Goal: Task Accomplishment & Management: Manage account settings

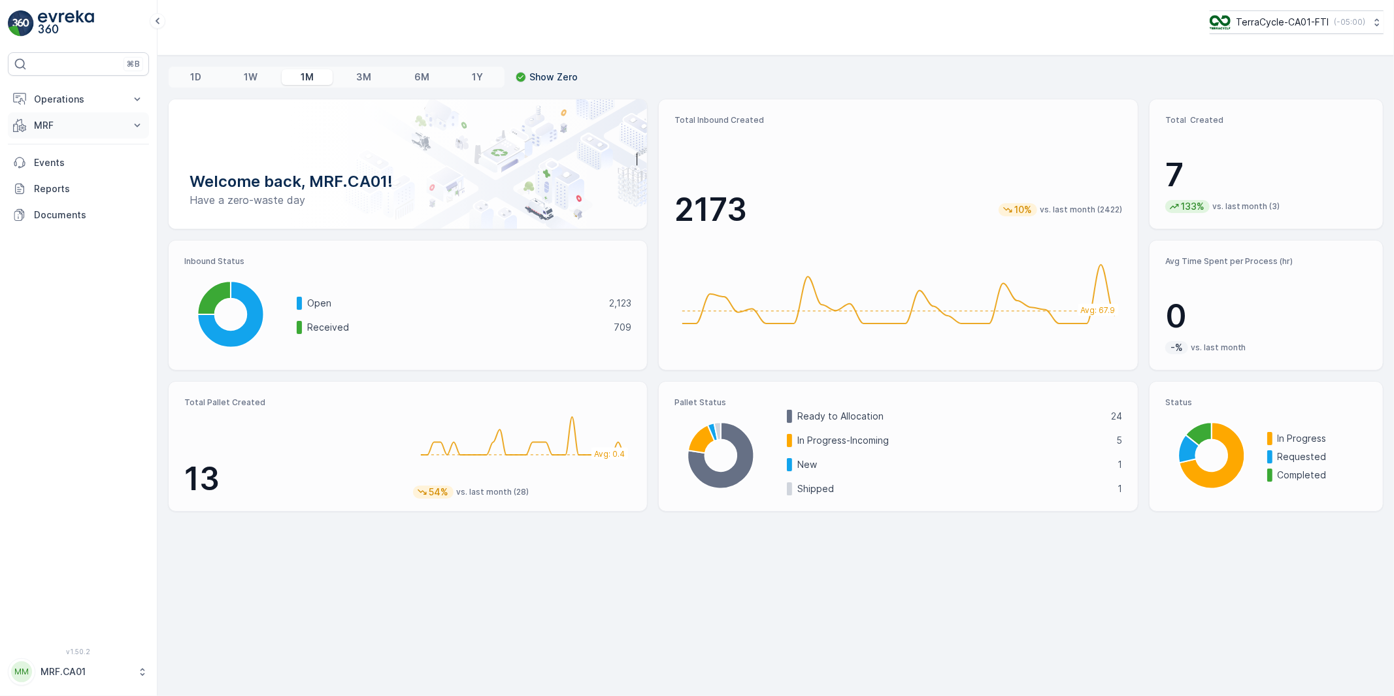
click at [57, 131] on p "MRF" at bounding box center [78, 125] width 89 height 13
click at [59, 222] on p "Outbound" at bounding box center [55, 220] width 44 height 13
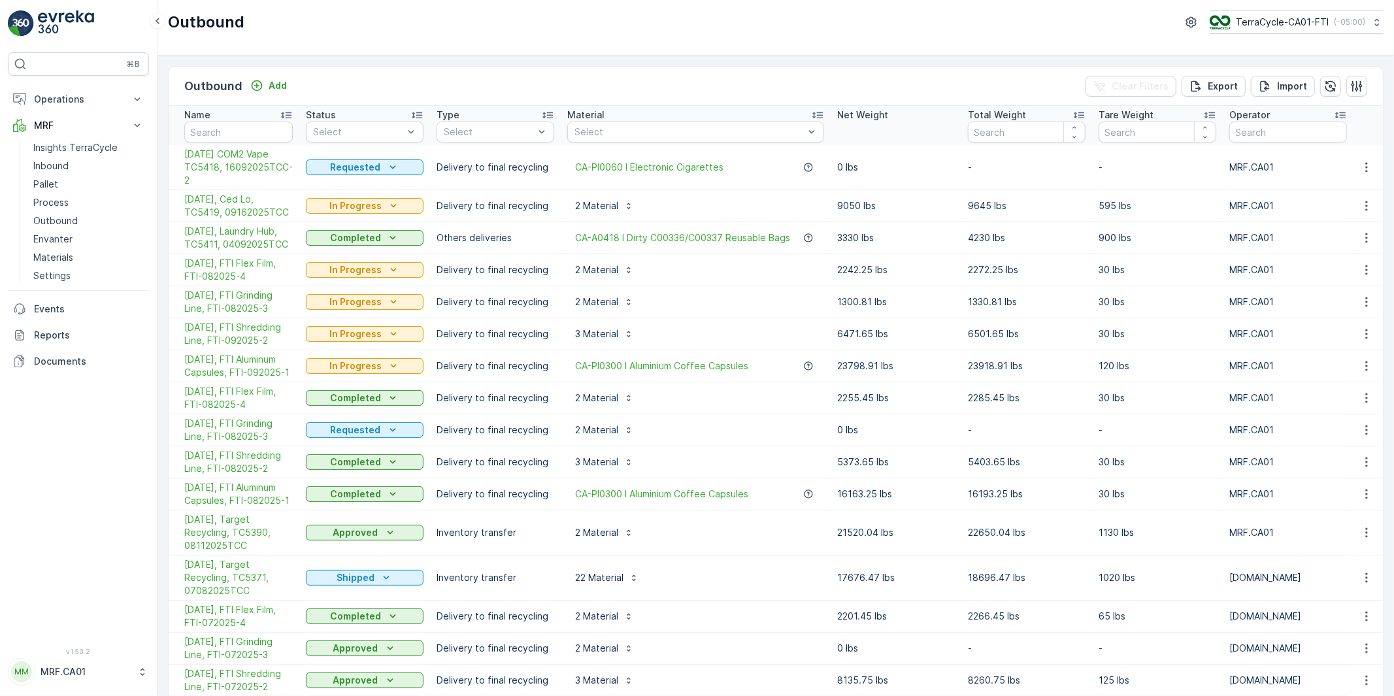
click at [249, 203] on span "[DATE], Ced Lo, TC5419, 09162025TCC" at bounding box center [238, 206] width 108 height 26
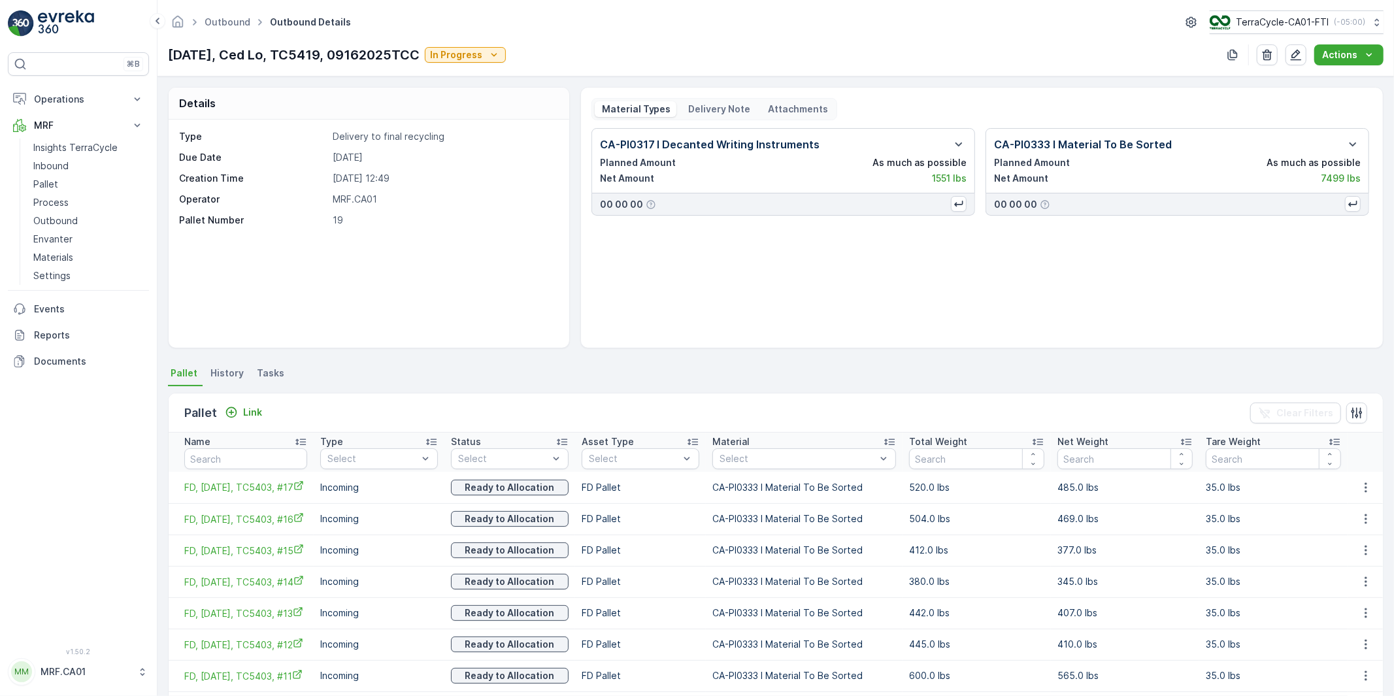
click at [718, 108] on p "Delivery Note" at bounding box center [719, 109] width 64 height 13
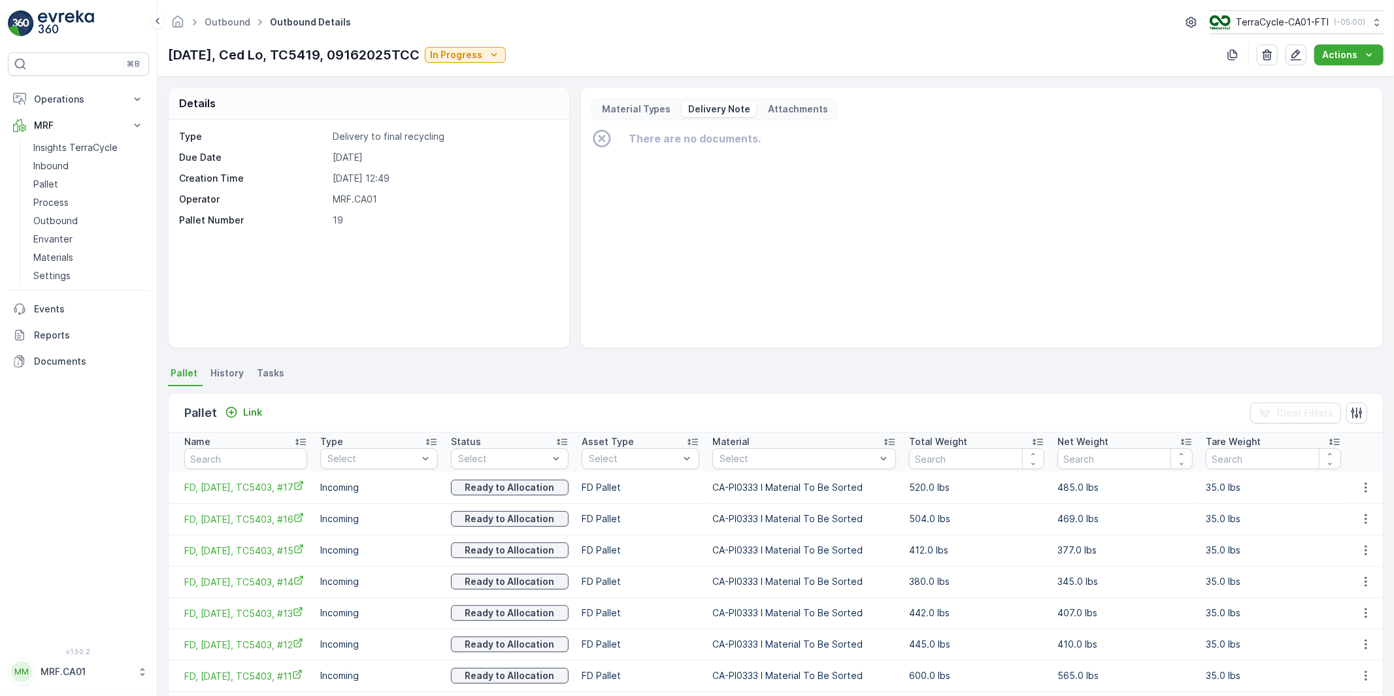
click at [626, 108] on p "Material Types" at bounding box center [635, 109] width 71 height 13
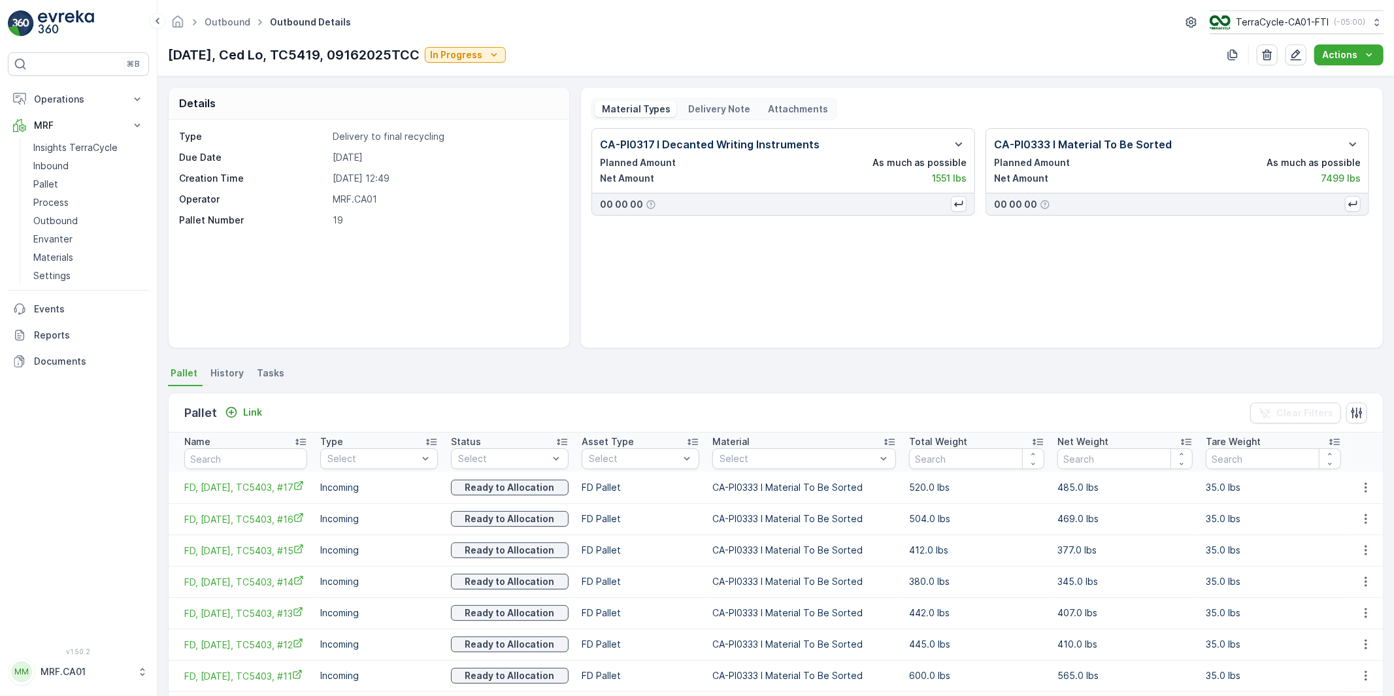
click at [626, 108] on p "Material Types" at bounding box center [635, 109] width 71 height 13
click at [714, 107] on p "Delivery Note" at bounding box center [719, 109] width 64 height 13
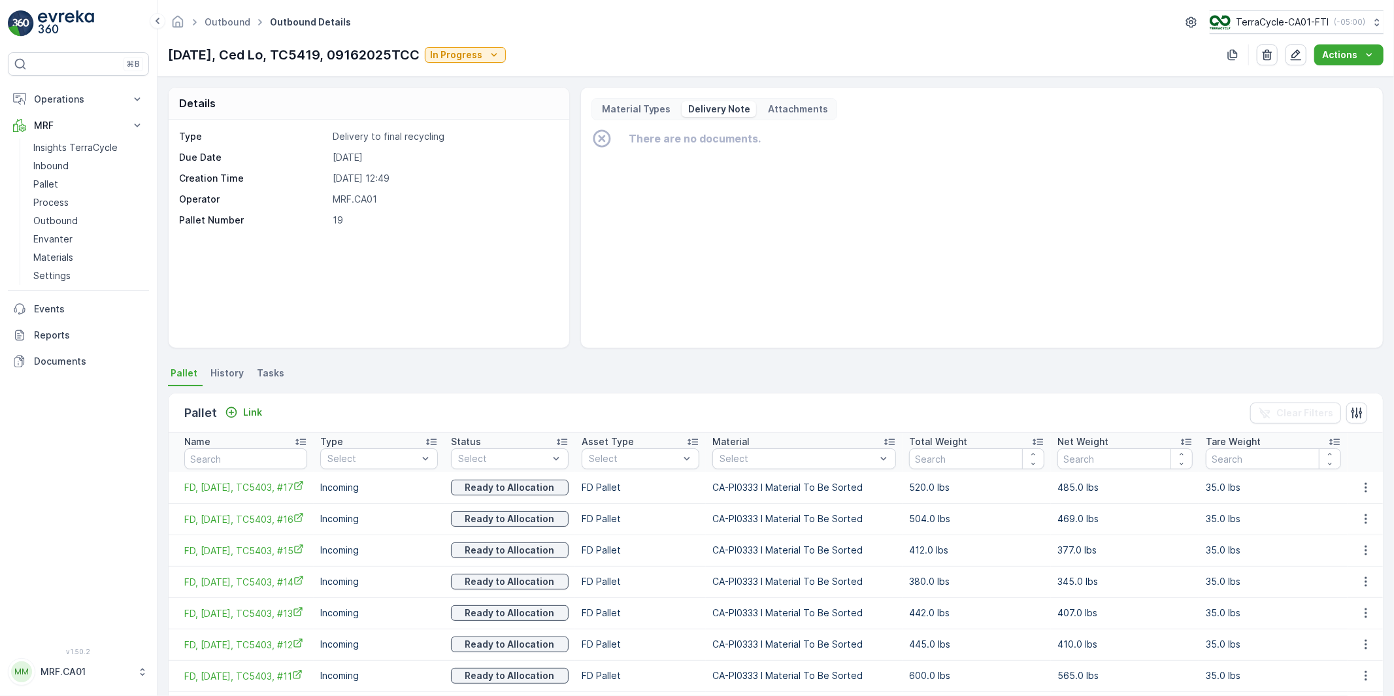
click at [651, 107] on p "Material Types" at bounding box center [635, 109] width 71 height 13
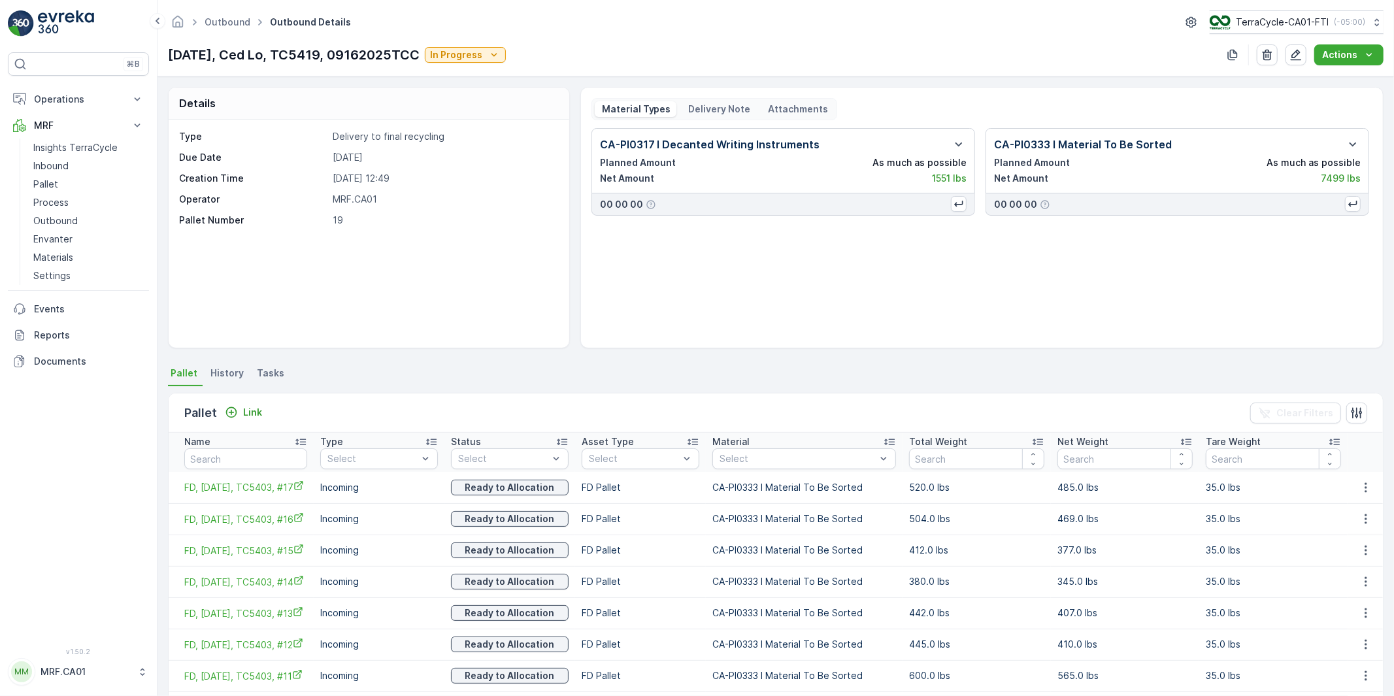
click at [725, 107] on p "Delivery Note" at bounding box center [719, 109] width 64 height 13
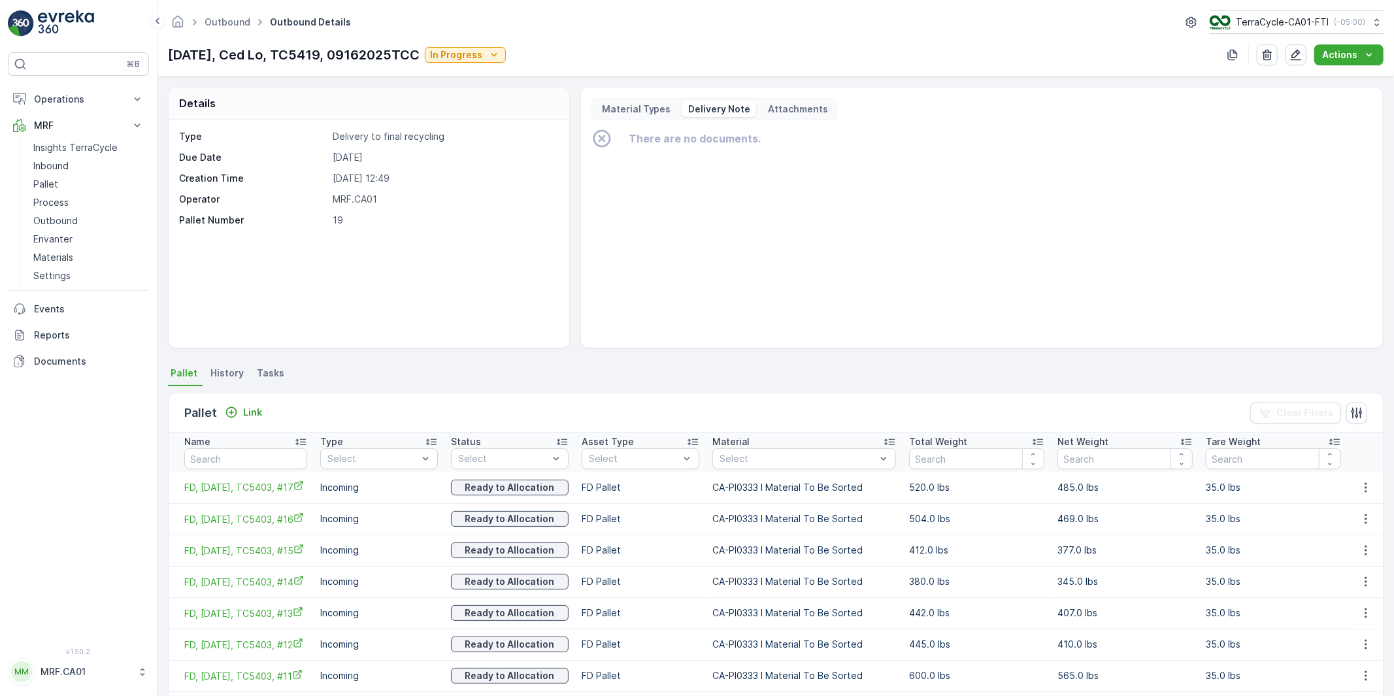
click at [641, 113] on p "Material Types" at bounding box center [635, 109] width 71 height 13
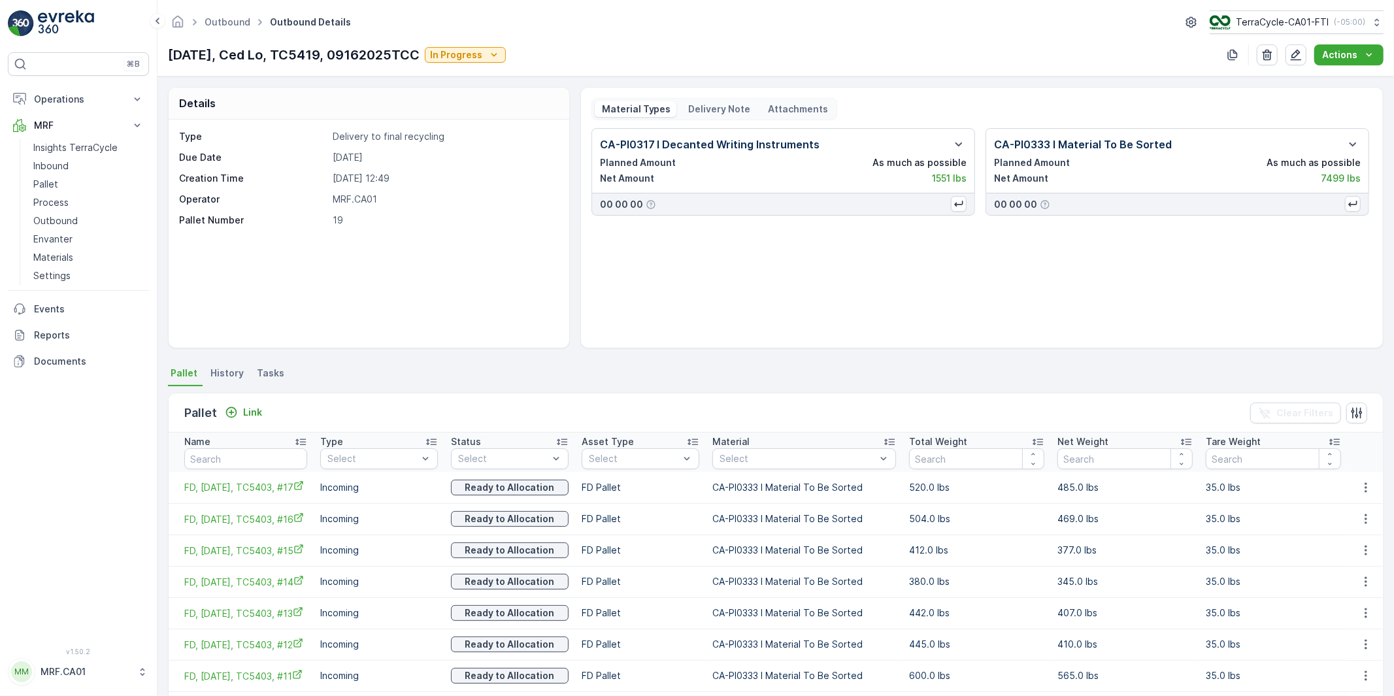
click at [224, 375] on span "History" at bounding box center [226, 373] width 33 height 13
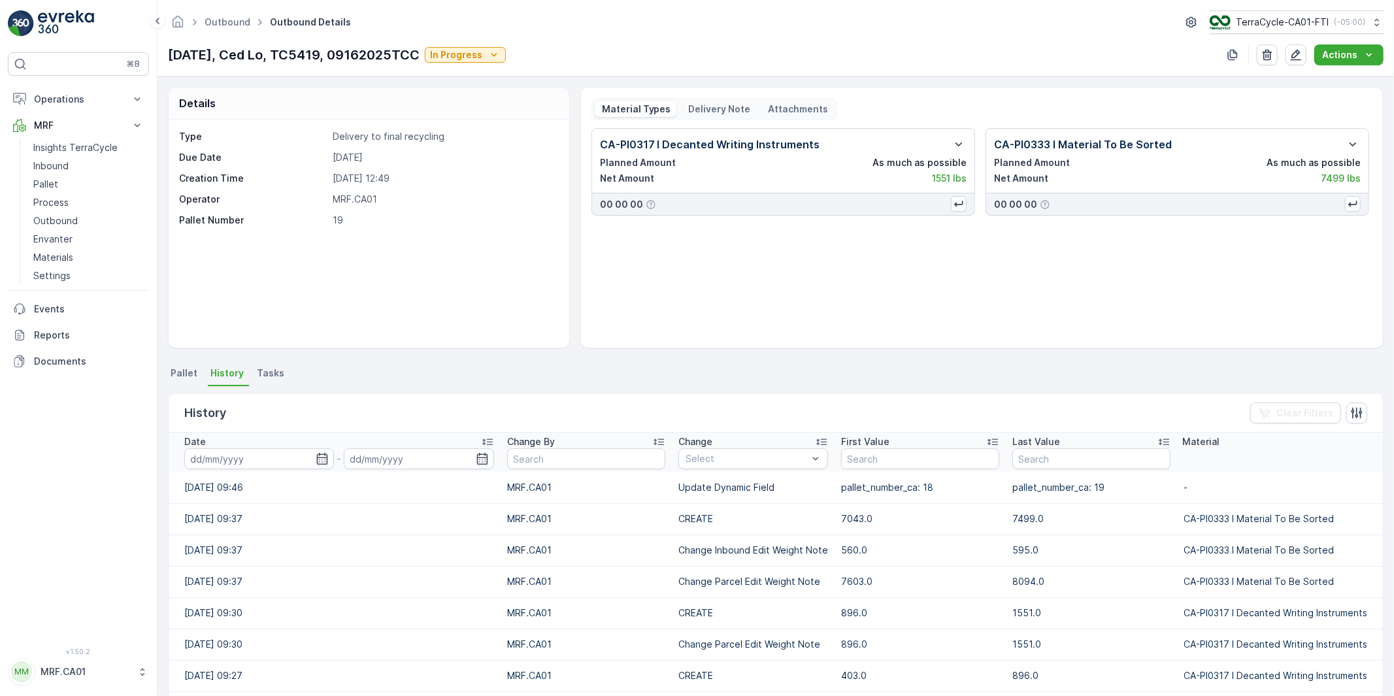
click at [190, 376] on span "Pallet" at bounding box center [184, 373] width 27 height 13
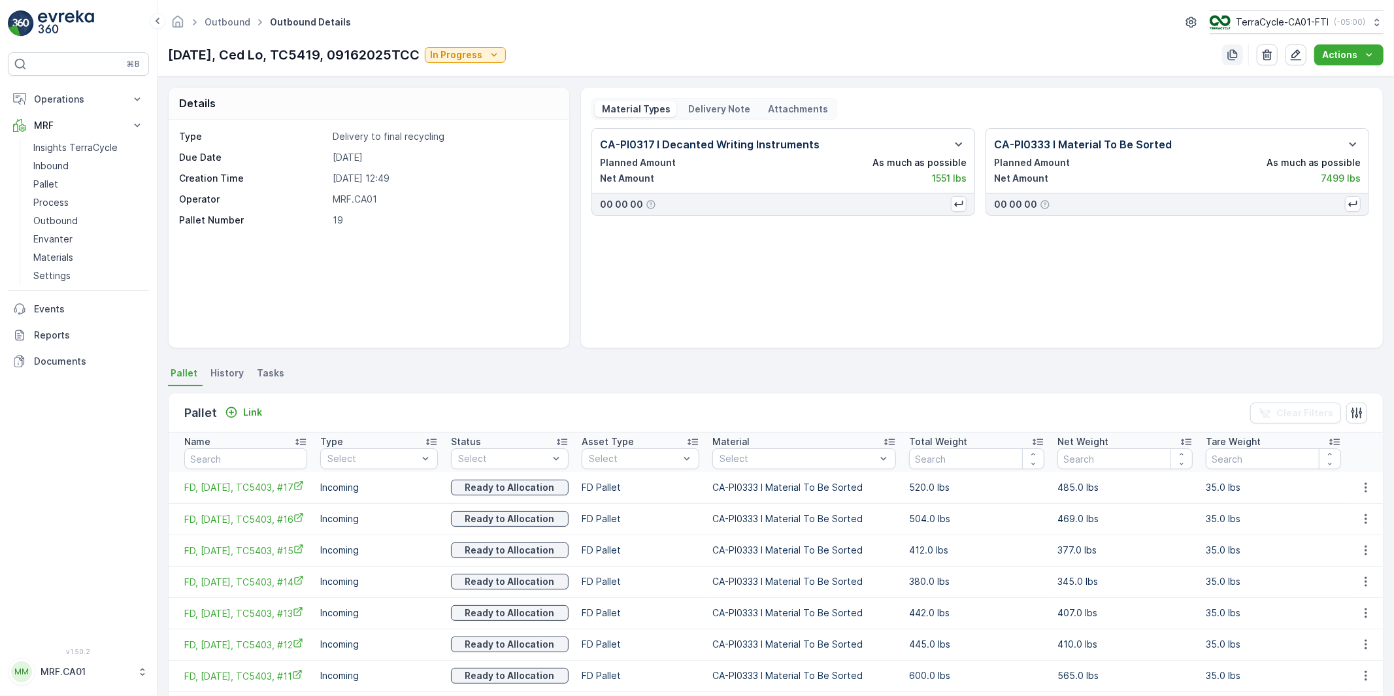
click at [1231, 55] on icon "button" at bounding box center [1233, 55] width 10 height 11
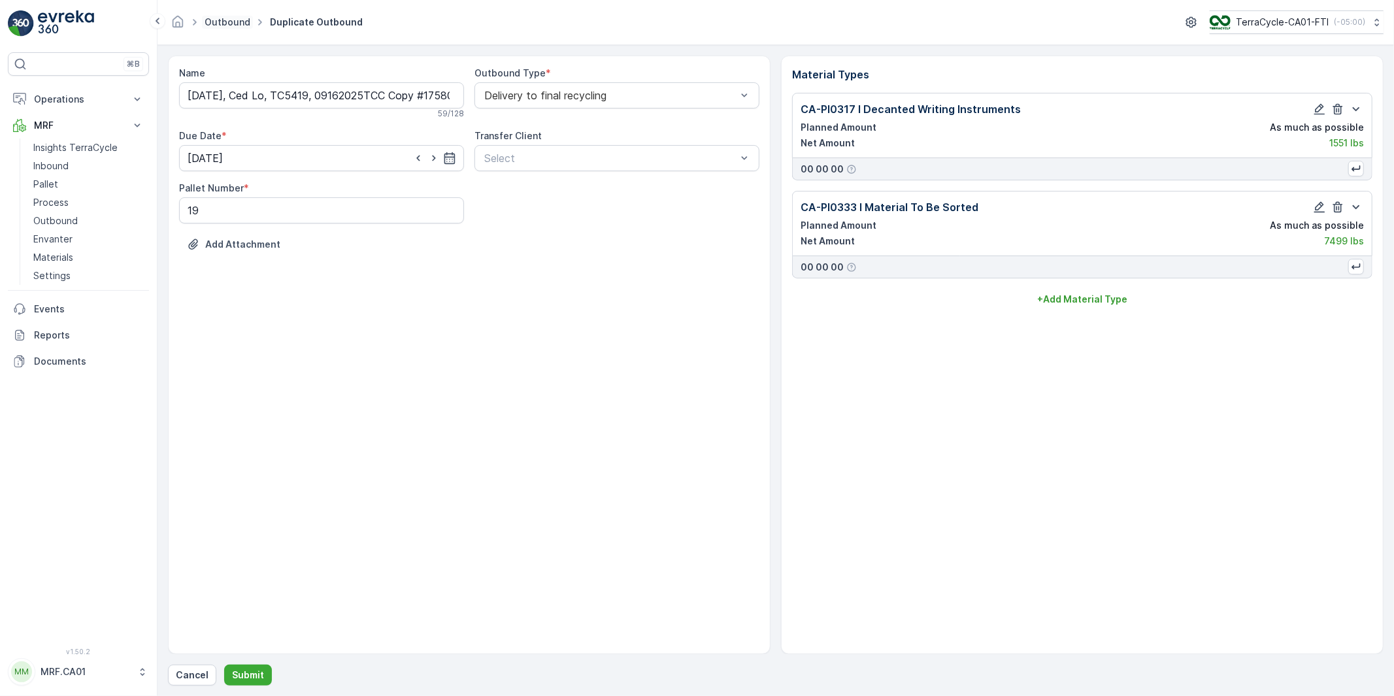
click at [224, 24] on link "Outbound" at bounding box center [228, 21] width 46 height 11
click at [50, 203] on p "Process" at bounding box center [50, 202] width 35 height 13
click at [69, 218] on p "Outbound" at bounding box center [55, 220] width 44 height 13
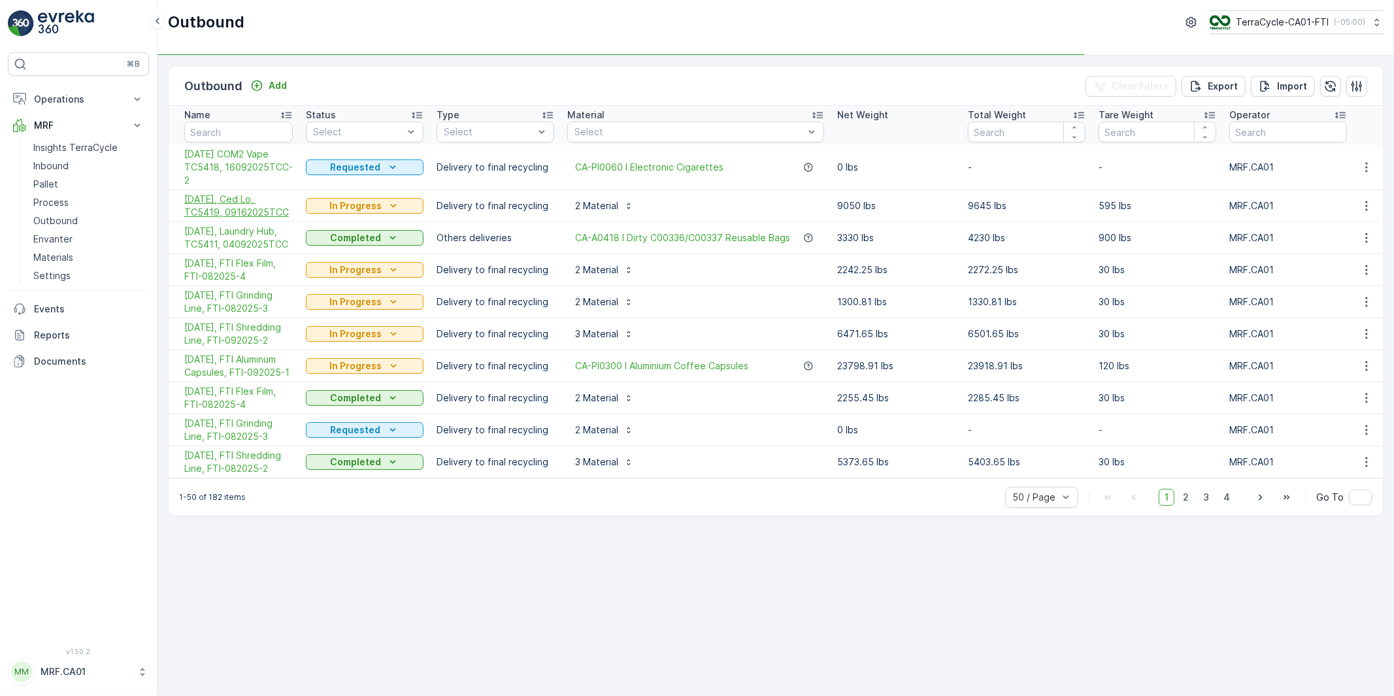
click at [229, 201] on span "[DATE], Ced Lo, TC5419, 09162025TCC" at bounding box center [238, 206] width 108 height 26
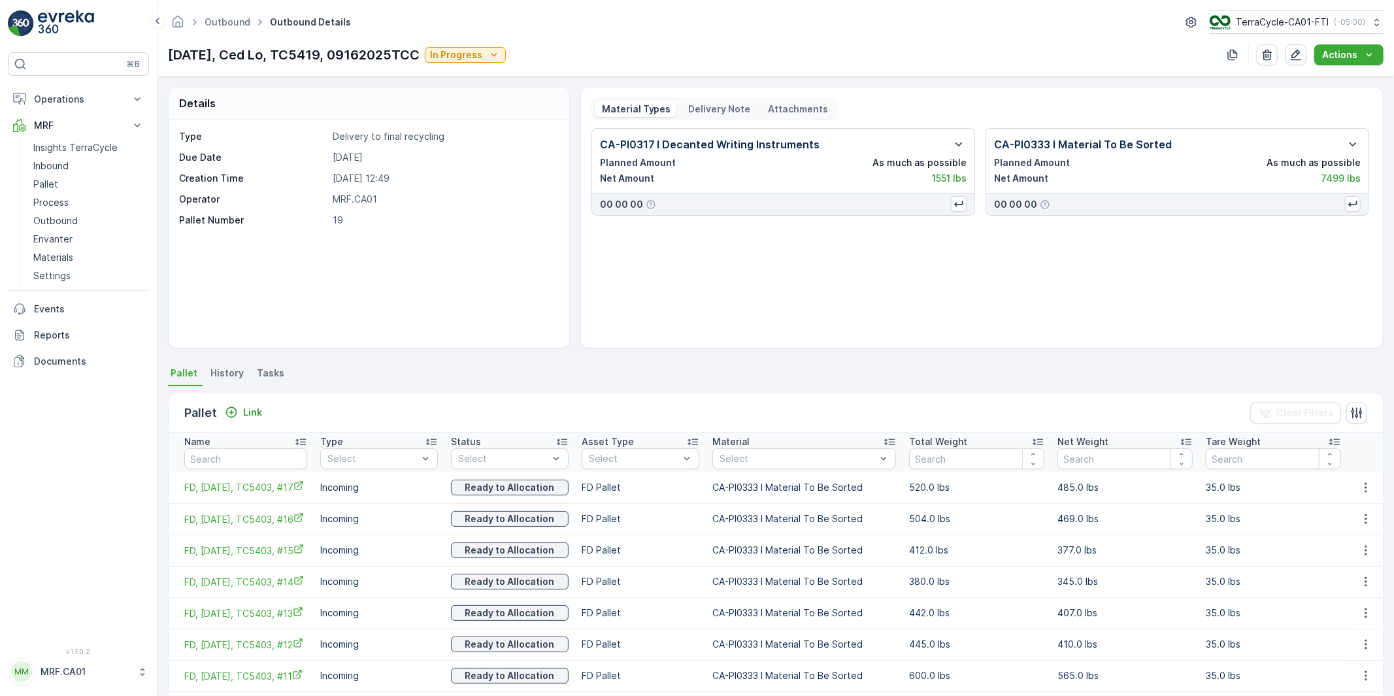
click at [220, 373] on span "History" at bounding box center [226, 373] width 33 height 13
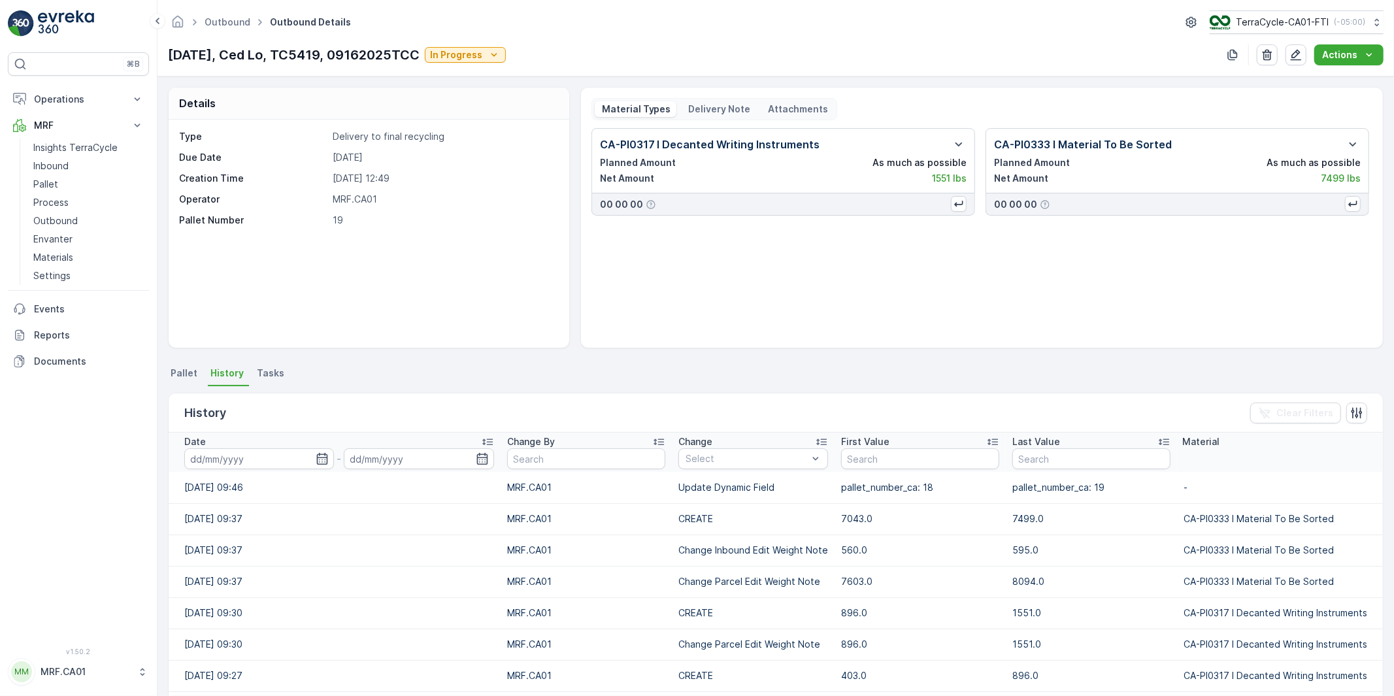
click at [191, 373] on span "Pallet" at bounding box center [184, 373] width 27 height 13
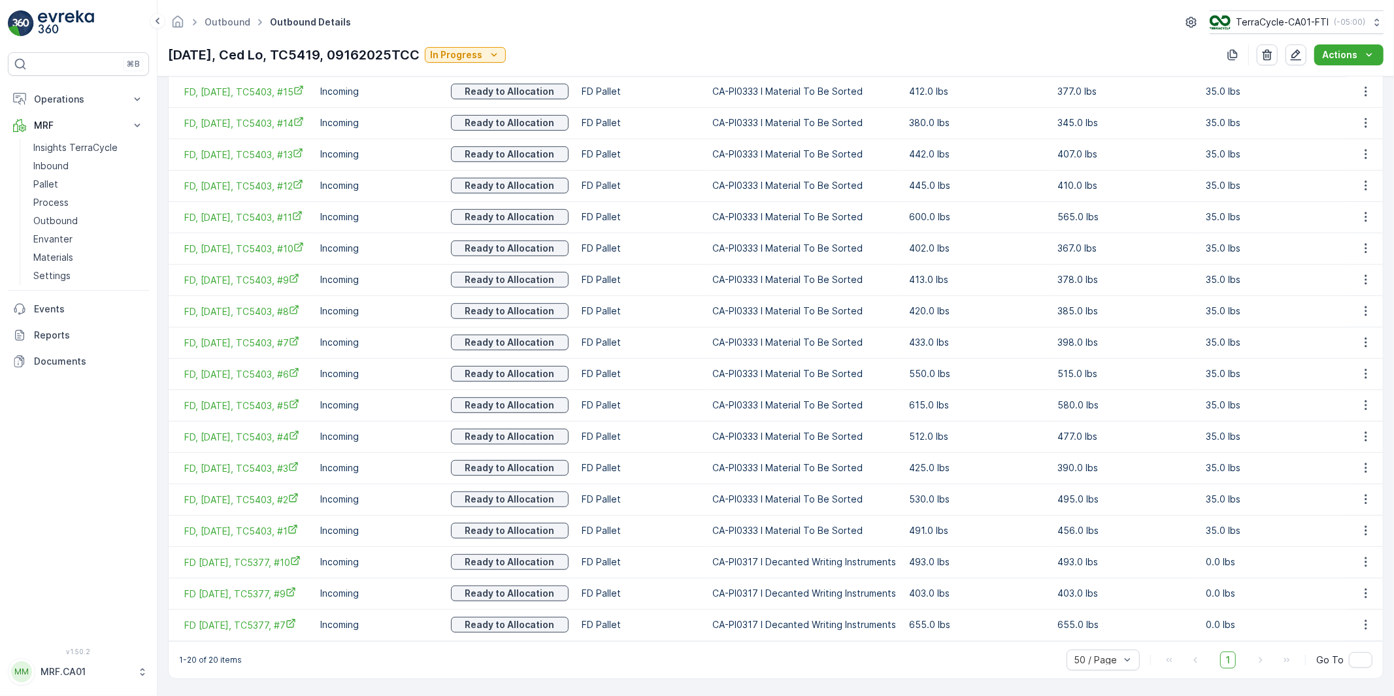
scroll to position [492, 0]
click at [329, 627] on p "Incoming" at bounding box center [379, 624] width 118 height 13
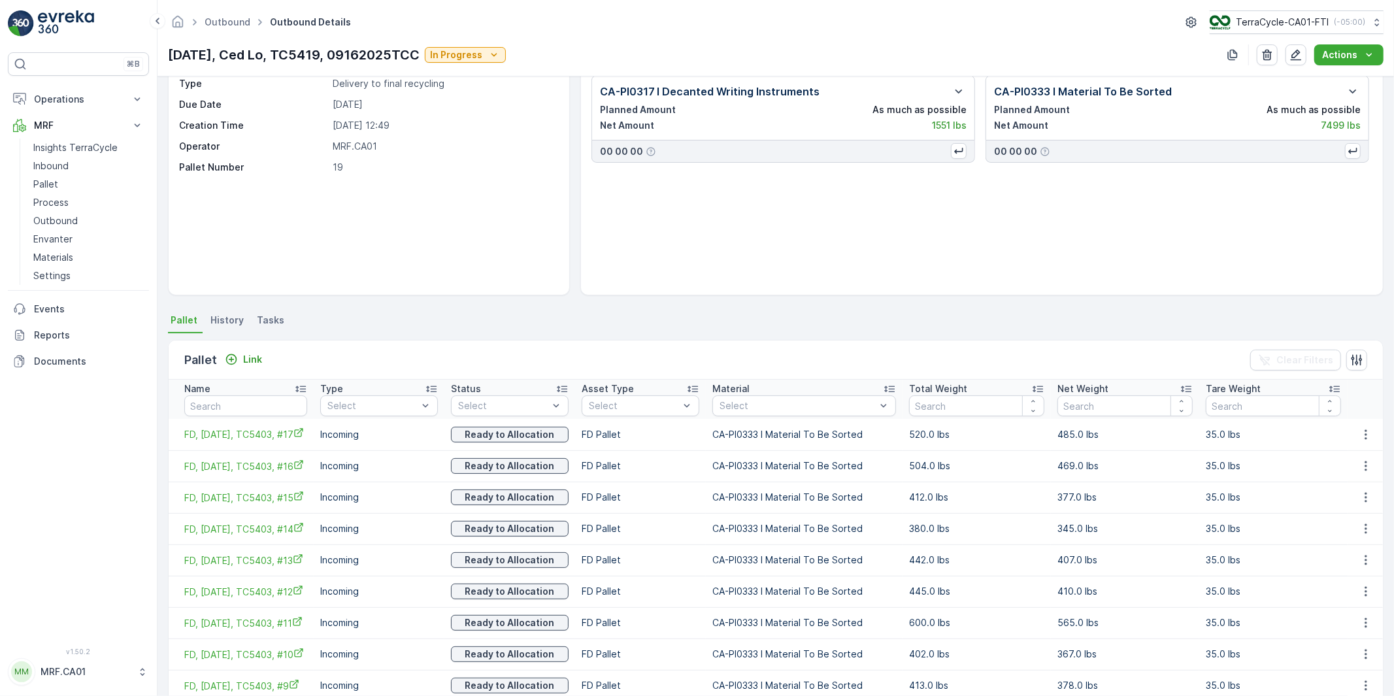
scroll to position [0, 0]
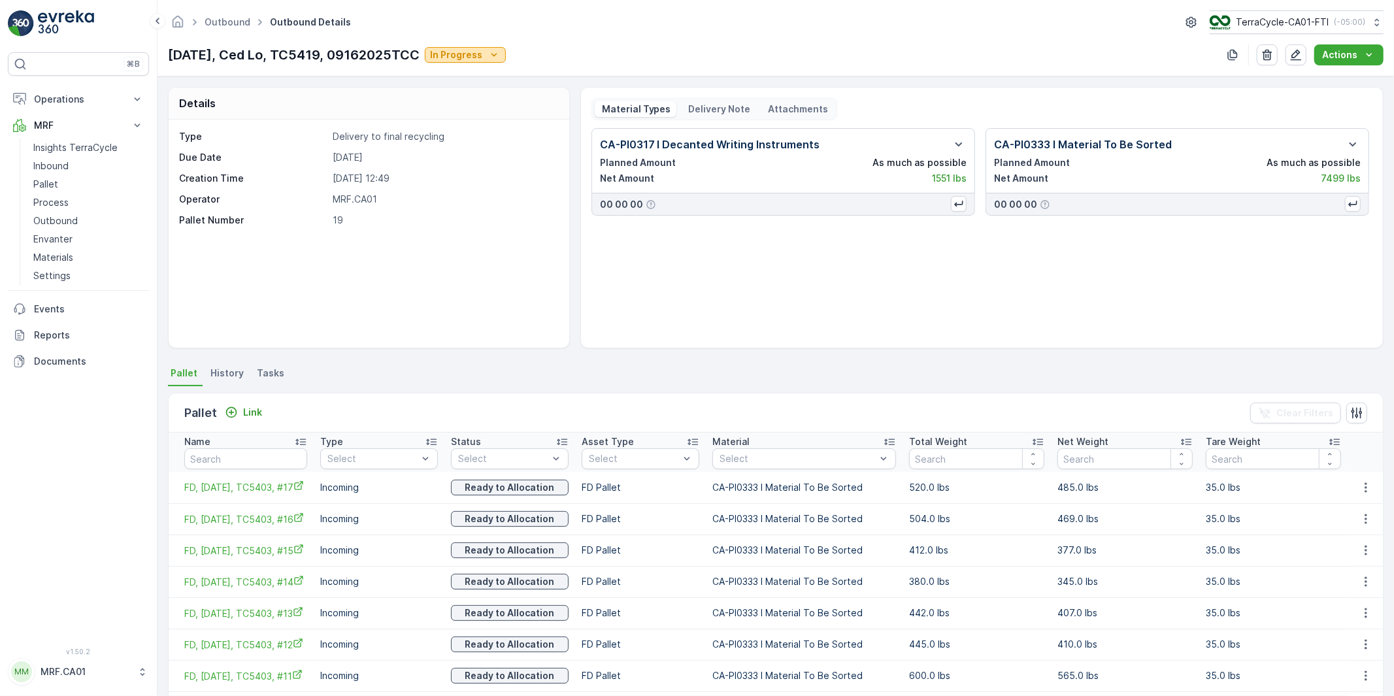
click at [501, 50] on icon "In Progress" at bounding box center [494, 54] width 13 height 13
click at [491, 108] on span "Completed" at bounding box center [487, 111] width 49 height 13
click at [716, 110] on p "Delivery Note" at bounding box center [719, 109] width 64 height 13
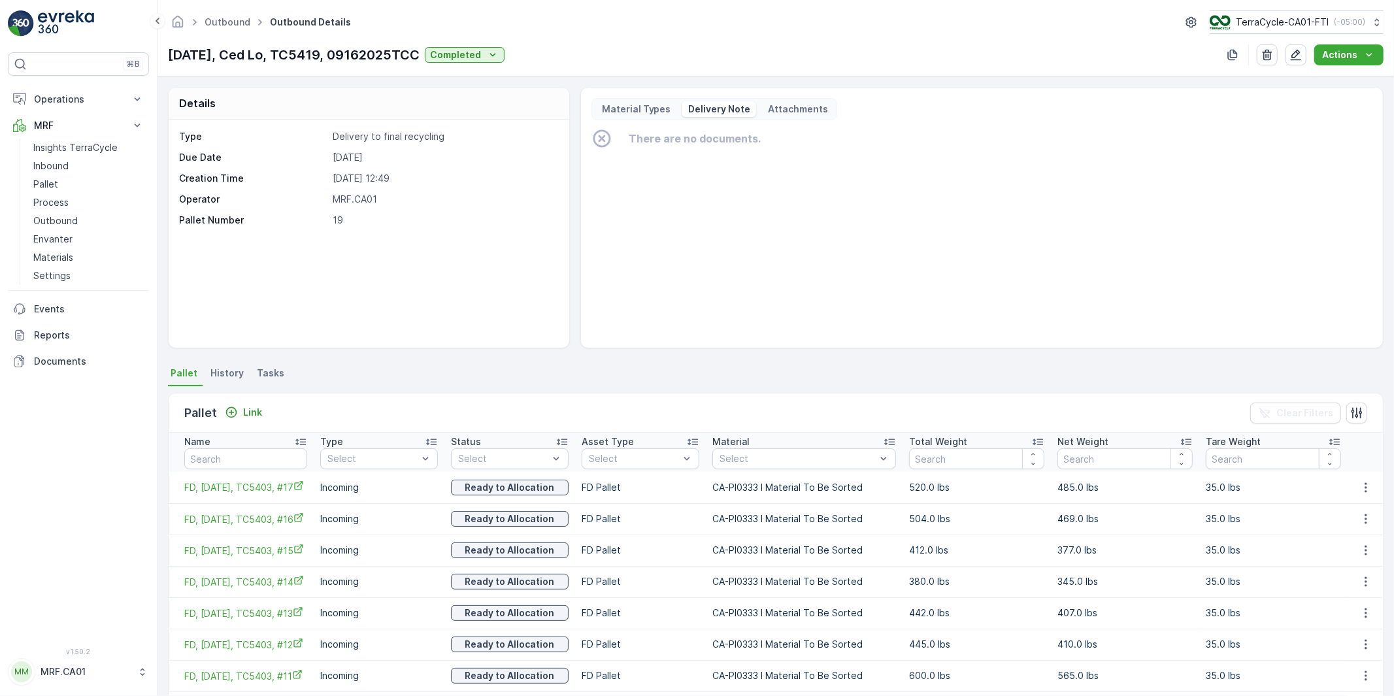
click at [641, 111] on p "Material Types" at bounding box center [635, 109] width 71 height 13
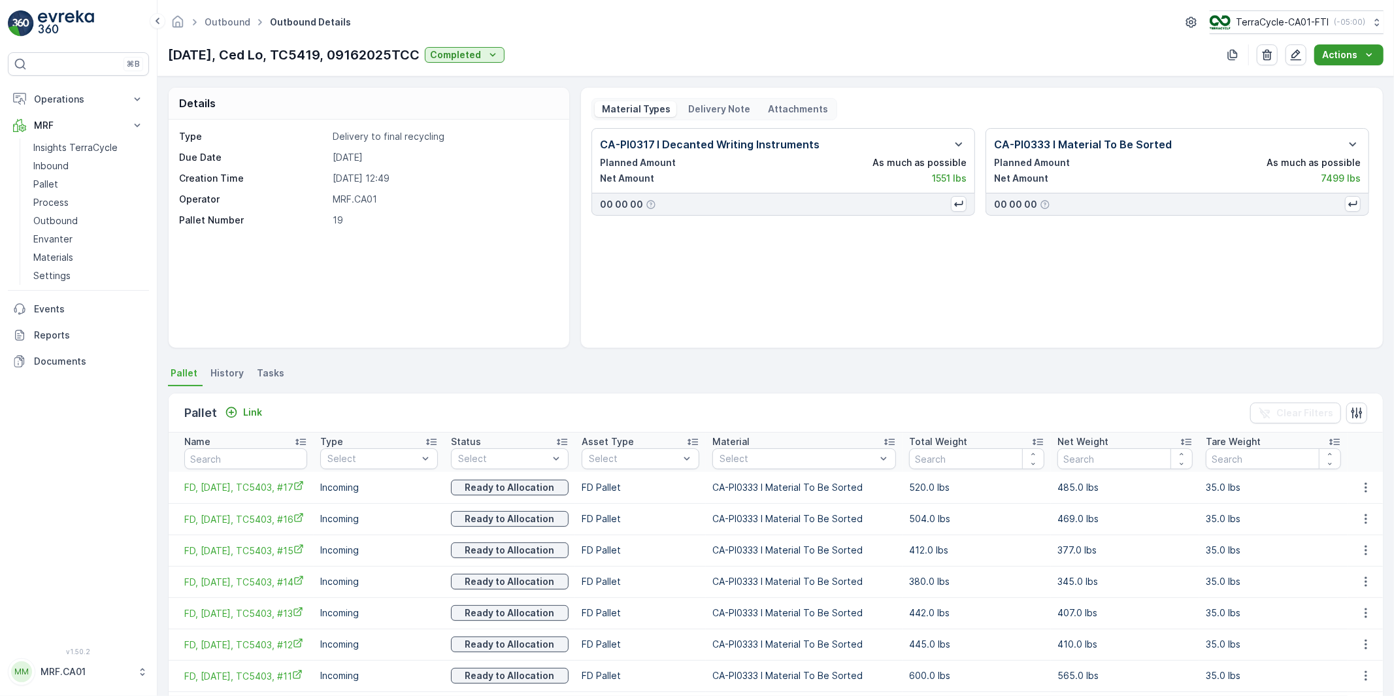
click at [1335, 55] on p "Actions" at bounding box center [1339, 54] width 35 height 13
click at [1337, 78] on span "Create Delivery Note" at bounding box center [1343, 79] width 94 height 13
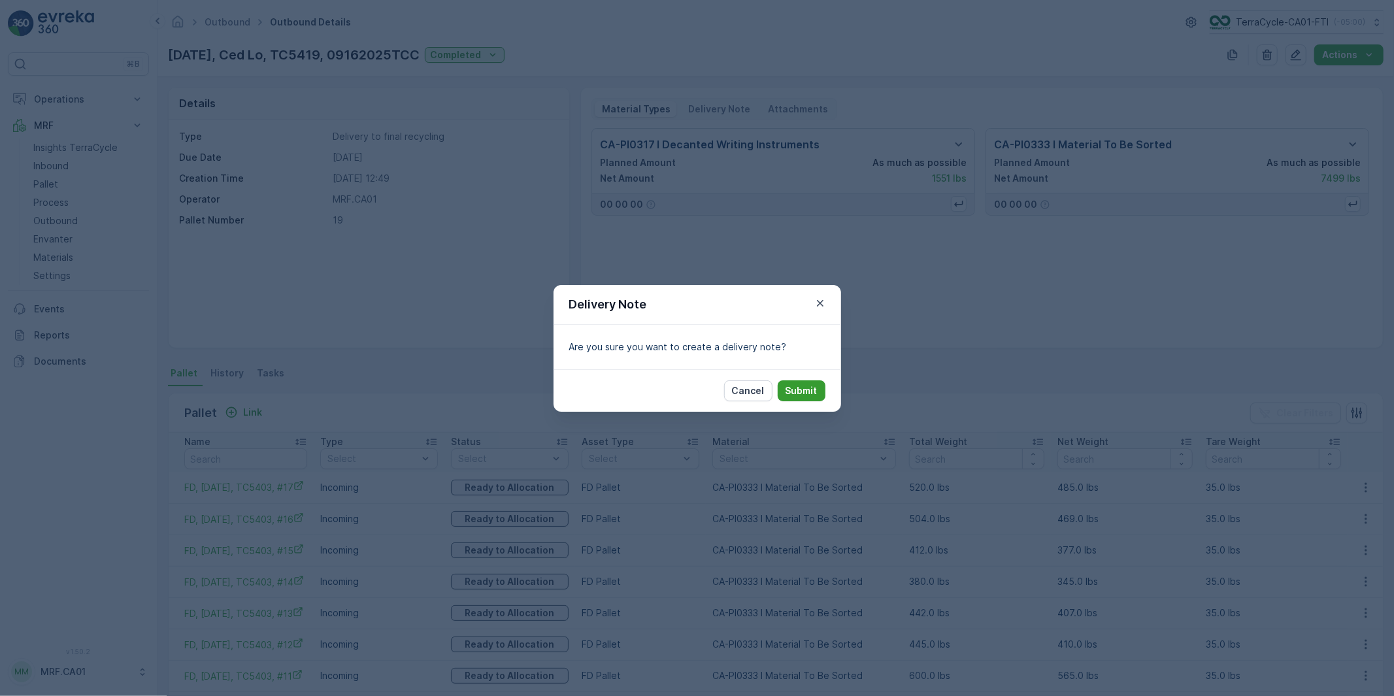
click at [802, 393] on p "Submit" at bounding box center [802, 390] width 32 height 13
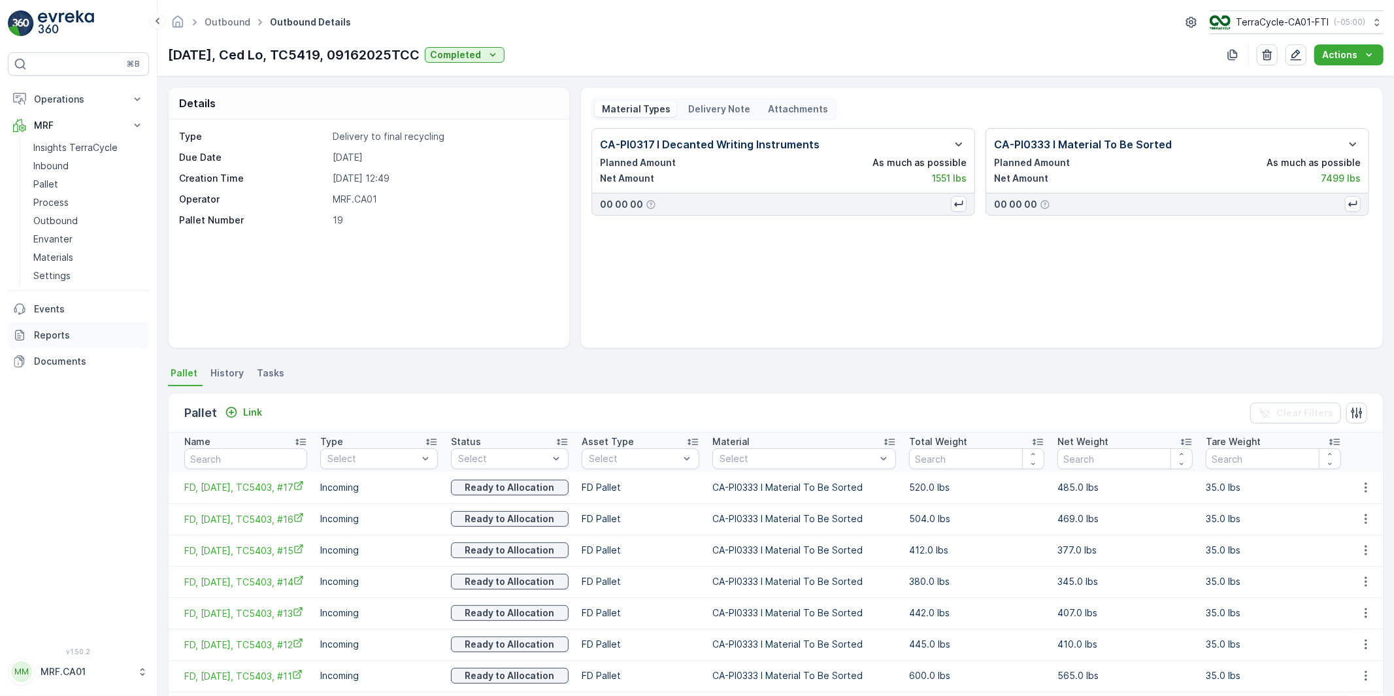
click at [54, 331] on p "Reports" at bounding box center [89, 335] width 110 height 13
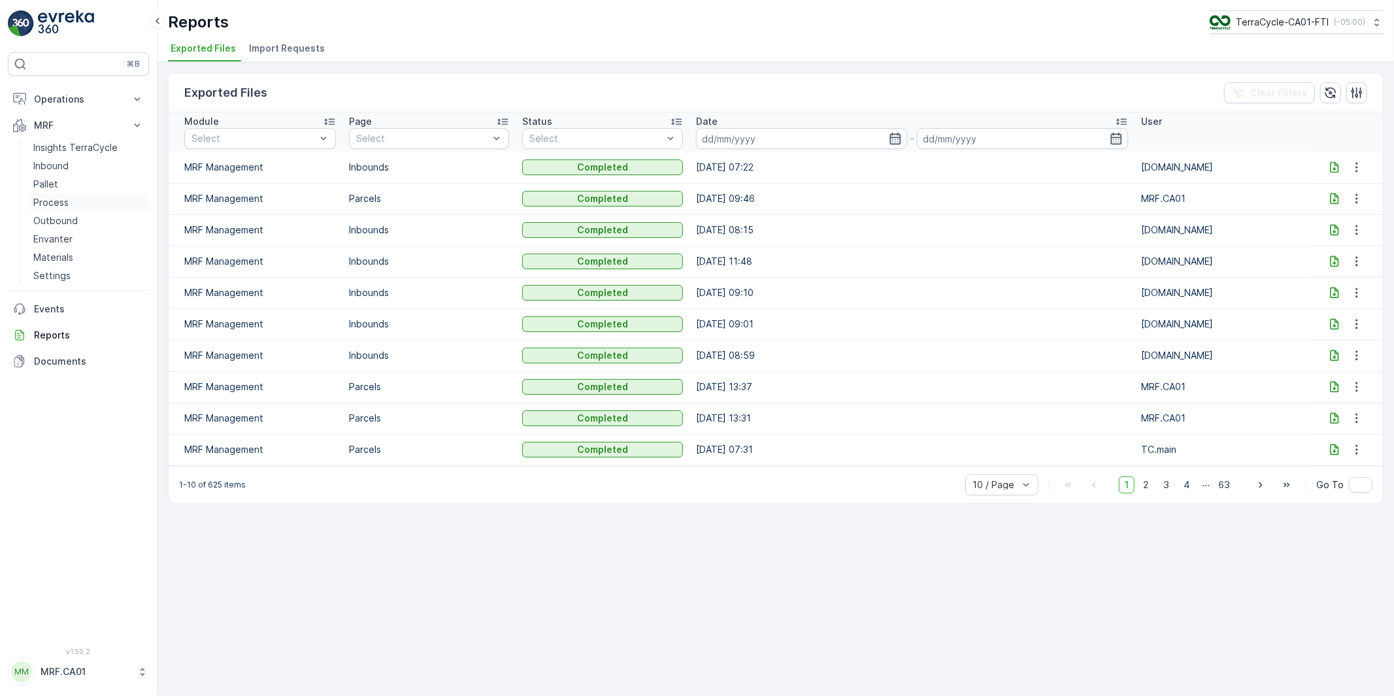
click at [53, 205] on p "Process" at bounding box center [50, 202] width 35 height 13
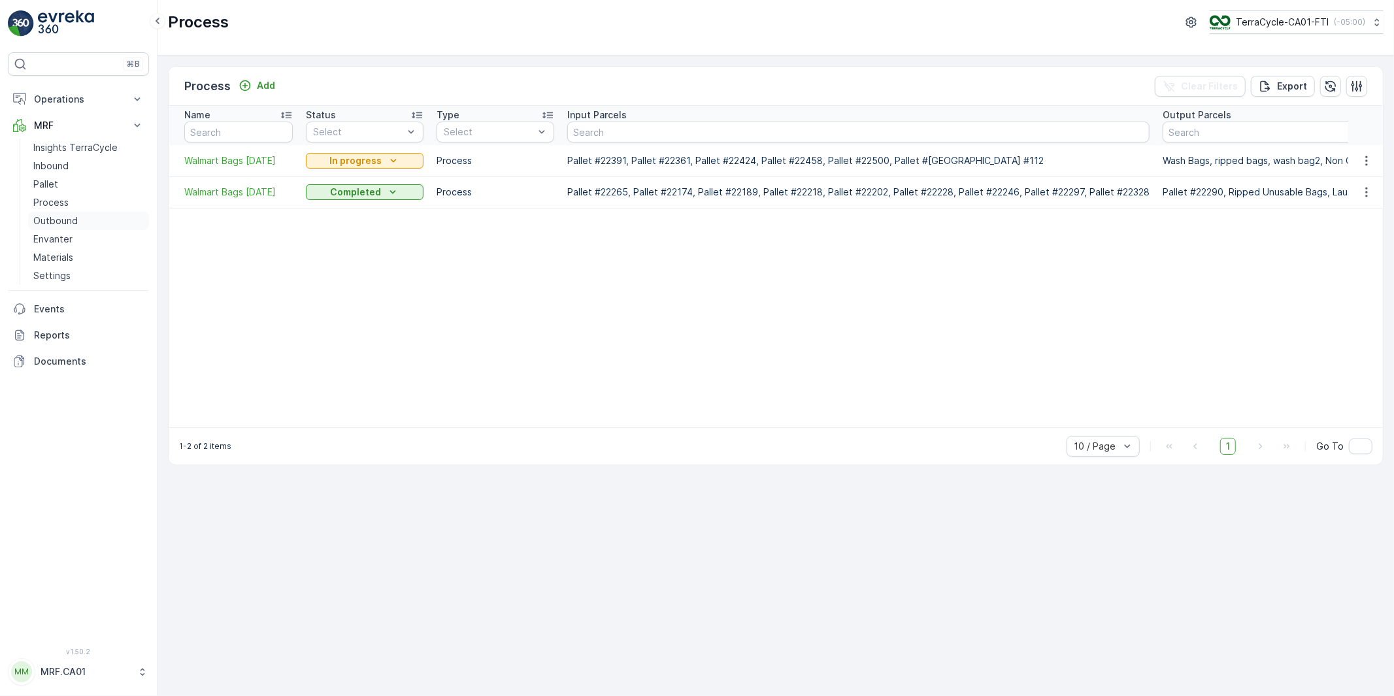
click at [57, 217] on p "Outbound" at bounding box center [55, 220] width 44 height 13
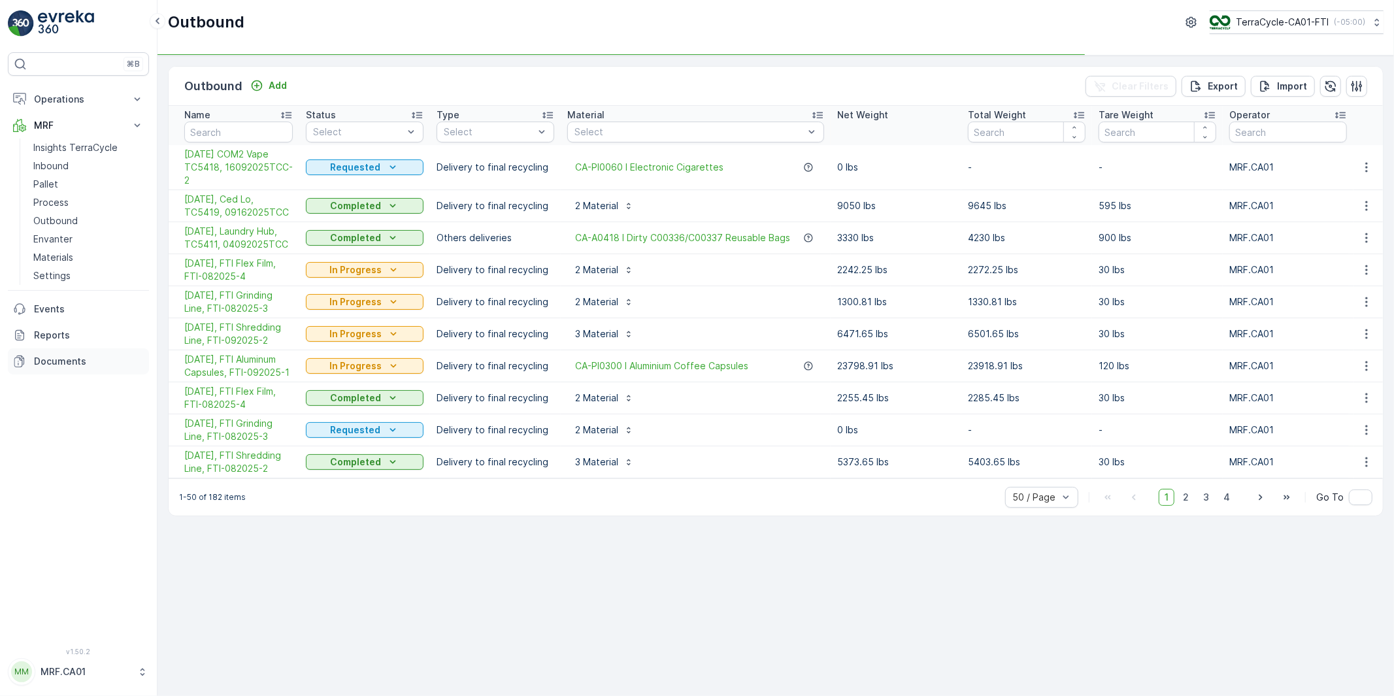
click at [62, 360] on p "Documents" at bounding box center [89, 361] width 110 height 13
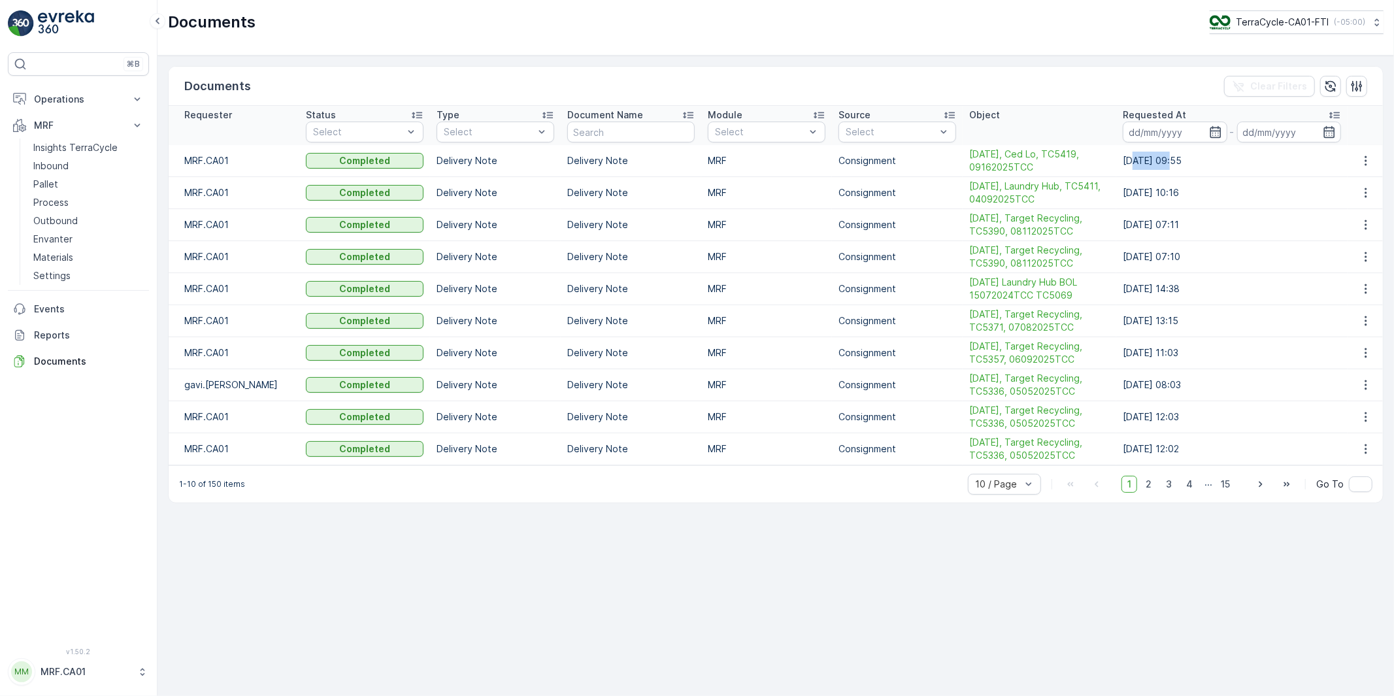
drag, startPoint x: 1135, startPoint y: 160, endPoint x: 1175, endPoint y: 161, distance: 39.9
click at [1175, 161] on td "[DATE] 09:55" at bounding box center [1231, 161] width 231 height 32
click at [1157, 161] on td "[DATE] 09:55" at bounding box center [1231, 161] width 231 height 32
click at [1158, 161] on td "[DATE] 09:55" at bounding box center [1231, 161] width 231 height 32
click at [1160, 161] on td "[DATE] 09:55" at bounding box center [1231, 161] width 231 height 32
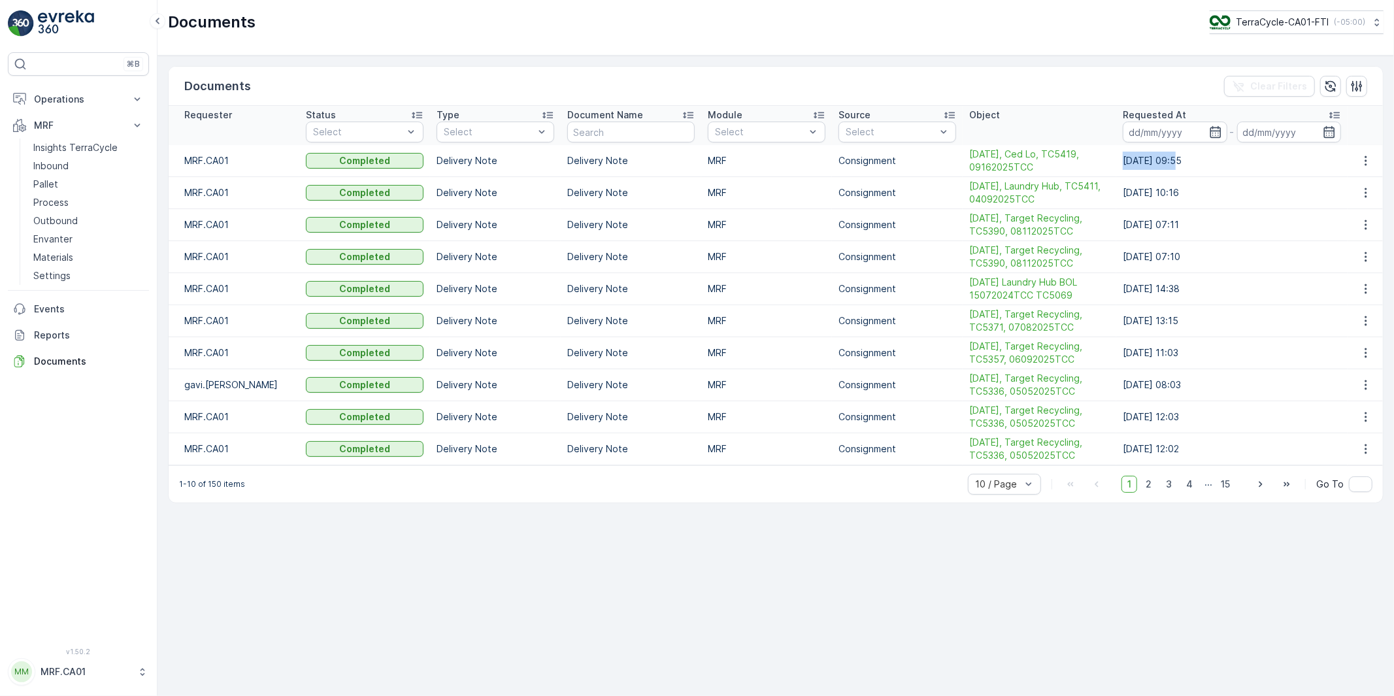
click at [1160, 161] on td "[DATE] 09:55" at bounding box center [1231, 161] width 231 height 32
click at [1161, 159] on td "[DATE] 09:55" at bounding box center [1231, 161] width 231 height 32
click at [1085, 152] on span "[DATE], Ced Lo, TC5419, 09162025TCC" at bounding box center [1039, 161] width 141 height 26
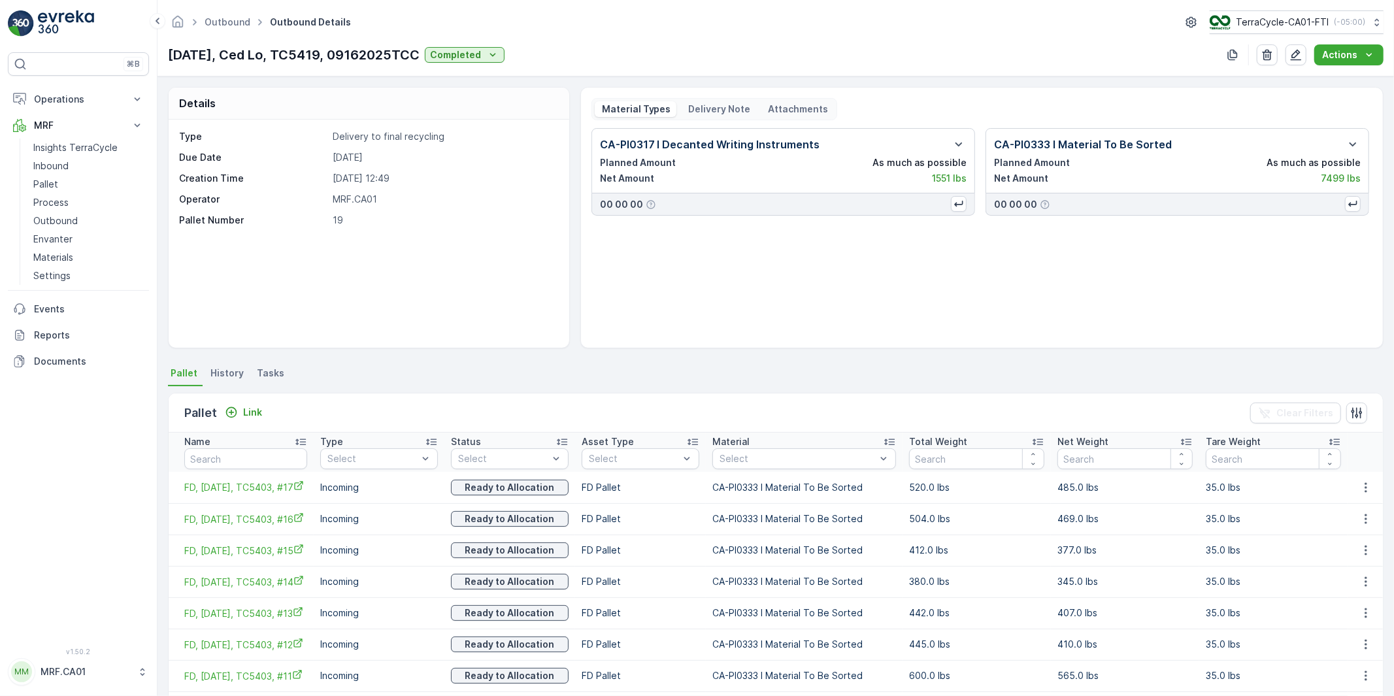
click at [724, 103] on p "Delivery Note" at bounding box center [719, 109] width 64 height 13
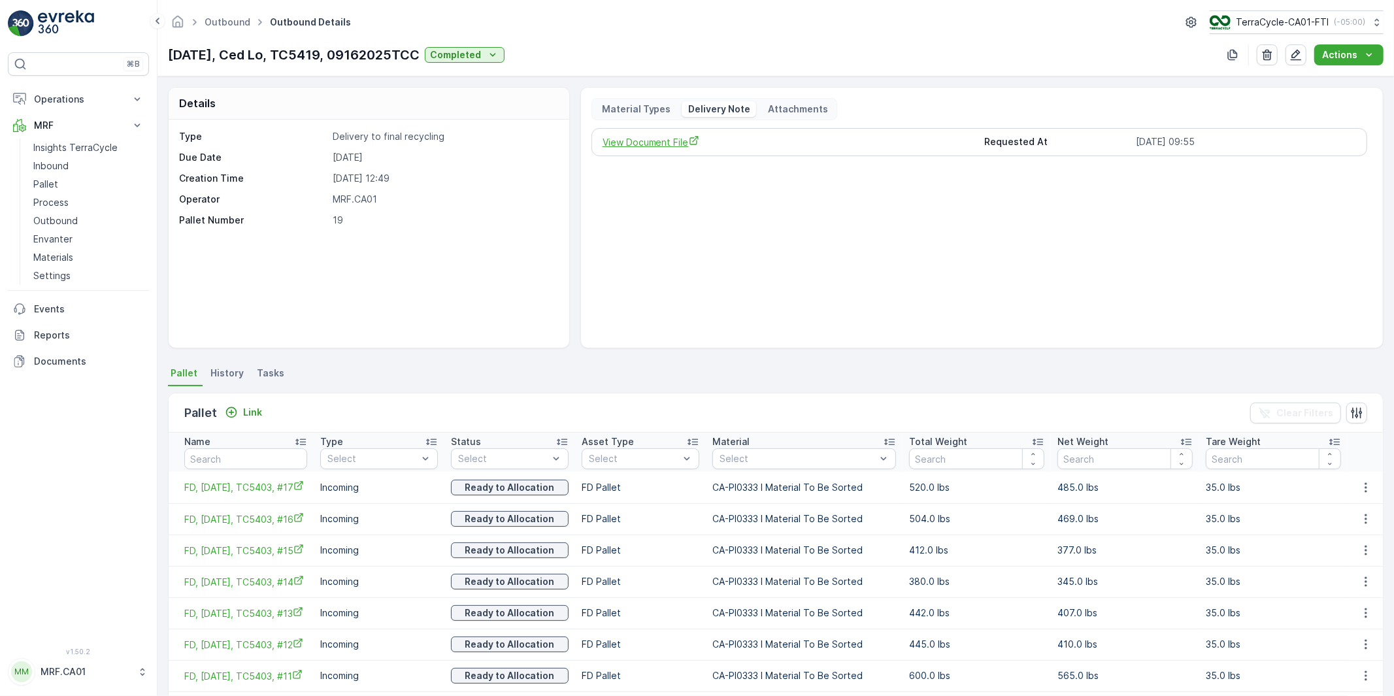
click at [663, 142] on span "View Document File" at bounding box center [789, 142] width 372 height 14
click at [50, 185] on p "Pallet" at bounding box center [45, 184] width 25 height 13
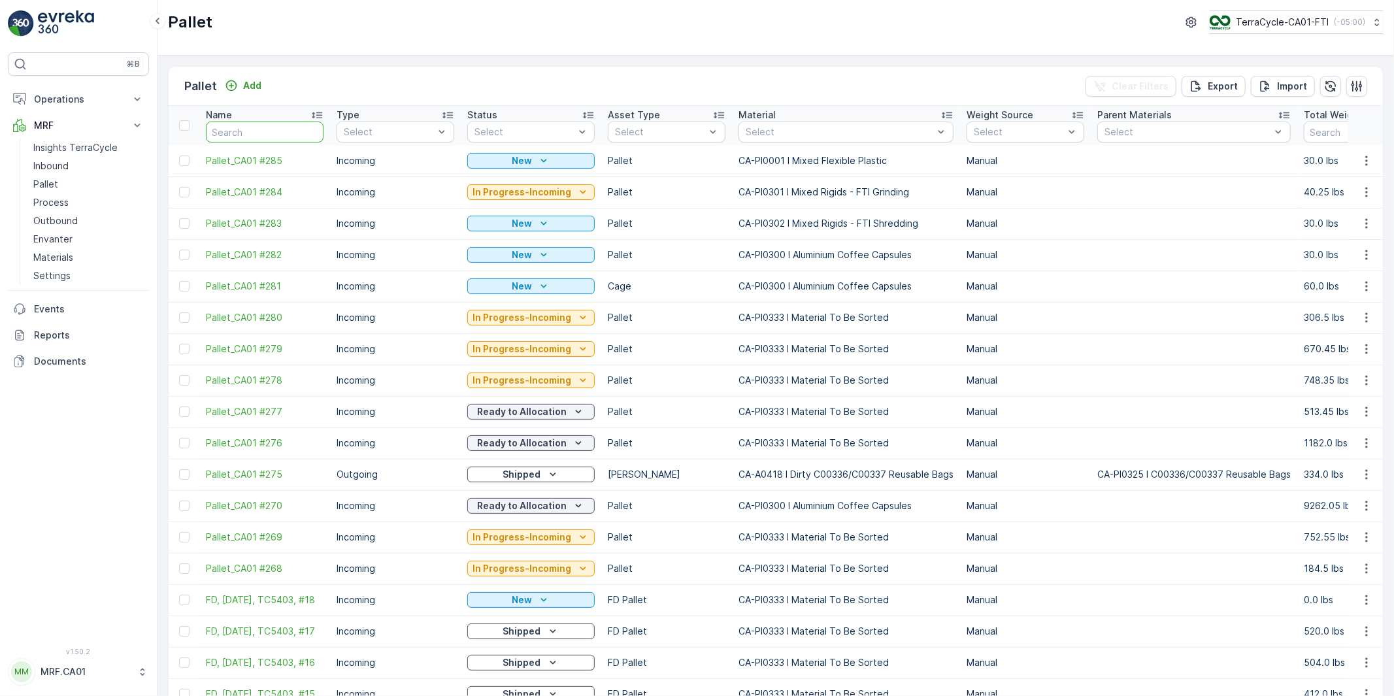
click at [269, 136] on input "text" at bounding box center [265, 132] width 118 height 21
paste input "FD, [DATE], TC5403, #7"
type input "FD, [DATE], TC5403, #7"
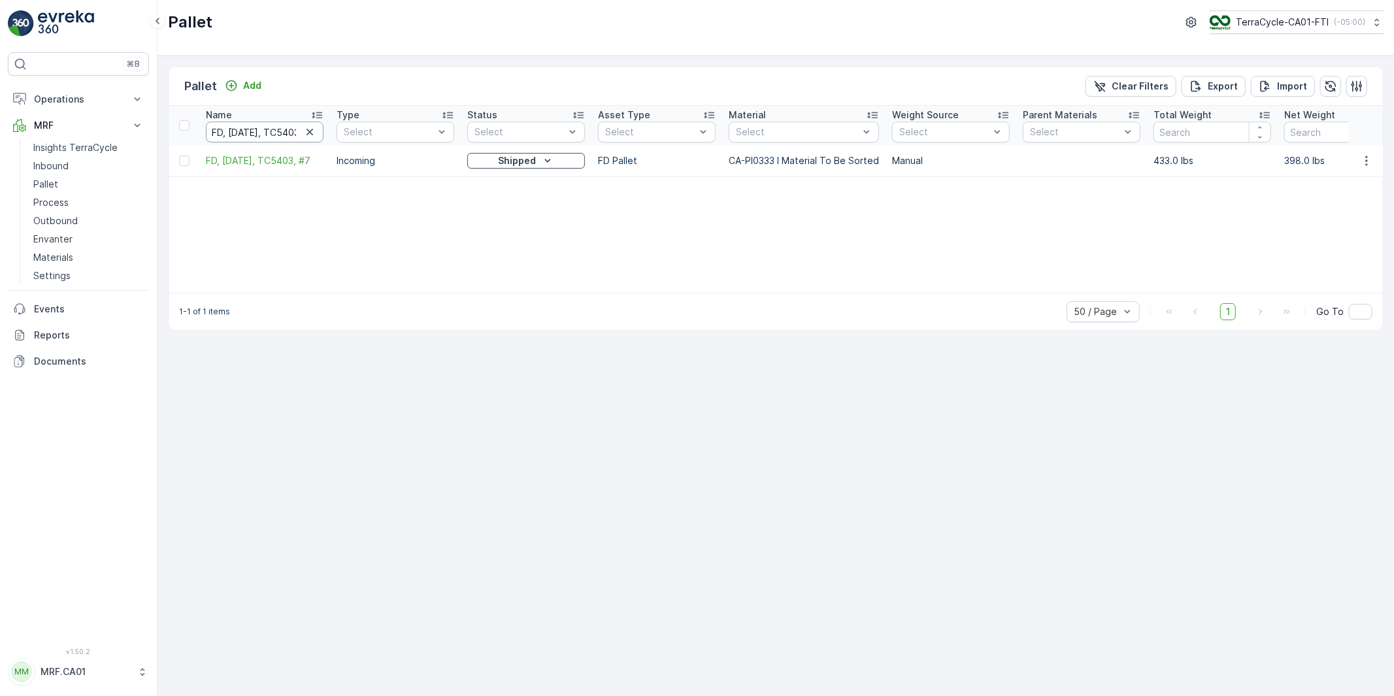
click at [262, 131] on input "FD, [DATE], TC5403, #7" at bounding box center [265, 132] width 118 height 21
paste input "8"
type input "FD, [DATE], TC5403, #8"
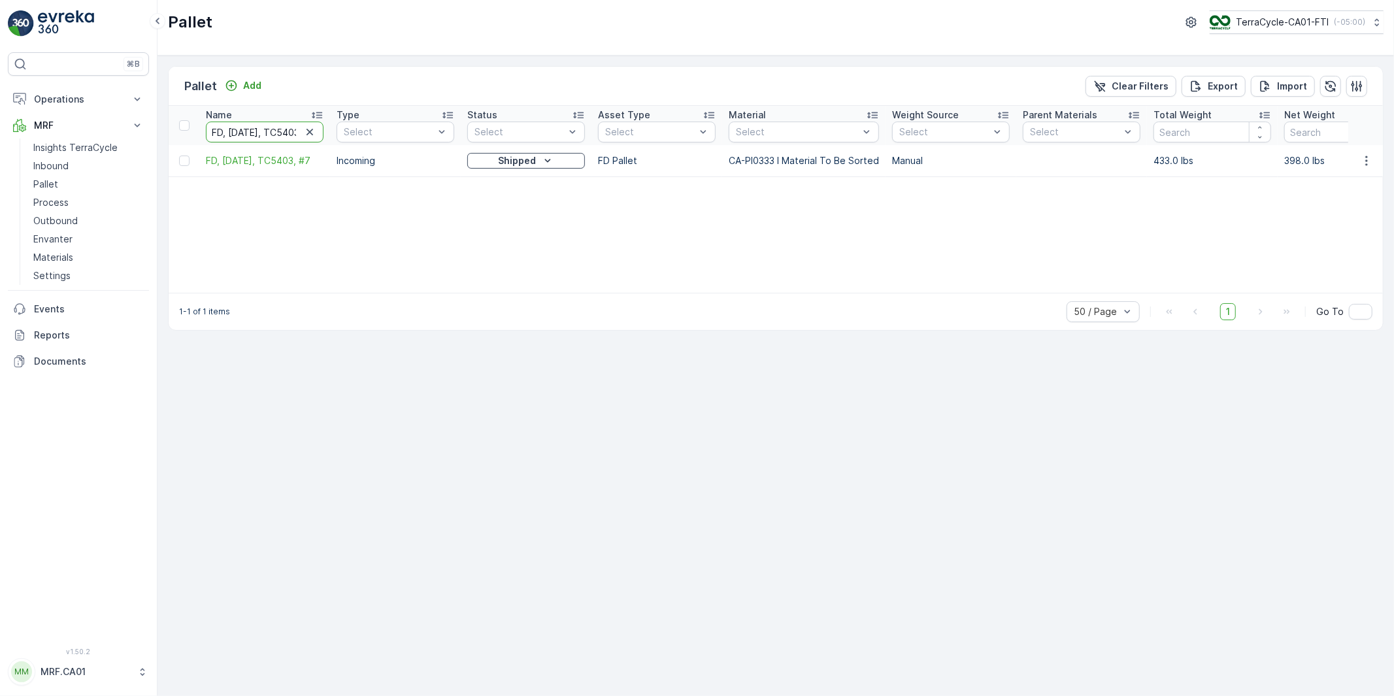
scroll to position [0, 44]
click at [268, 133] on input "FD, [DATE], TC5403, #8" at bounding box center [265, 132] width 118 height 21
paste input "11"
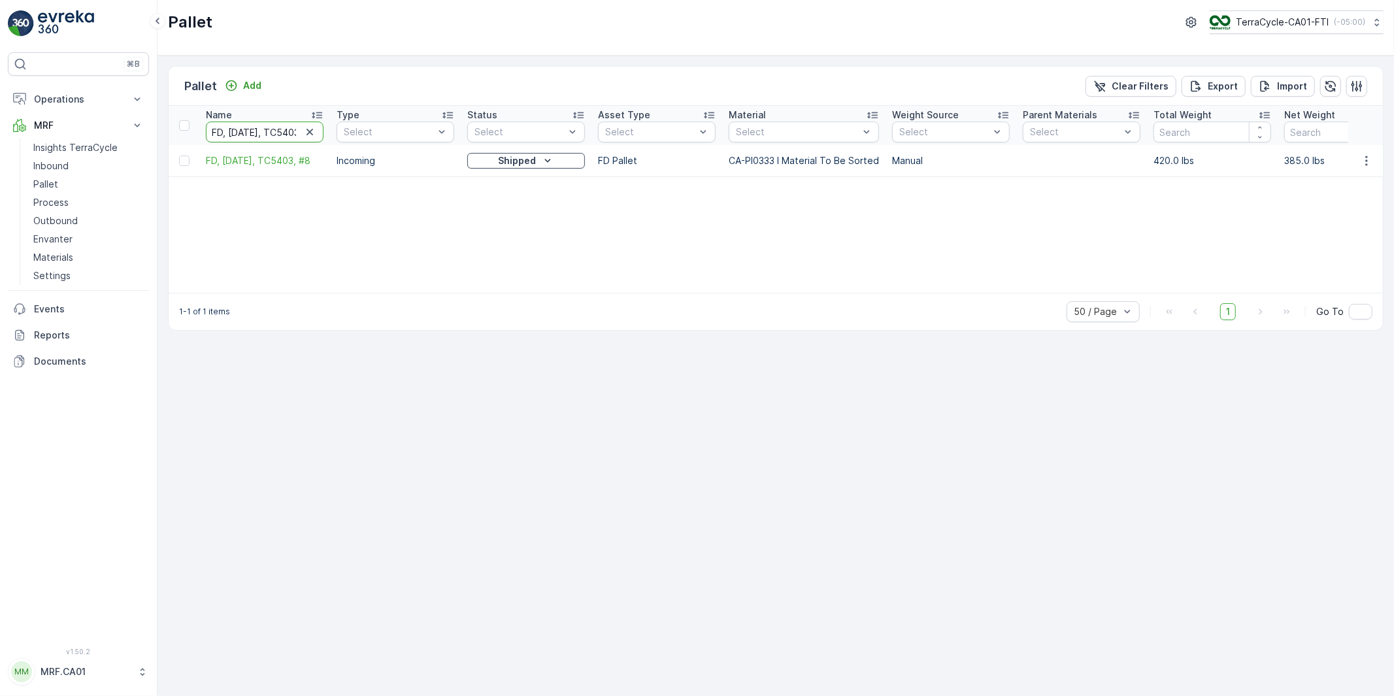
type input "FD, [DATE], TC5403, #11"
click at [269, 133] on input "FD, [DATE], TC5403, #11" at bounding box center [265, 132] width 118 height 21
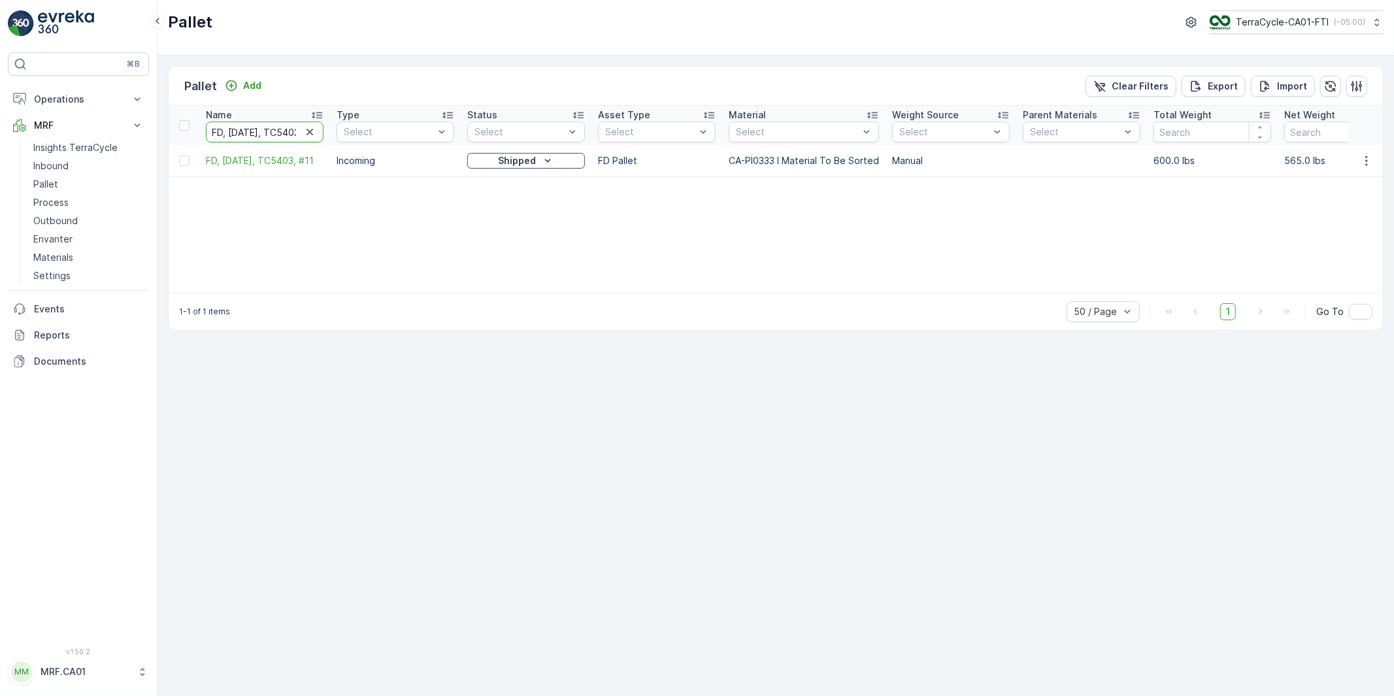
paste input "3"
type input "FD, [DATE], TC5403, #13"
click at [248, 132] on input "FD, [DATE], TC5403, #13" at bounding box center [265, 132] width 118 height 21
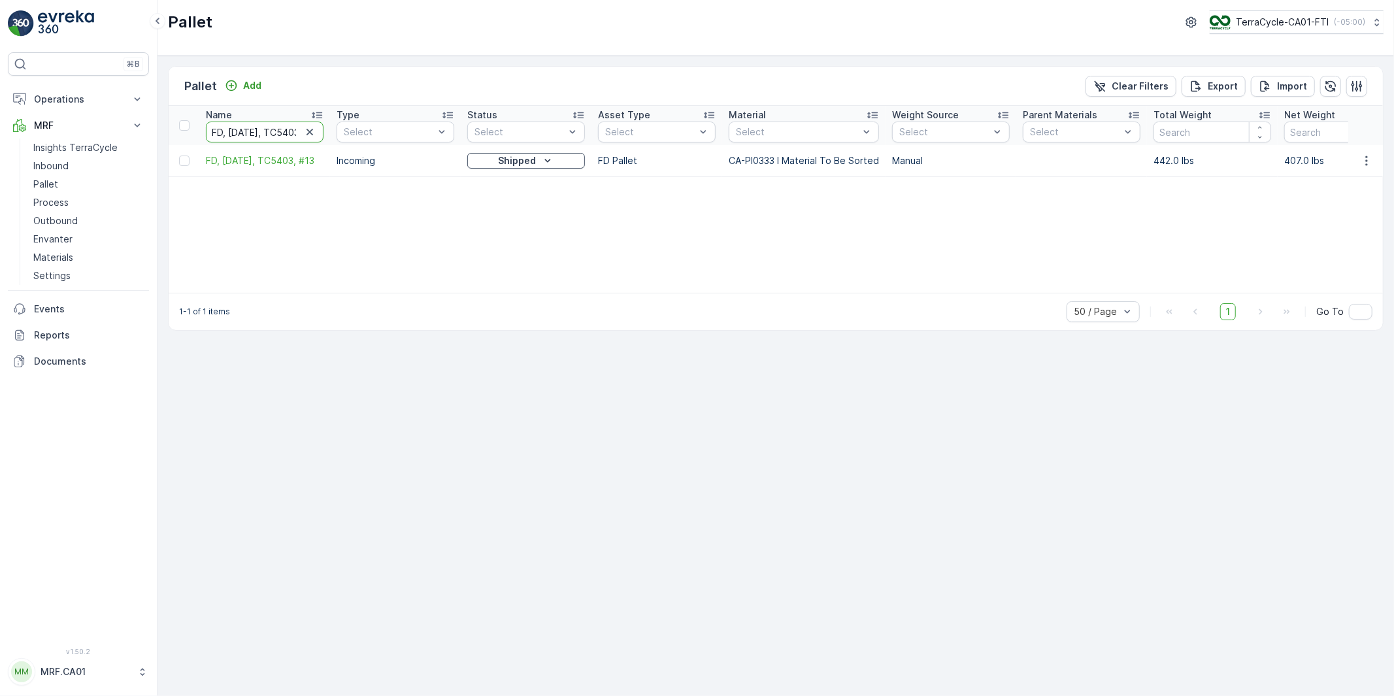
click at [248, 132] on input "FD, [DATE], TC5403, #13" at bounding box center [265, 132] width 118 height 21
paste input "4"
type input "FD, [DATE], TC5403, #14"
click at [249, 129] on input "FD, [DATE], TC5403, #14" at bounding box center [265, 132] width 118 height 21
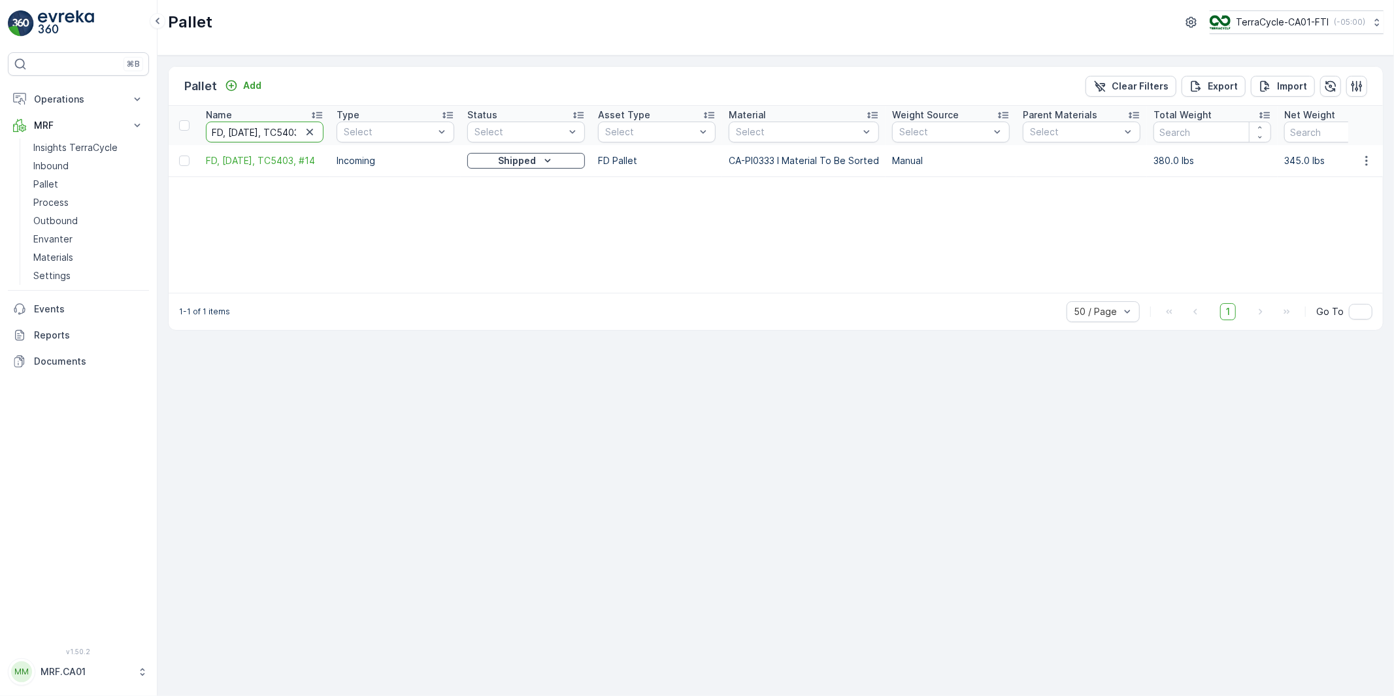
click at [249, 129] on input "FD, [DATE], TC5403, #14" at bounding box center [265, 132] width 118 height 21
paste input "6"
type input "FD, [DATE], TC5403, #16"
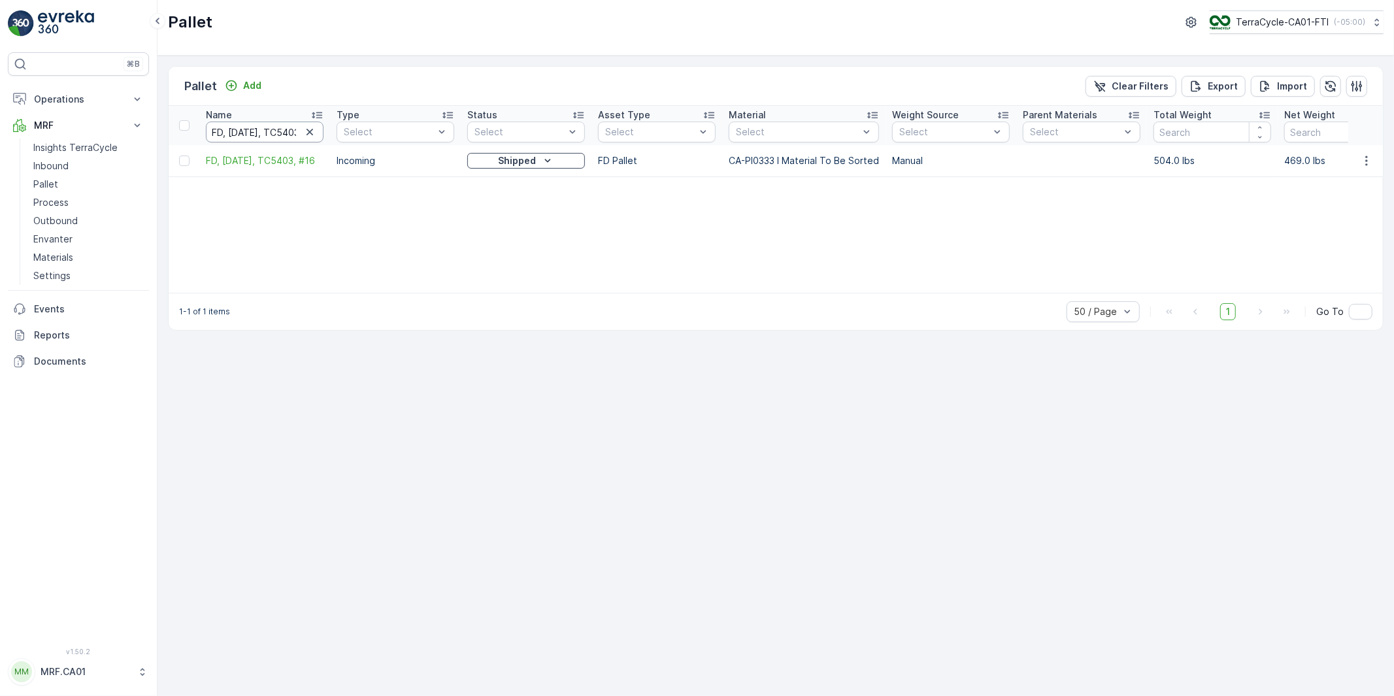
click at [252, 129] on input "FD, [DATE], TC5403, #16" at bounding box center [265, 132] width 118 height 21
paste input "4"
type input "FD, [DATE], TC5403, #4"
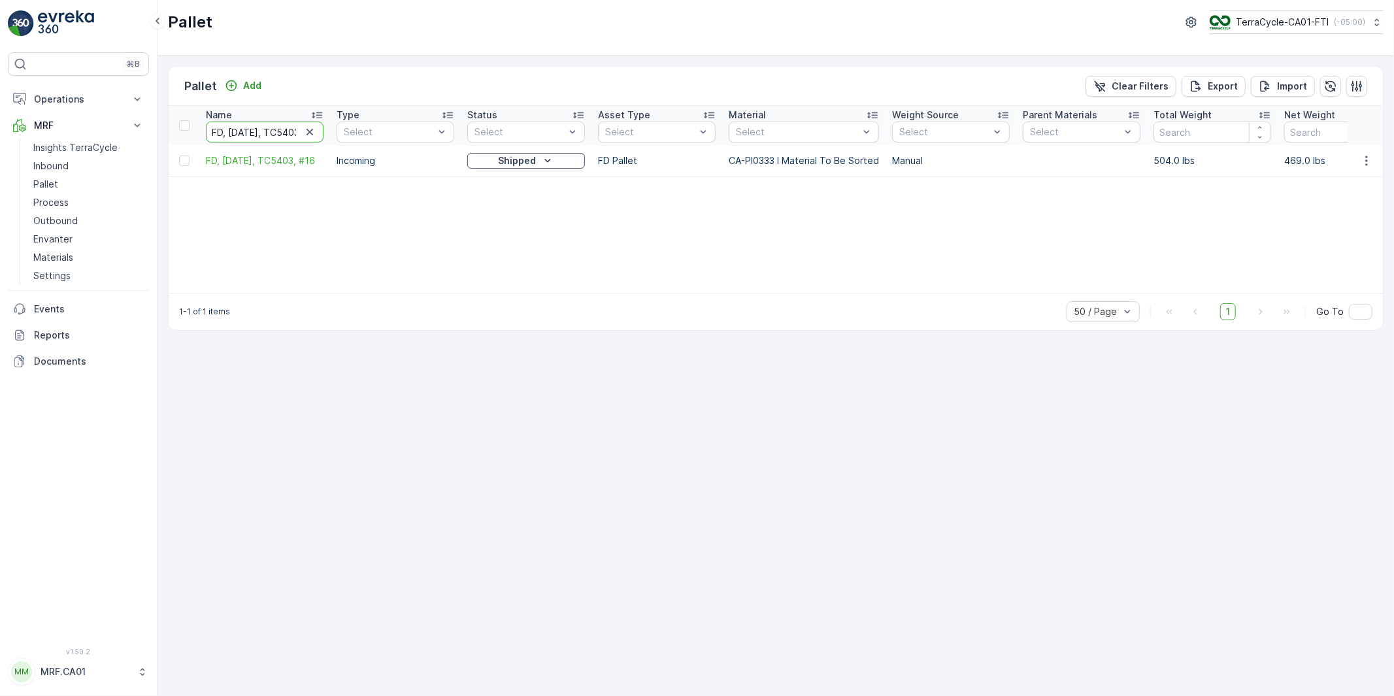
scroll to position [0, 46]
click at [252, 135] on input "FD, [DATE], TC5403, #4" at bounding box center [265, 132] width 118 height 21
paste input "10"
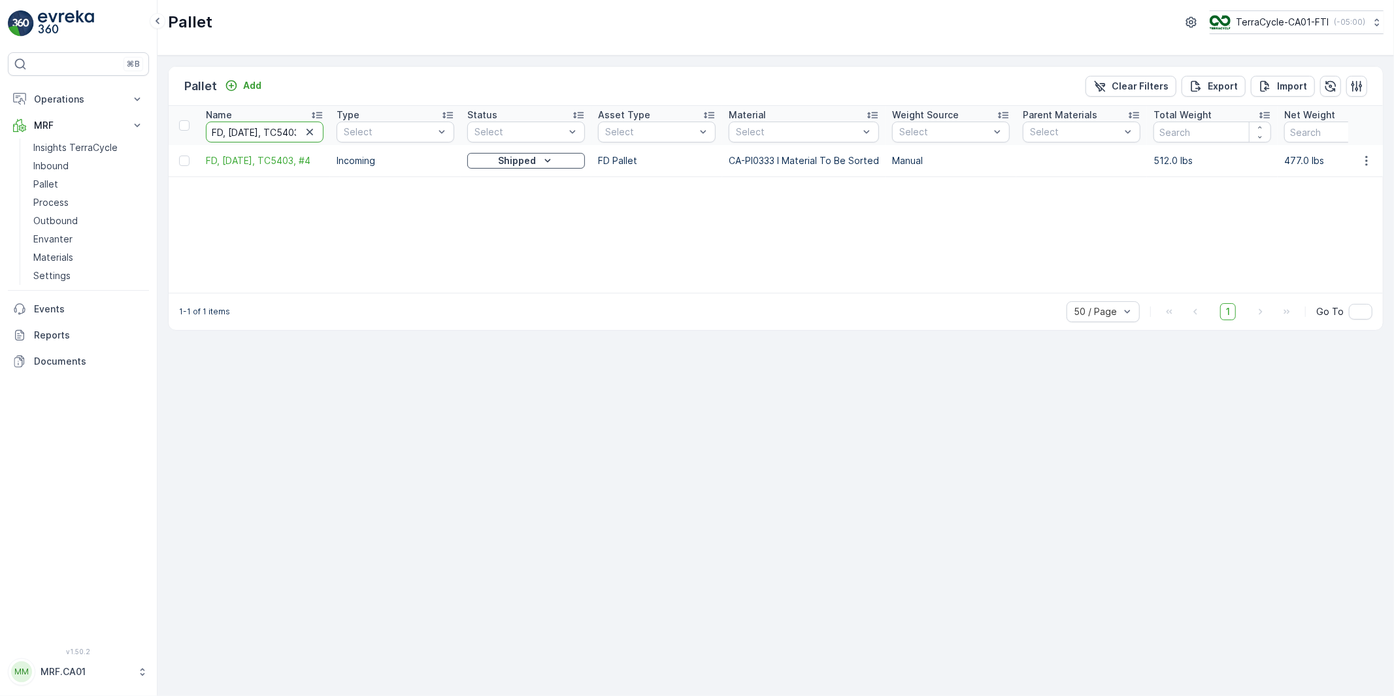
type input "FD, [DATE], TC5403, #10"
click at [238, 136] on input "FD, [DATE], TC5403, #10" at bounding box center [265, 132] width 118 height 21
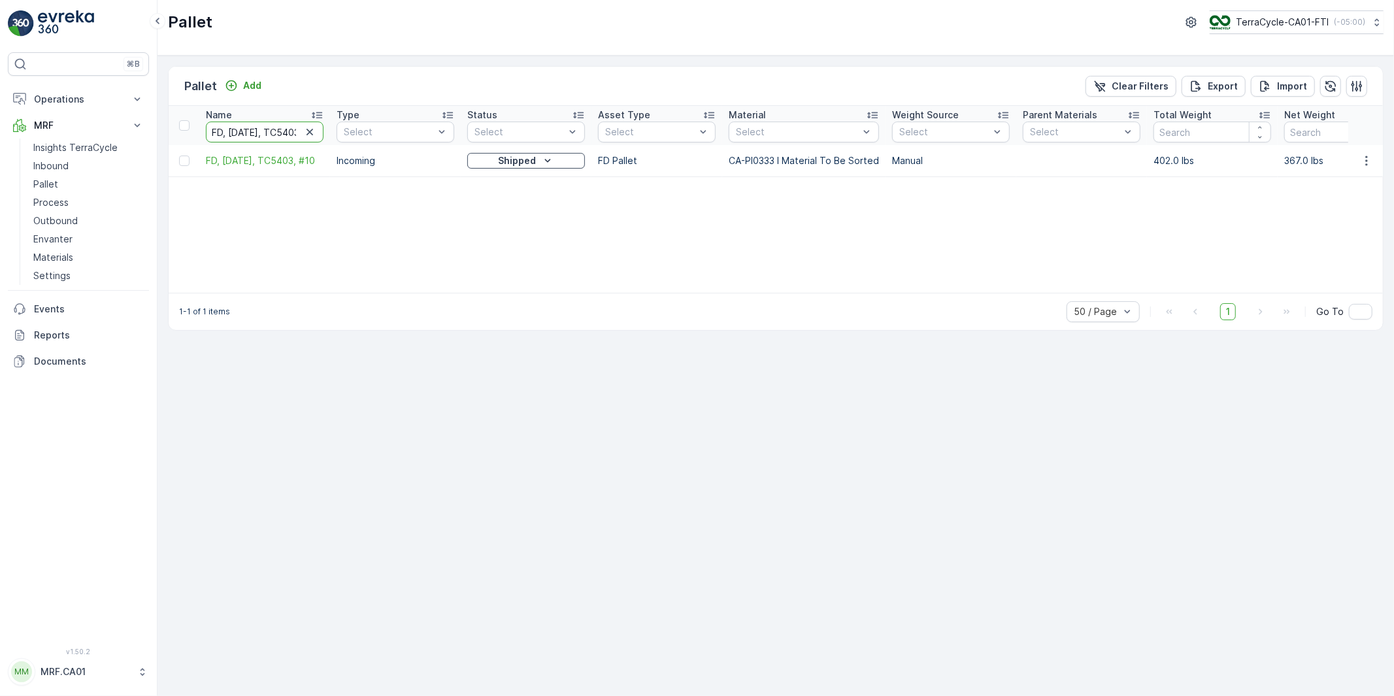
paste input "5"
type input "FD, [DATE], TC5403, #15"
click at [245, 135] on input "FD, [DATE], TC5403, #15" at bounding box center [265, 132] width 118 height 21
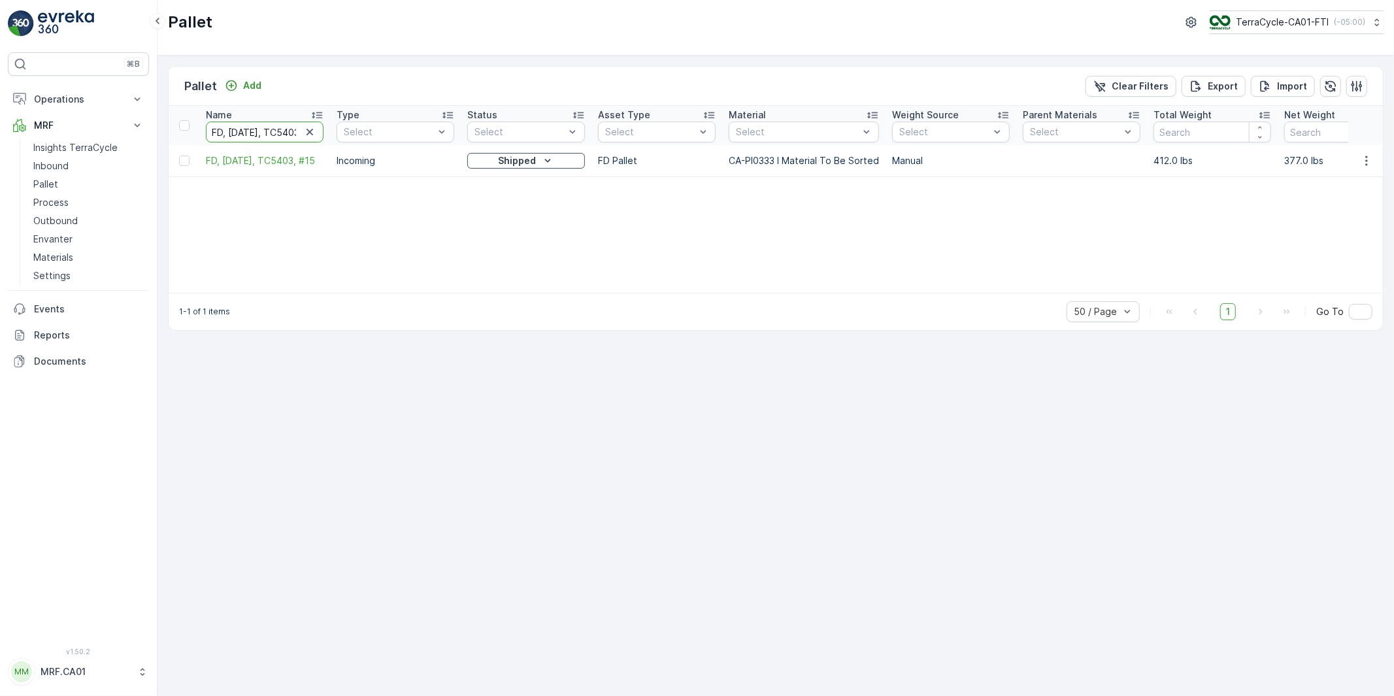
click at [245, 135] on input "FD, [DATE], TC5403, #15" at bounding box center [265, 132] width 118 height 21
paste input "[DATE], TC5377, #7"
type input "FD [DATE], TC5377, #7"
click at [250, 132] on input "FD [DATE], TC5377, #7" at bounding box center [265, 132] width 118 height 21
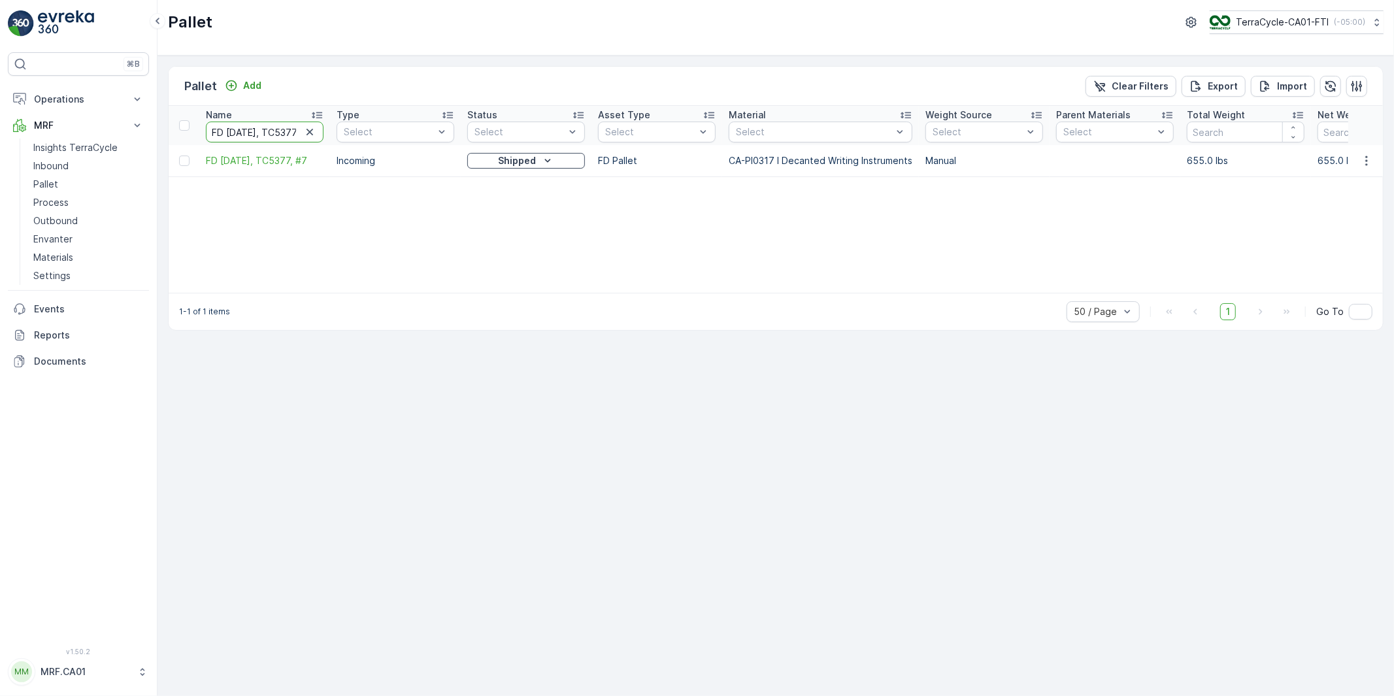
click at [250, 132] on input "FD [DATE], TC5377, #7" at bounding box center [265, 132] width 118 height 21
paste input ", [DATE], TC5403, #1"
type input "FD, [DATE], TC5403, #1"
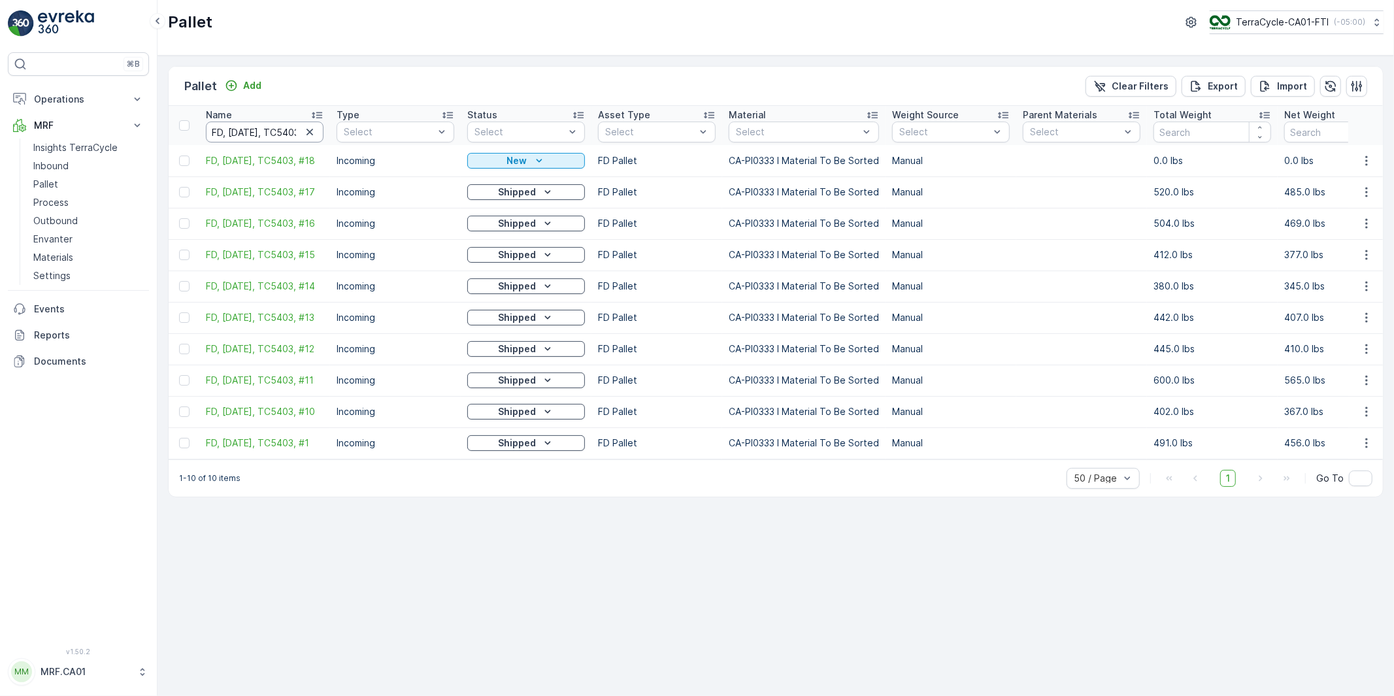
click at [254, 133] on input "FD, [DATE], TC5403, #1" at bounding box center [265, 132] width 118 height 21
click at [271, 134] on input "FD, [DATE], TC5403, #1" at bounding box center [265, 132] width 118 height 21
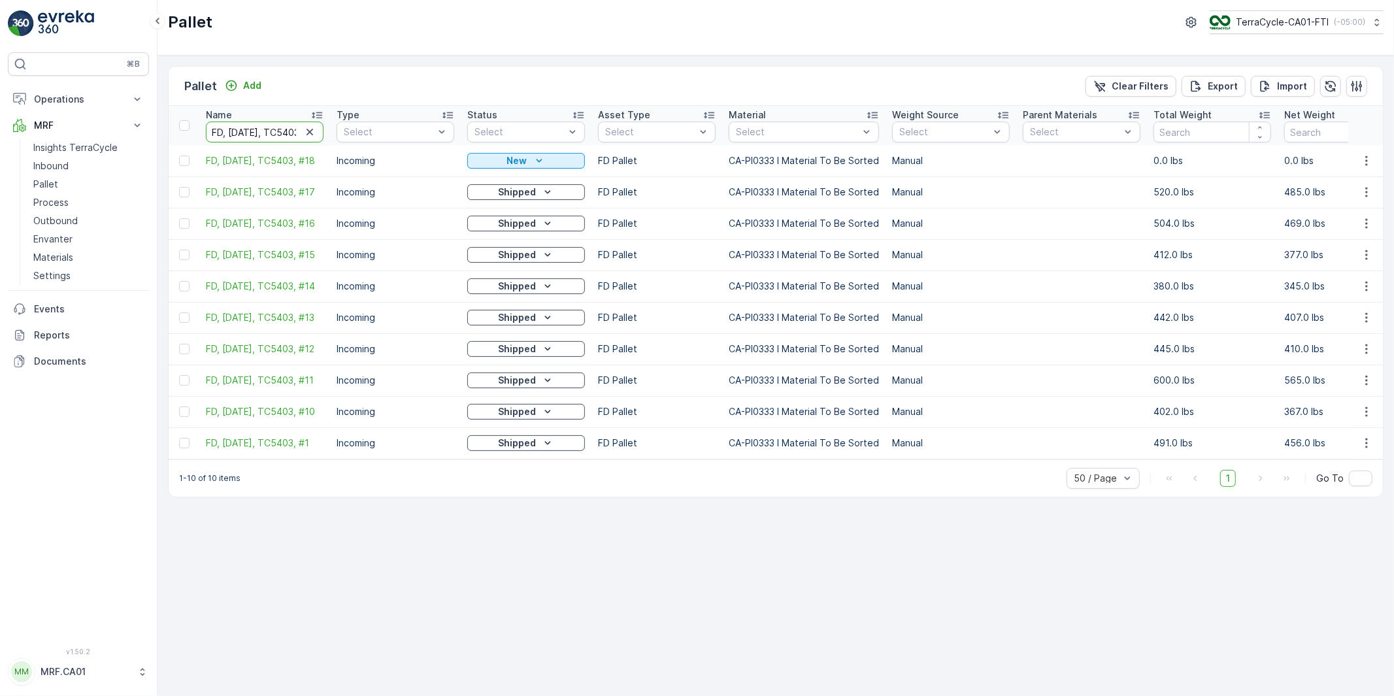
click at [271, 134] on input "FD, [DATE], TC5403, #1" at bounding box center [265, 132] width 118 height 21
paste input "2"
type input "FD, [DATE], TC5403, #2"
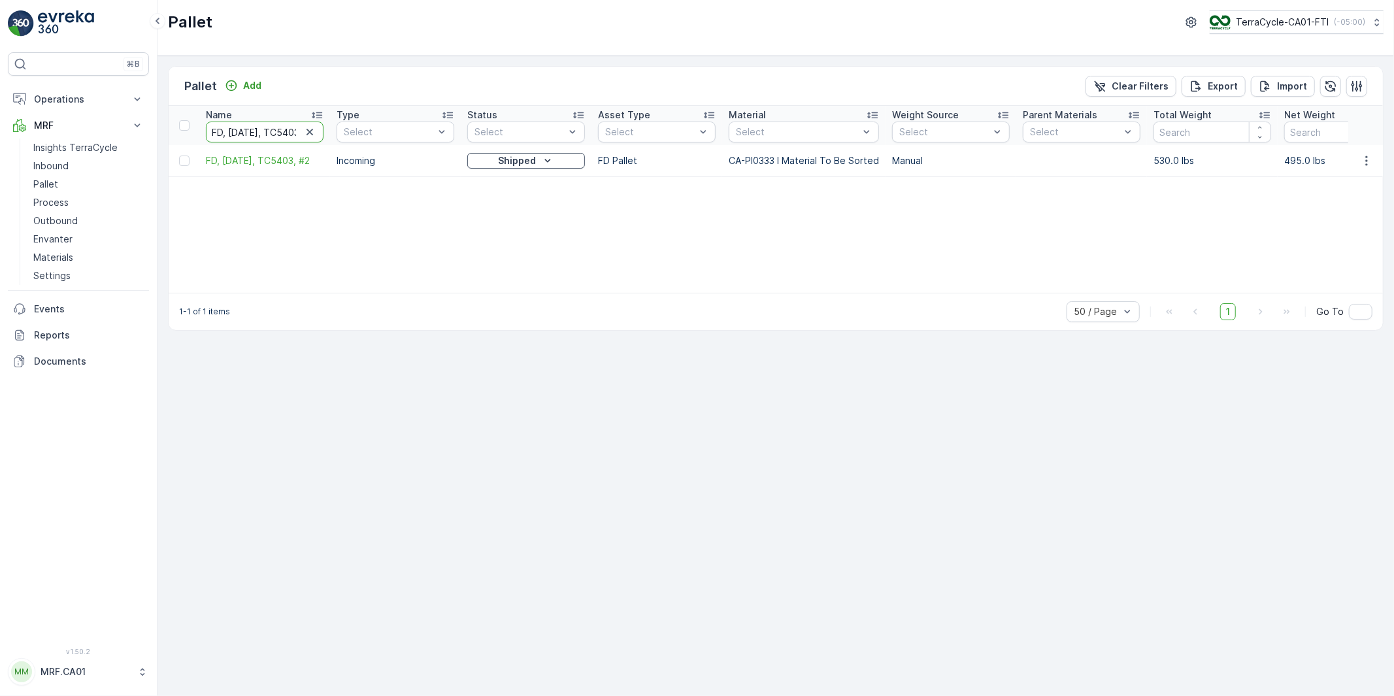
click at [252, 134] on input "FD, [DATE], TC5403, #2" at bounding box center [265, 132] width 118 height 21
paste input "3"
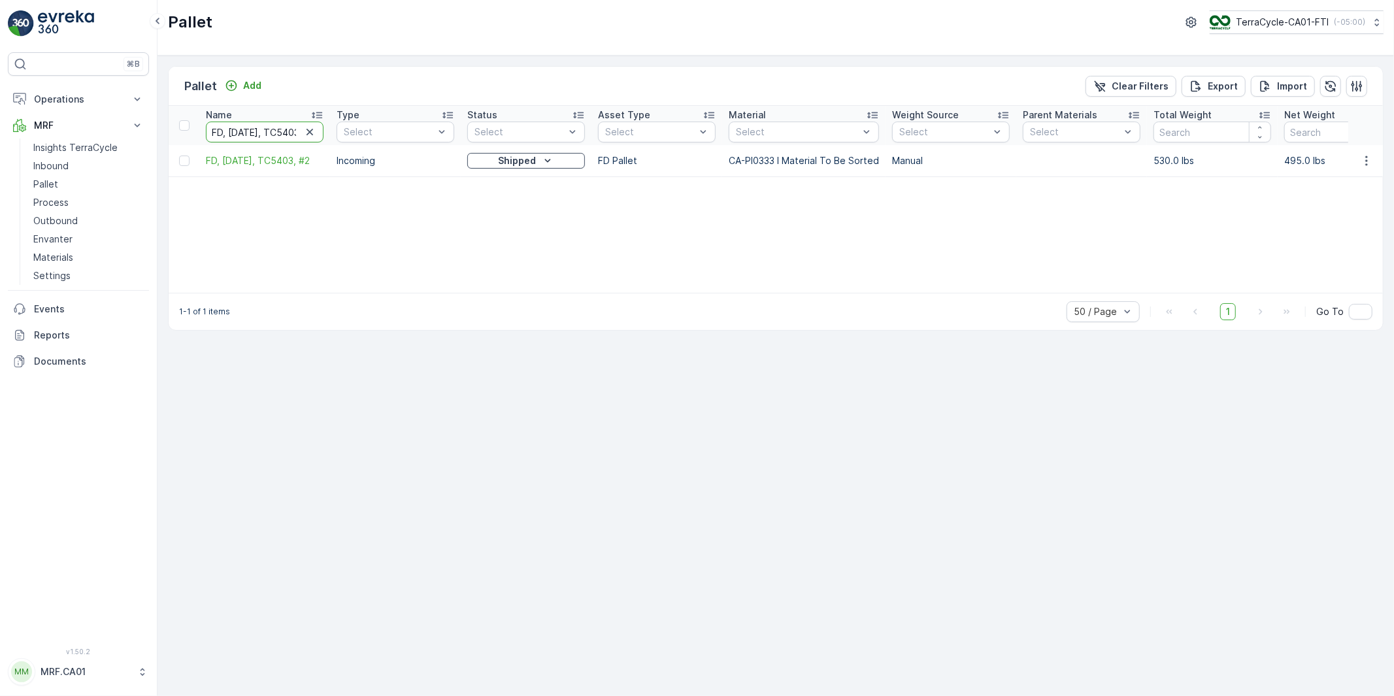
type input "FD, [DATE], TC5403, #3"
click at [250, 133] on input "FD, [DATE], TC5403, #3" at bounding box center [265, 132] width 118 height 21
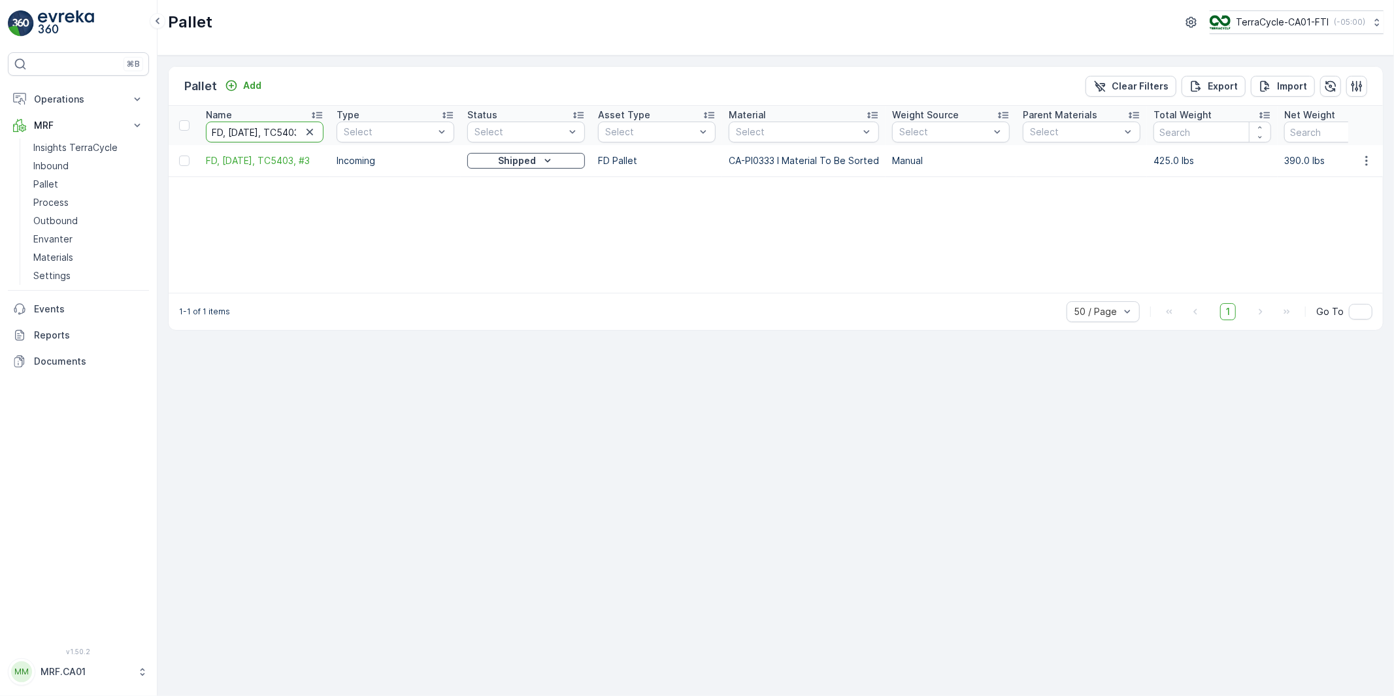
paste input "5"
type input "FD, [DATE], TC5403, #5"
click at [271, 129] on input "FD, [DATE], TC5403, #5" at bounding box center [265, 132] width 118 height 21
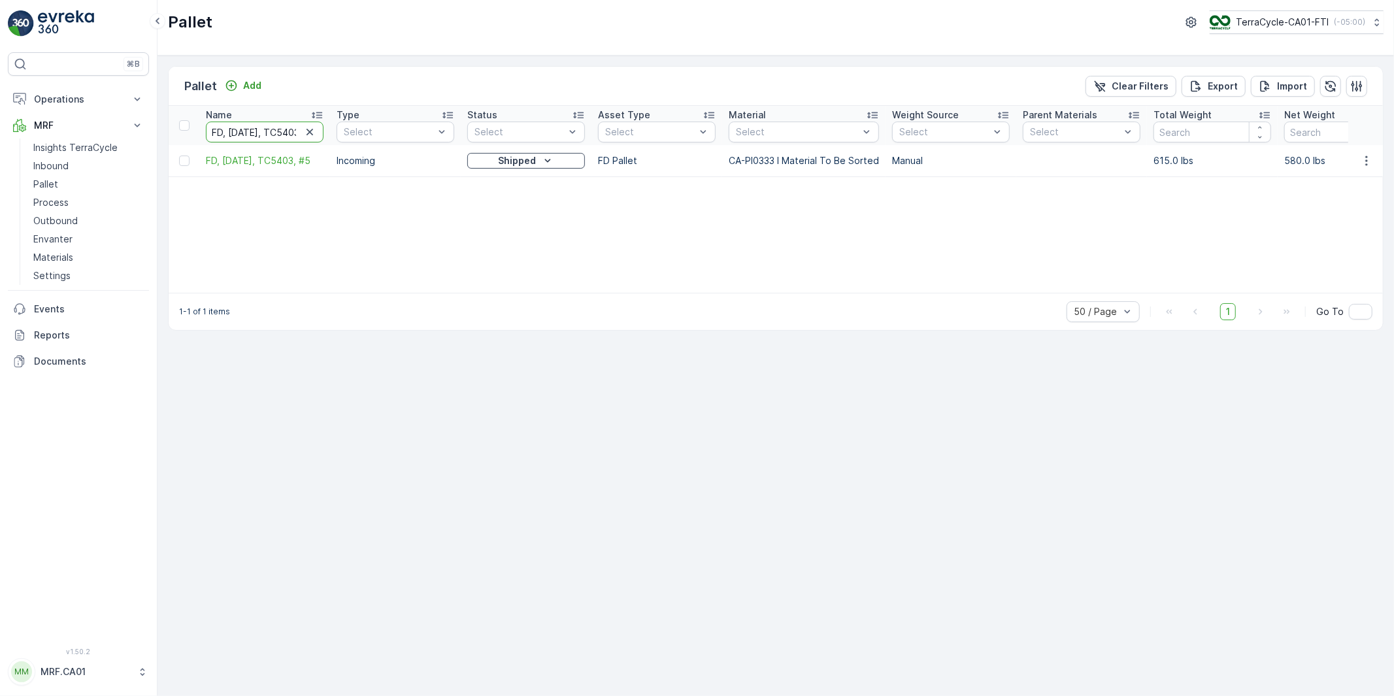
click at [271, 129] on input "FD, [DATE], TC5403, #5" at bounding box center [265, 132] width 118 height 21
paste input "6"
type input "FD, [DATE], TC5403, #6"
click at [239, 133] on input "FD, [DATE], TC5403, #6" at bounding box center [265, 132] width 118 height 21
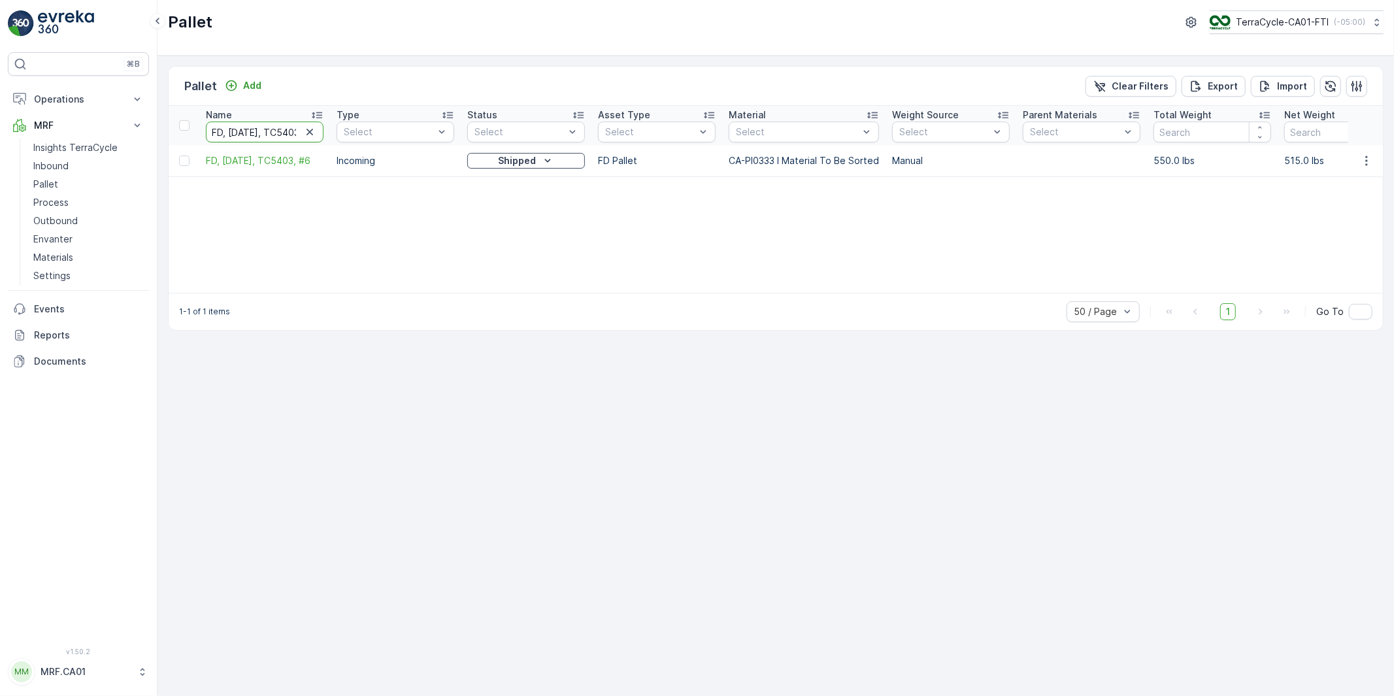
click at [239, 133] on input "FD, [DATE], TC5403, #6" at bounding box center [265, 132] width 118 height 21
paste input "9"
type input "FD, [DATE], TC5403, #9"
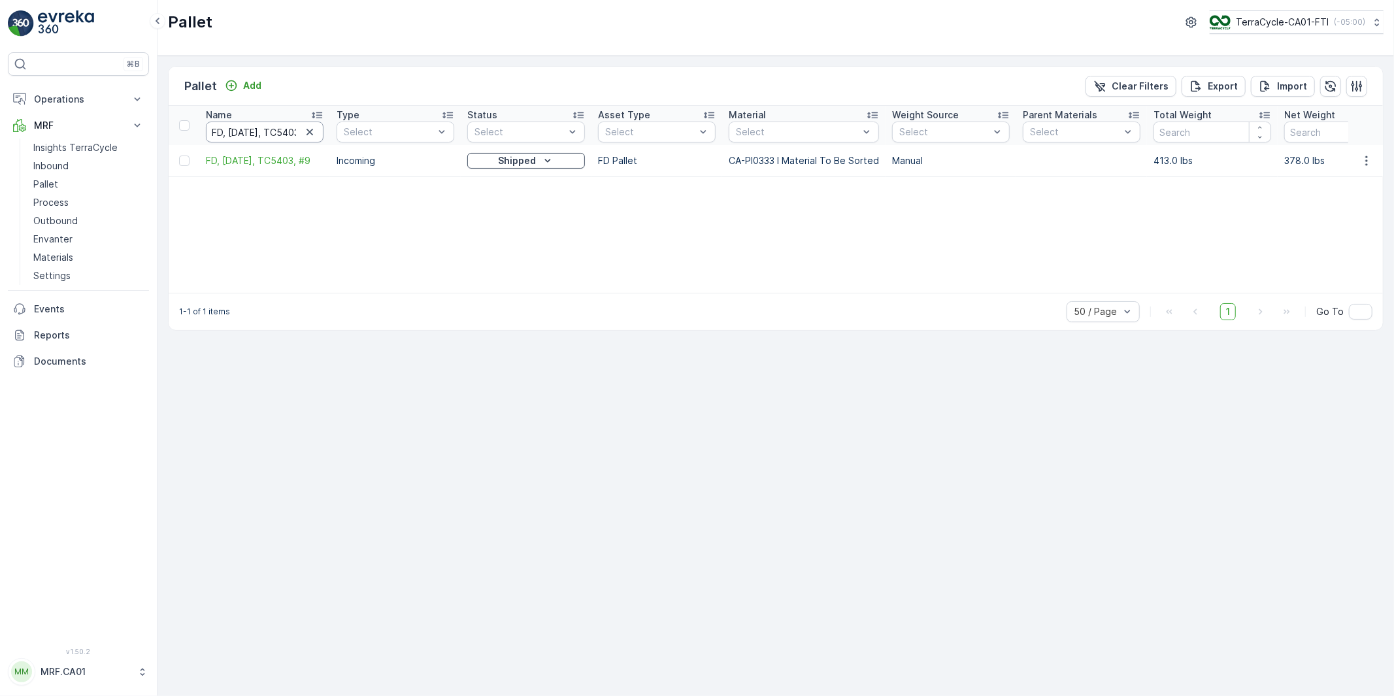
click at [240, 131] on input "FD, [DATE], TC5403, #9" at bounding box center [265, 132] width 118 height 21
paste input "[DATE], TC5377"
type input "FD [DATE], TC5377, #9"
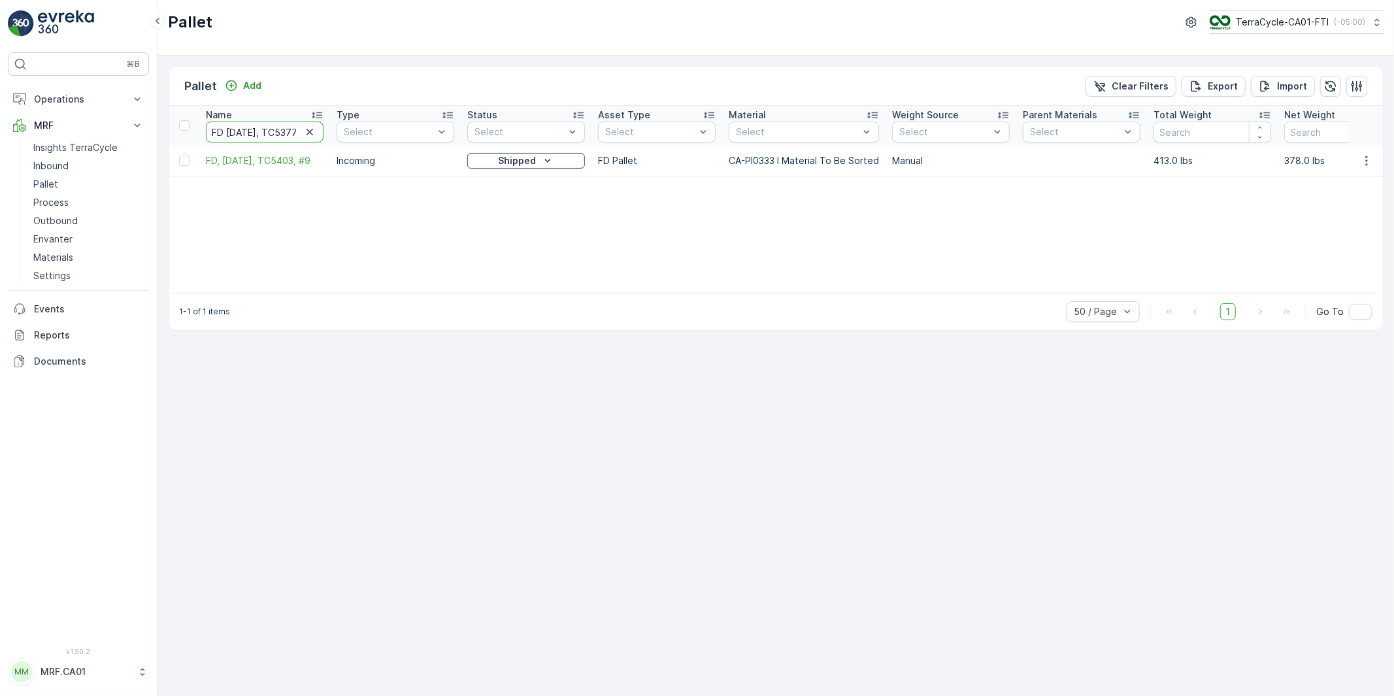
scroll to position [0, 42]
click at [271, 135] on input "FD [DATE], TC5377, #9" at bounding box center [265, 132] width 118 height 21
type input "FD [DATE], TC5377, #"
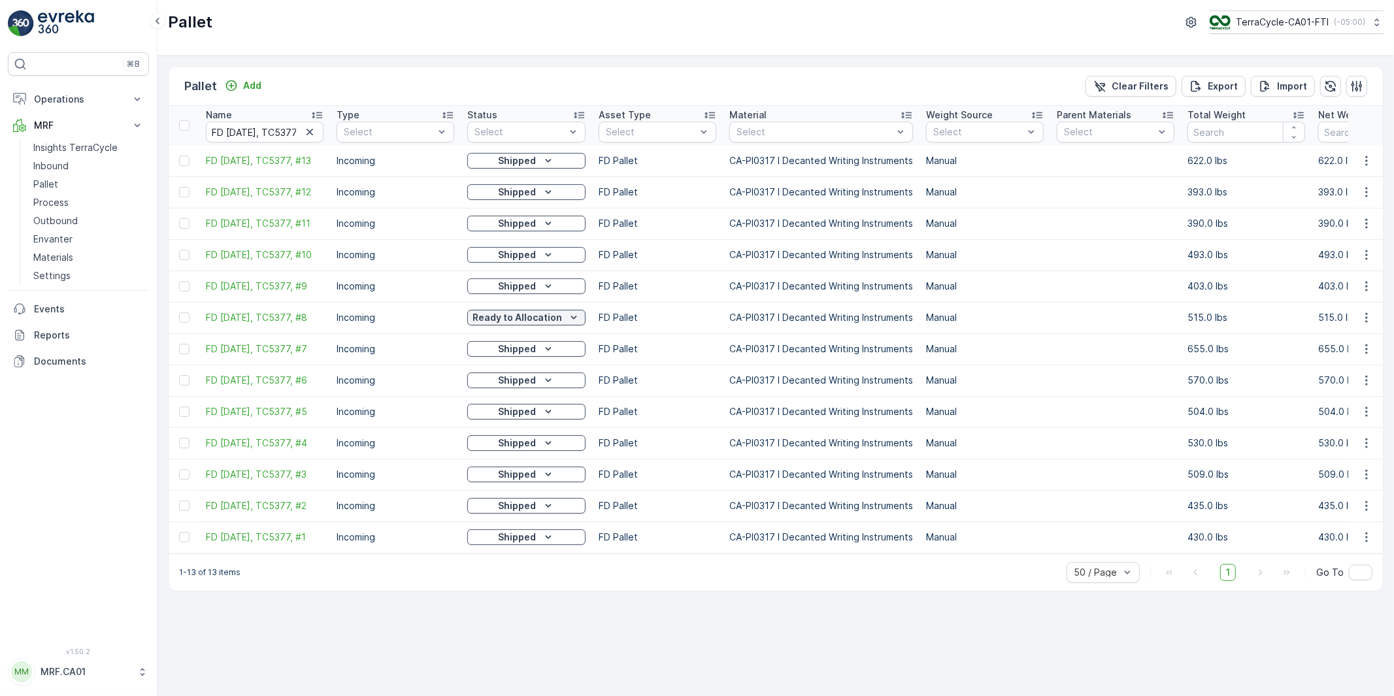
click at [351, 322] on p "Incoming" at bounding box center [396, 317] width 118 height 13
click at [359, 323] on p "Incoming" at bounding box center [396, 317] width 118 height 13
click at [55, 216] on p "Outbound" at bounding box center [55, 220] width 44 height 13
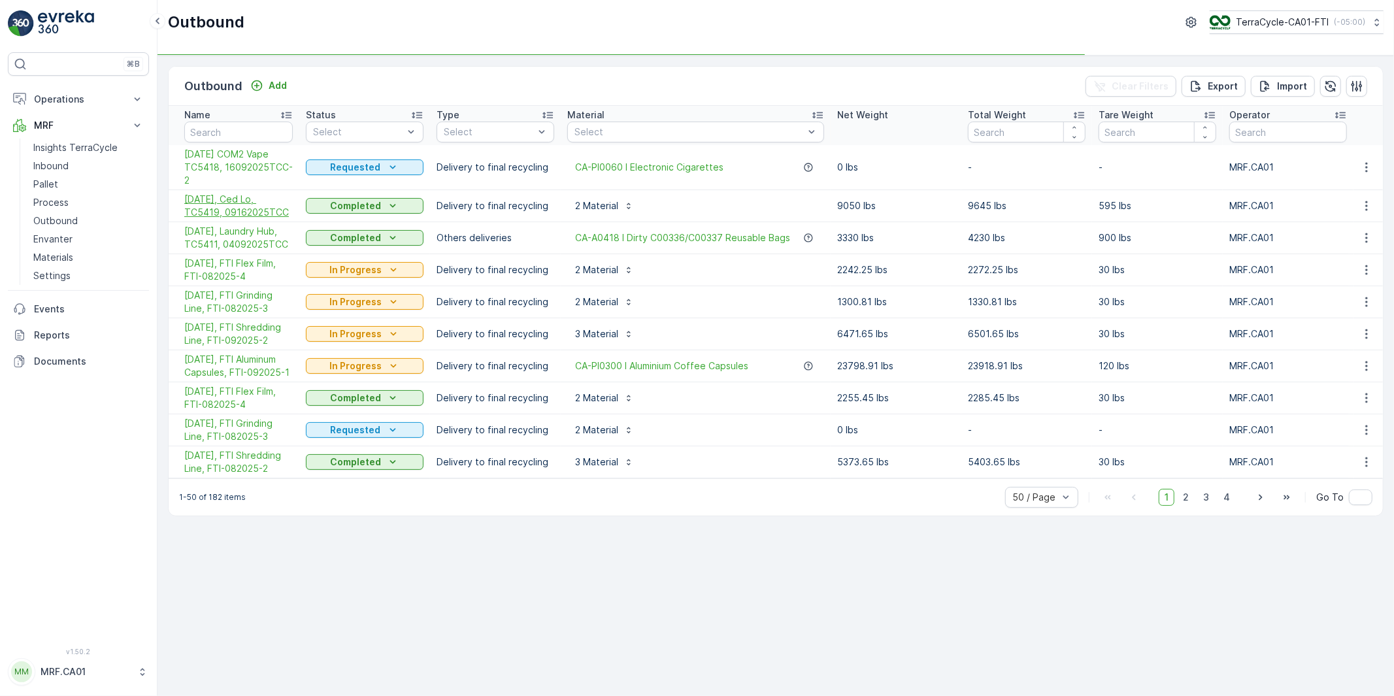
drag, startPoint x: 177, startPoint y: 200, endPoint x: 290, endPoint y: 216, distance: 113.5
click at [290, 216] on td "[DATE], Ced Lo, TC5419, 09162025TCC" at bounding box center [234, 206] width 131 height 32
copy span "[DATE], Ced Lo, TC5419, 09162025TCC"
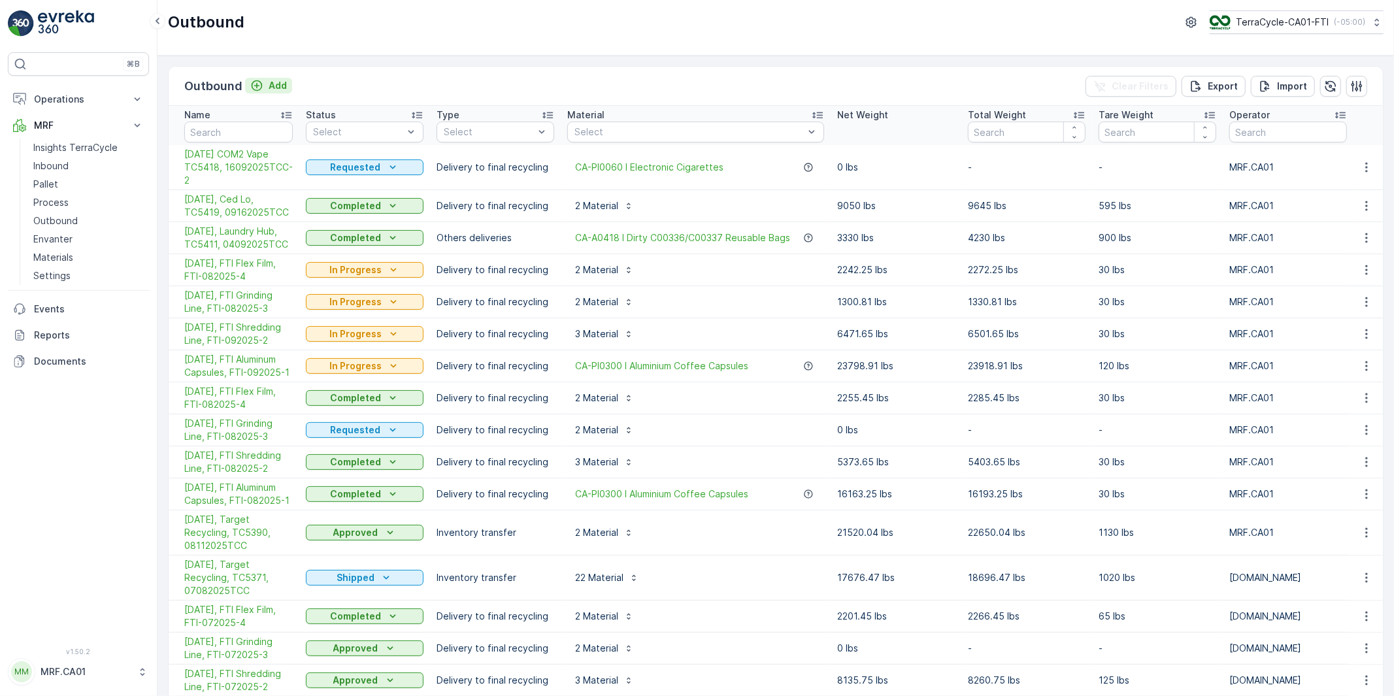
click at [275, 87] on p "Add" at bounding box center [278, 85] width 18 height 13
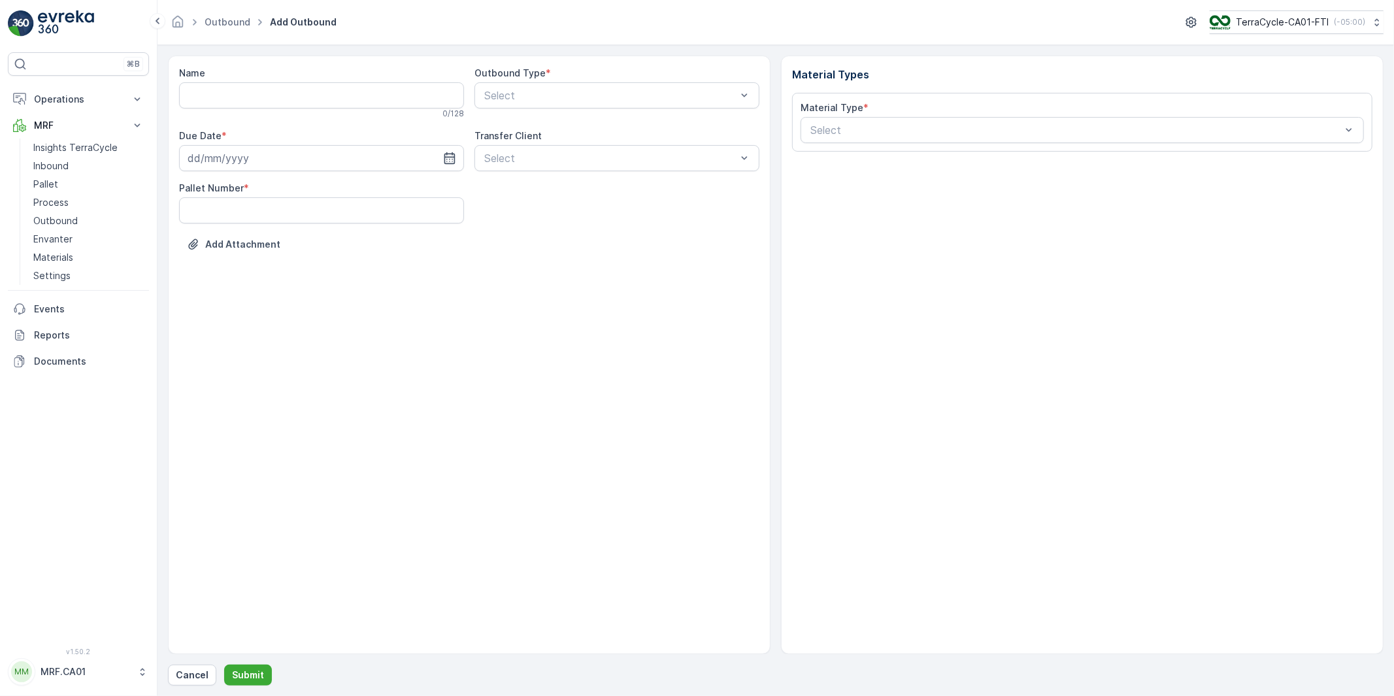
click at [263, 97] on input "Name" at bounding box center [321, 95] width 285 height 26
paste input "[DATE], Ced Lo, TC5419, 09162025TCC"
click at [414, 96] on input "[DATE], Ced Lo, TC5419, 09162025TCC" at bounding box center [321, 95] width 285 height 26
type input "[DATE], Ced Lo, TC5419, 09162025TCC PART 2"
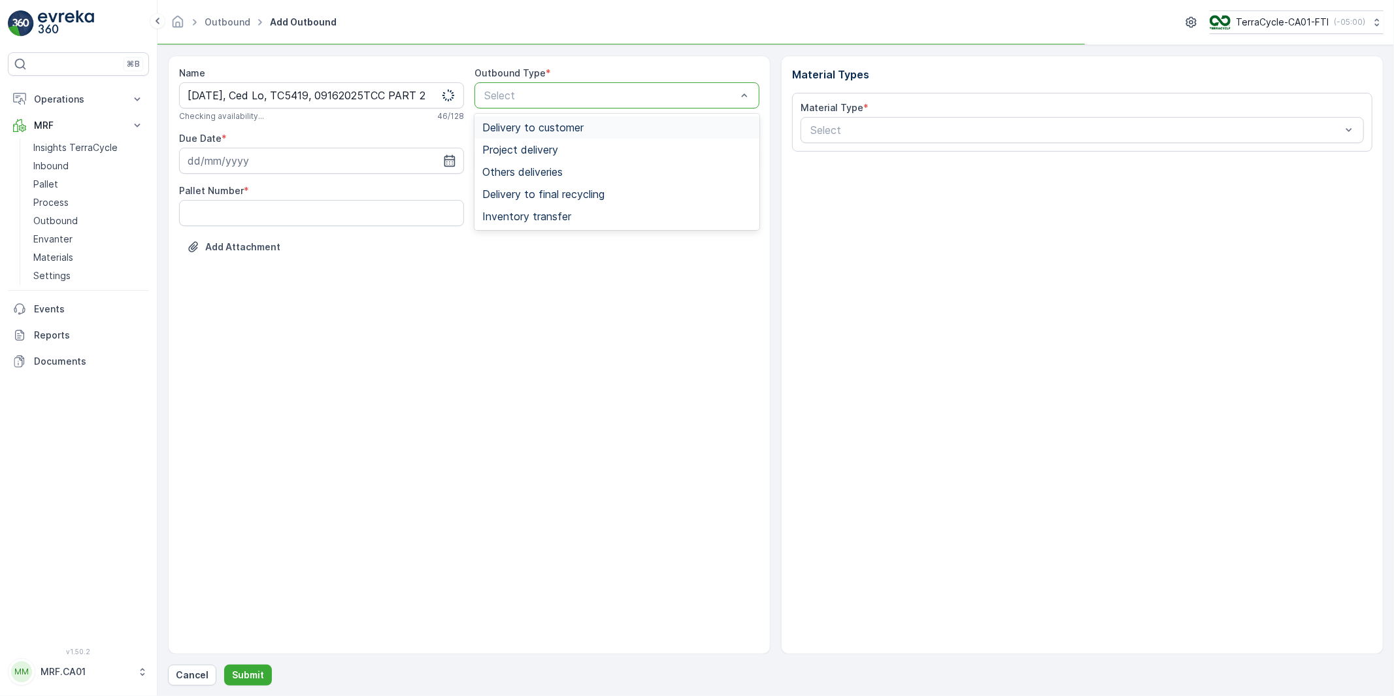
scroll to position [0, 0]
click at [535, 194] on span "Delivery to final recycling" at bounding box center [543, 194] width 122 height 12
click at [283, 159] on input at bounding box center [321, 161] width 285 height 26
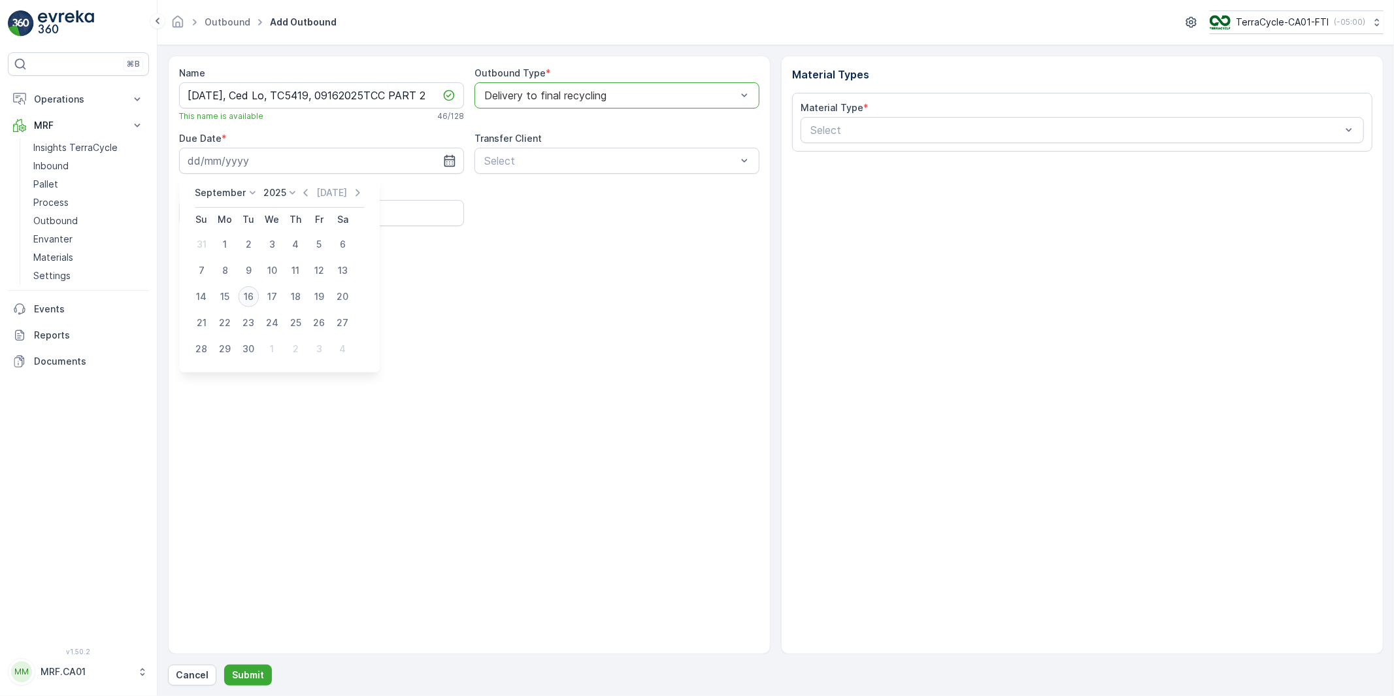
click at [248, 296] on div "16" at bounding box center [248, 296] width 21 height 21
type input "[DATE]"
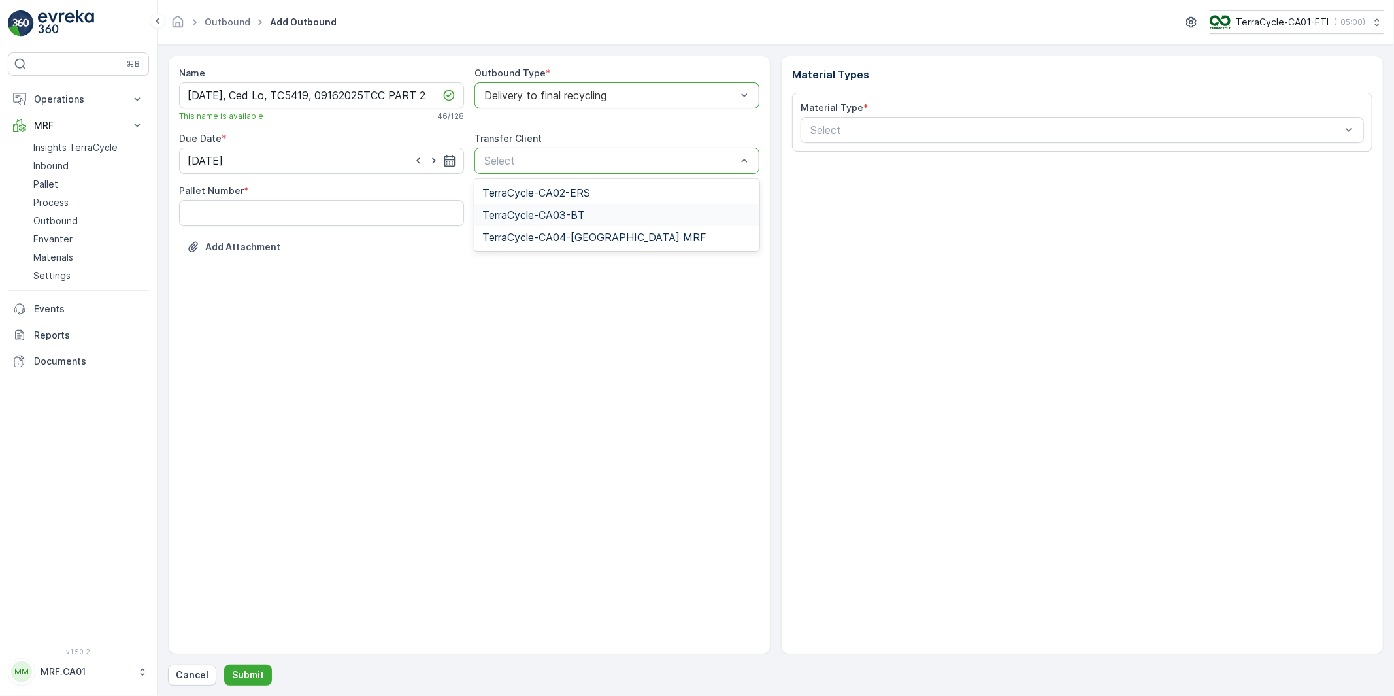
click at [288, 224] on Number "Pallet Number" at bounding box center [321, 213] width 285 height 26
type Number "19"
click at [602, 321] on div "Name [DATE], Ced Lo, TC5419, 09162025TCC PART 2 This name is available 46 / 128…" at bounding box center [469, 355] width 603 height 599
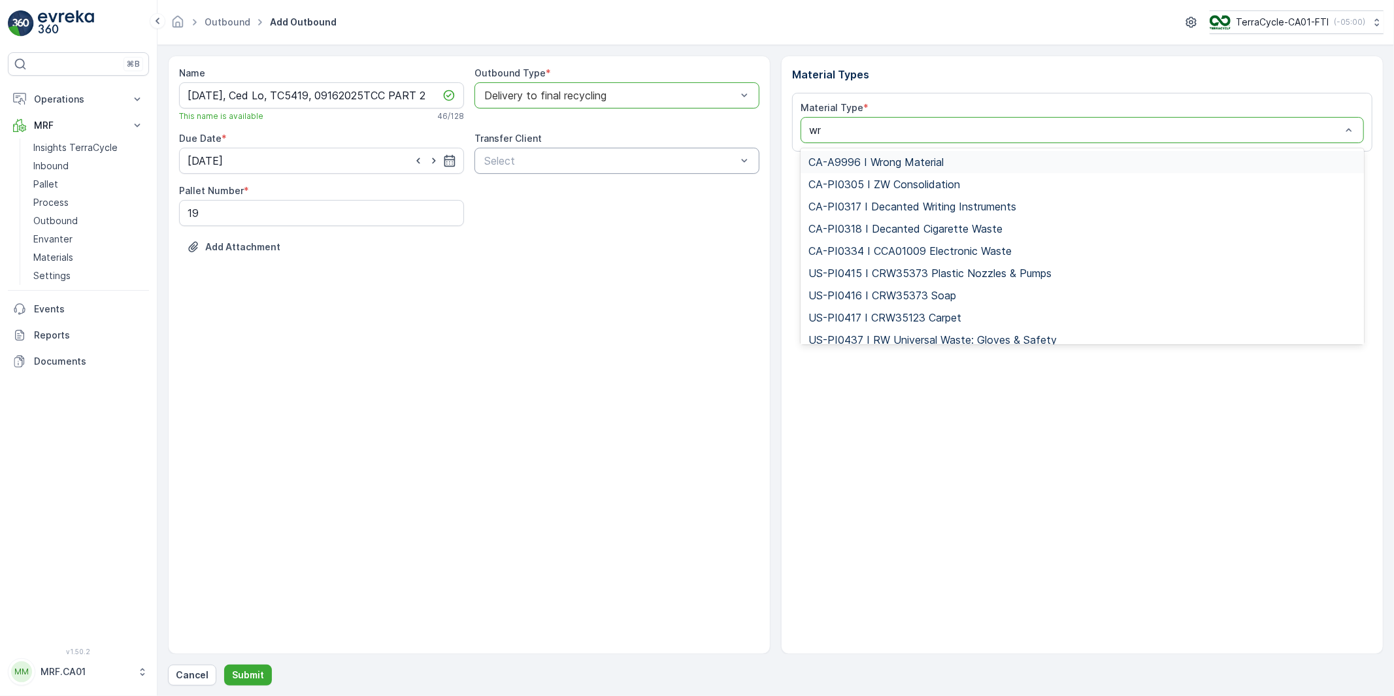
type input "writ"
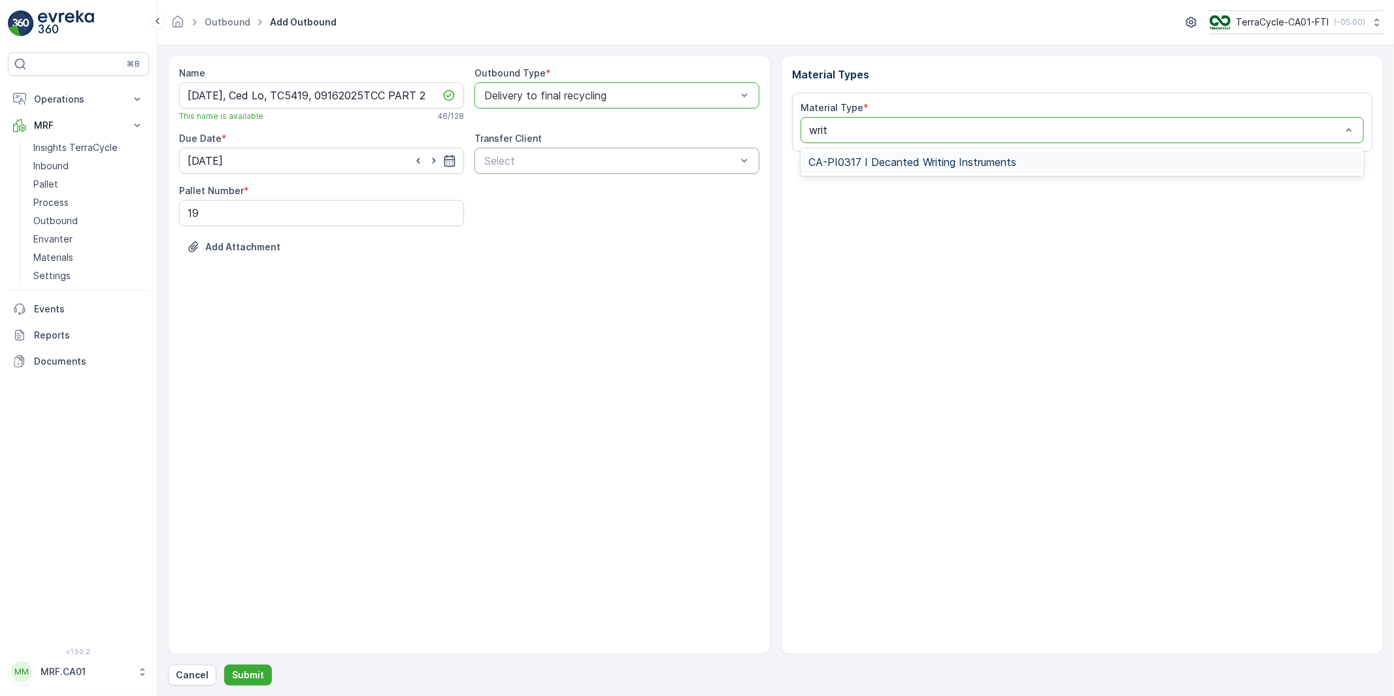
click at [871, 164] on span "CA-PI0317 I Decanted Writing Instruments" at bounding box center [912, 162] width 208 height 12
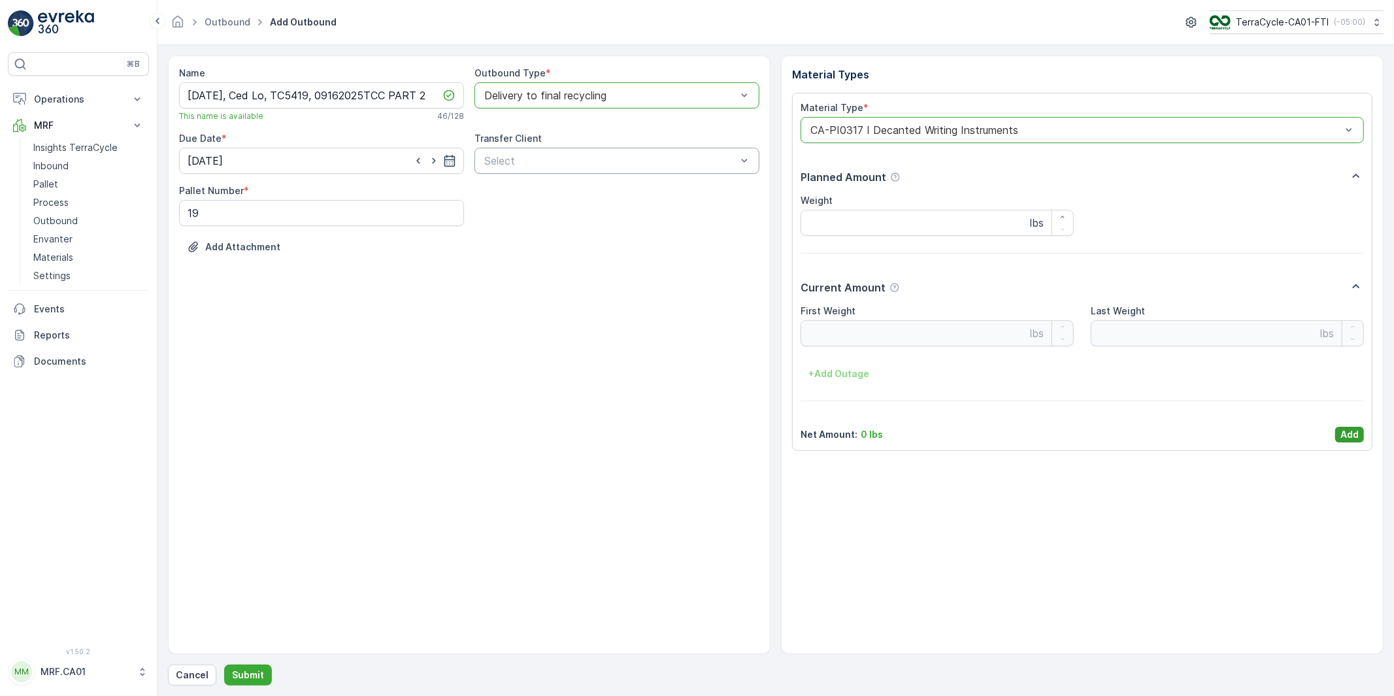
click at [1352, 435] on p "Add" at bounding box center [1349, 434] width 18 height 13
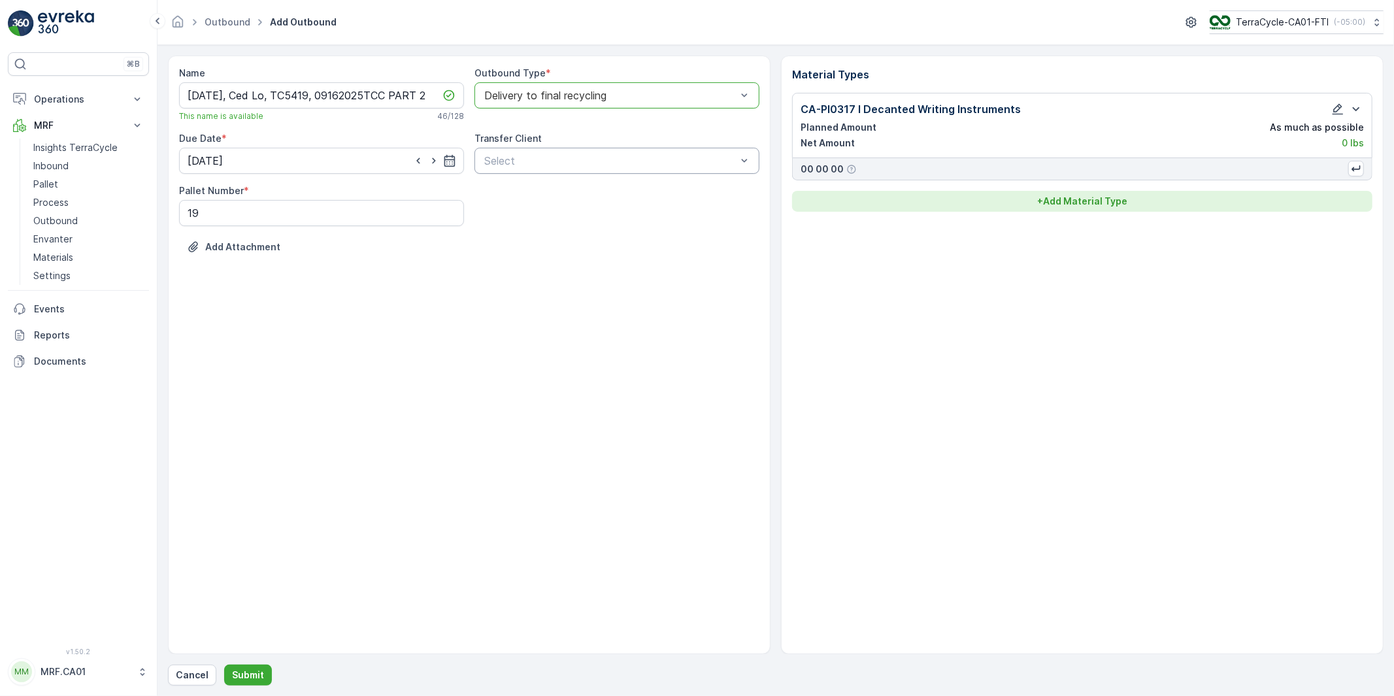
click at [1072, 205] on p "+ Add Material Type" at bounding box center [1082, 201] width 90 height 13
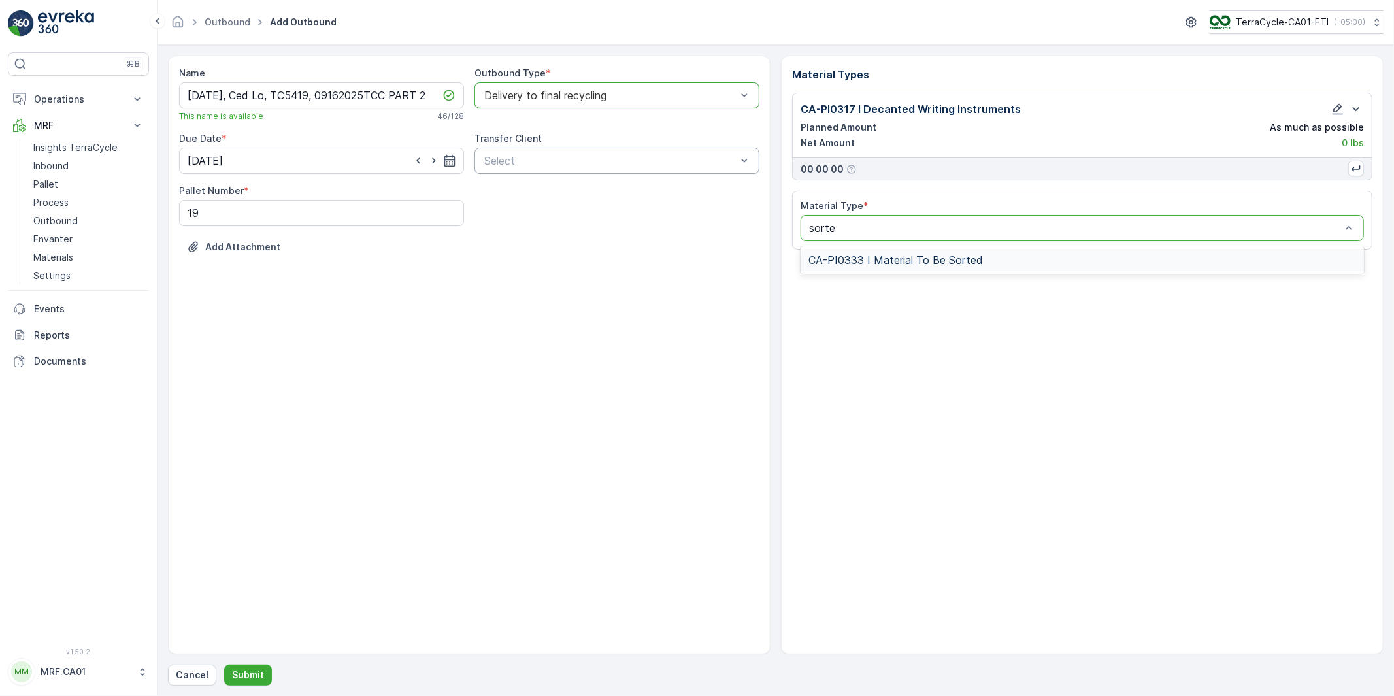
type input "sorted"
click at [891, 258] on span "CA-PI0333 I Material To Be Sorted" at bounding box center [895, 260] width 175 height 12
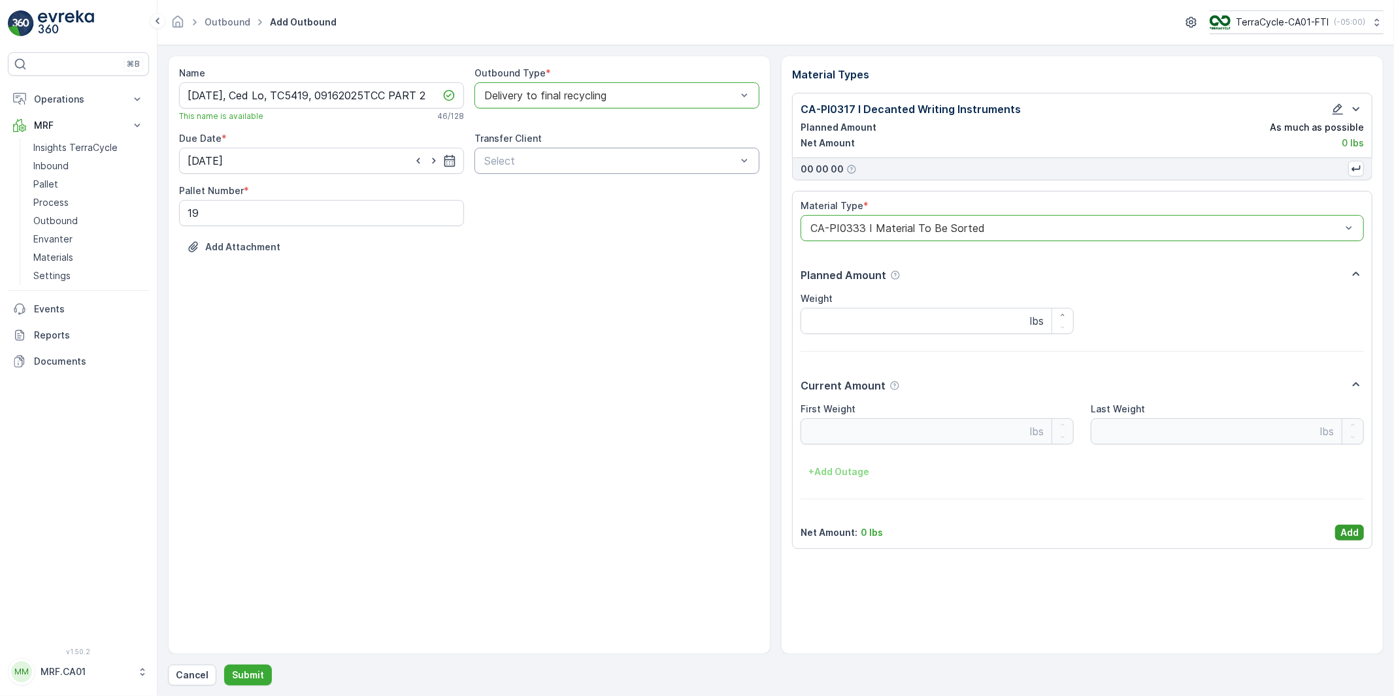
click at [1347, 535] on p "Add" at bounding box center [1349, 532] width 18 height 13
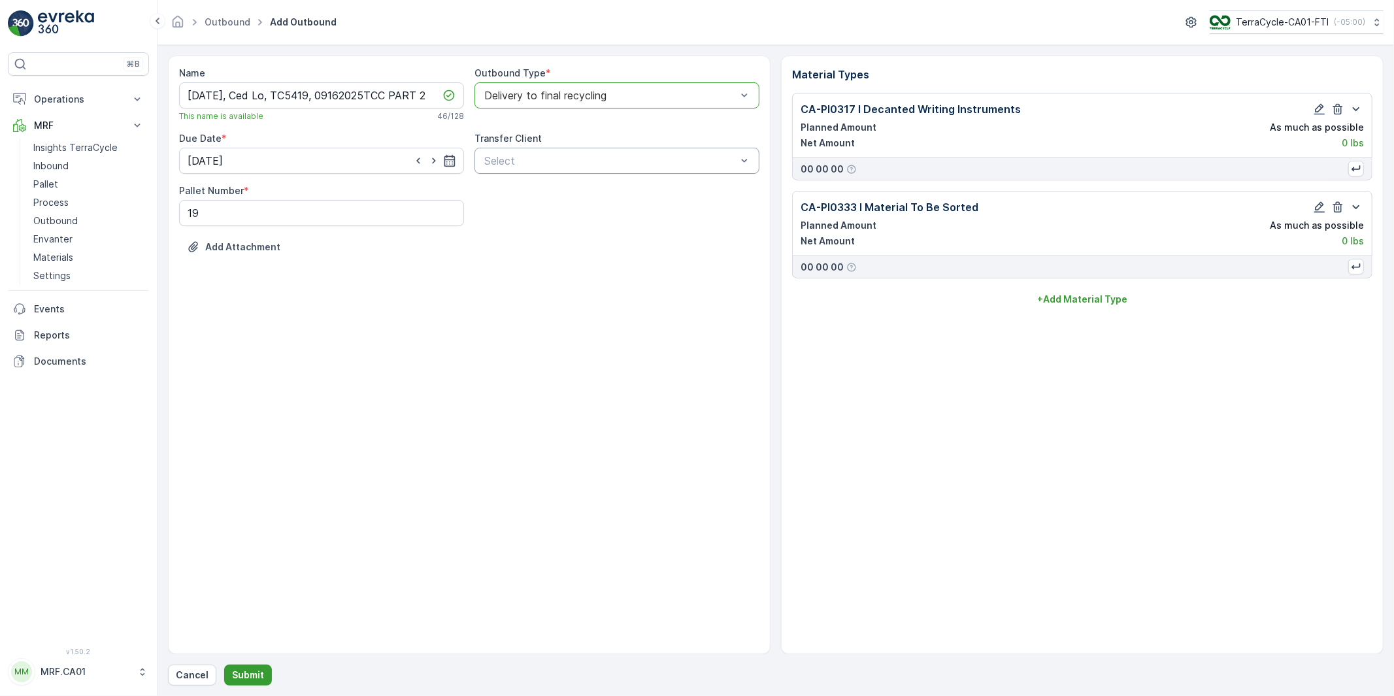
click at [253, 676] on p "Submit" at bounding box center [248, 675] width 32 height 13
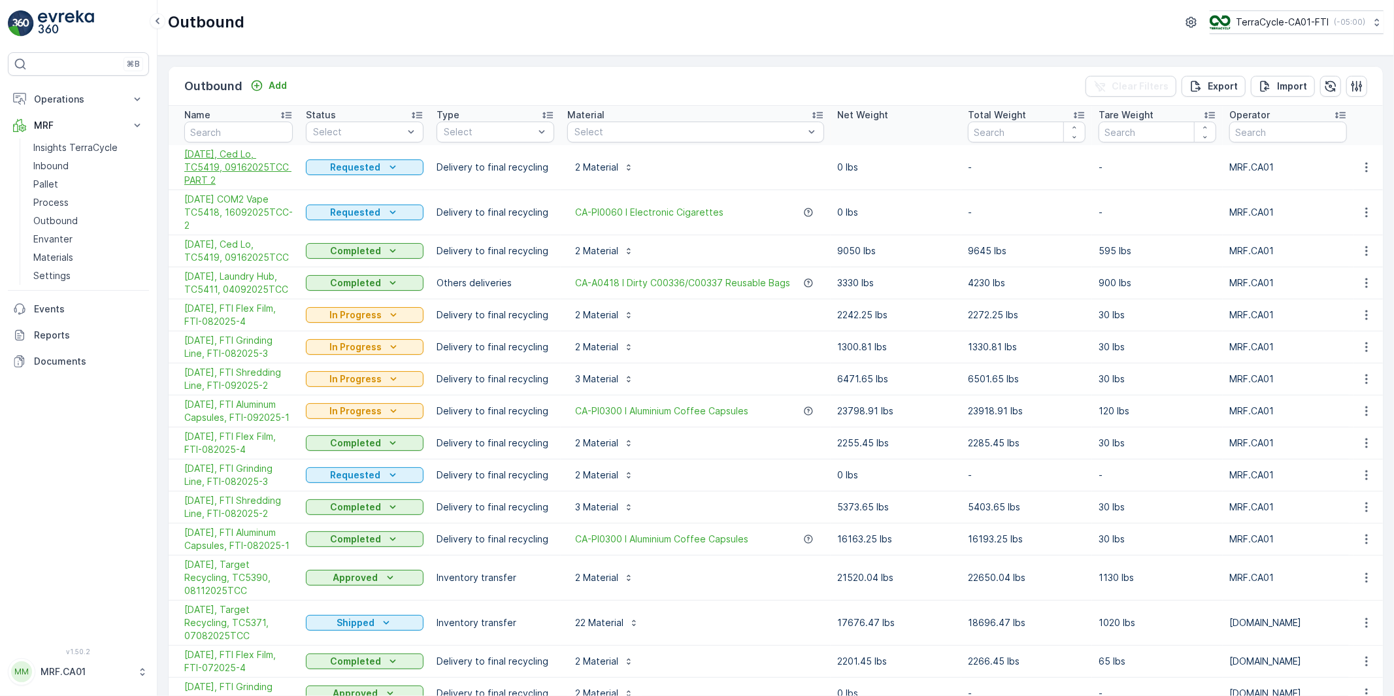
drag, startPoint x: 176, startPoint y: 179, endPoint x: 225, endPoint y: 179, distance: 49.0
click at [225, 179] on td "[DATE], Ced Lo, TC5419, 09162025TCC PART 2" at bounding box center [234, 167] width 131 height 45
drag, startPoint x: 465, startPoint y: 170, endPoint x: 522, endPoint y: 169, distance: 56.2
click at [522, 169] on p "Delivery to final recycling" at bounding box center [496, 167] width 118 height 13
click at [480, 167] on p "Delivery to final recycling" at bounding box center [496, 167] width 118 height 13
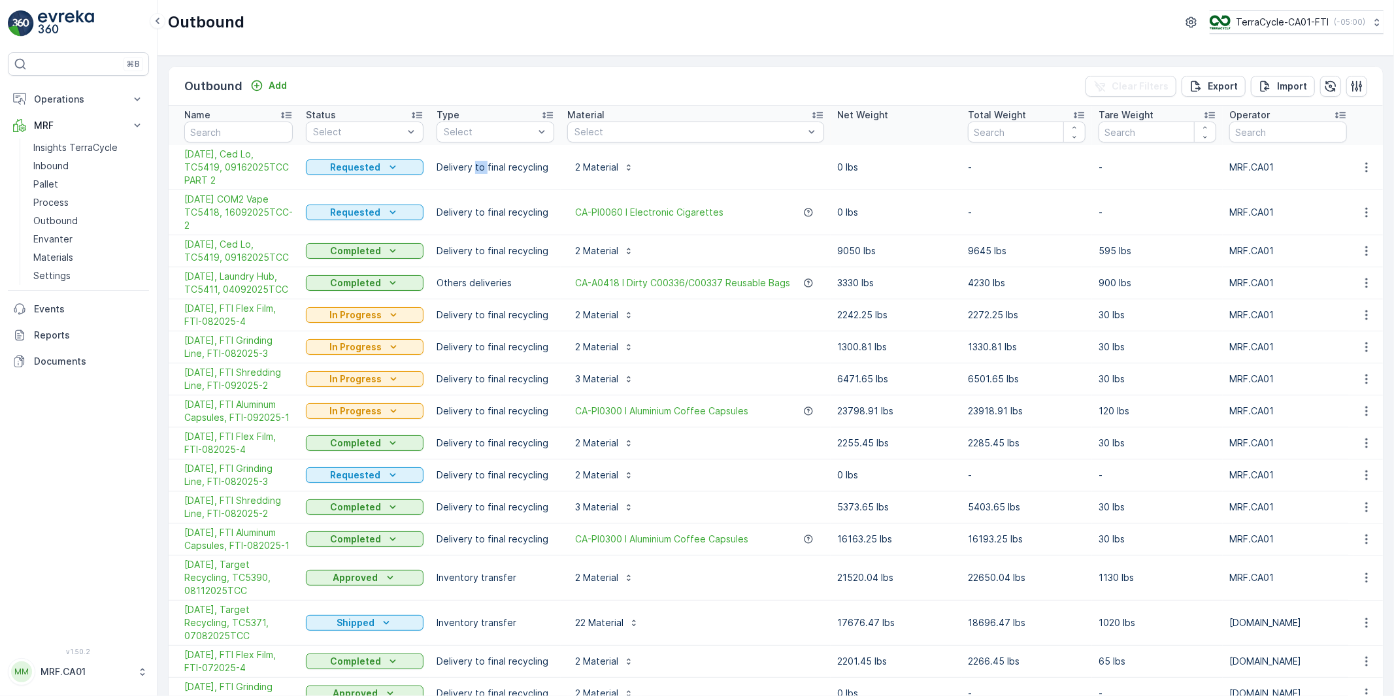
click at [480, 167] on p "Delivery to final recycling" at bounding box center [496, 167] width 118 height 13
click at [388, 251] on icon "Completed" at bounding box center [392, 250] width 13 height 13
click at [340, 291] on span "In Progress" at bounding box center [338, 288] width 49 height 13
click at [386, 245] on icon "Completed" at bounding box center [392, 250] width 13 height 13
click at [342, 342] on span "Cancelled" at bounding box center [336, 343] width 44 height 13
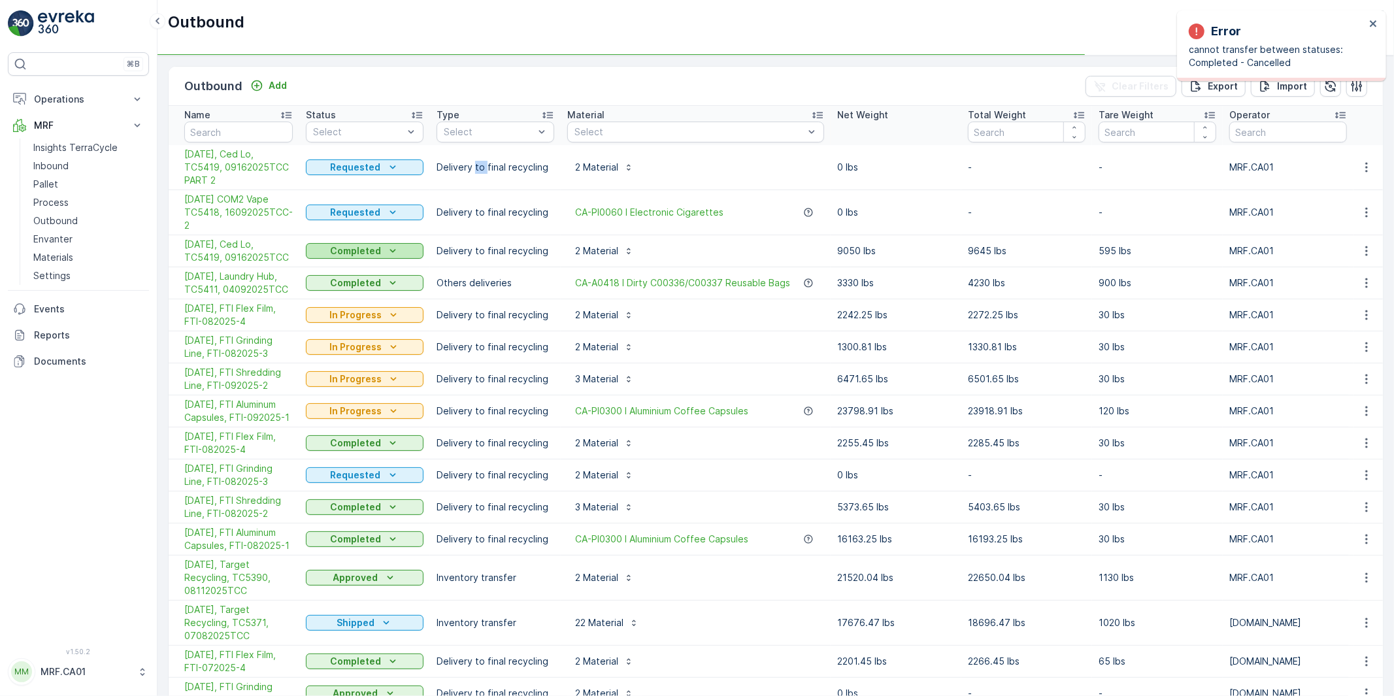
click at [391, 252] on icon "Completed" at bounding box center [393, 250] width 6 height 3
click at [389, 251] on icon "Completed" at bounding box center [392, 250] width 13 height 13
click at [458, 247] on p "Delivery to final recycling" at bounding box center [496, 250] width 118 height 13
drag, startPoint x: 448, startPoint y: 250, endPoint x: 531, endPoint y: 246, distance: 82.4
click at [531, 246] on p "Delivery to final recycling" at bounding box center [496, 250] width 118 height 13
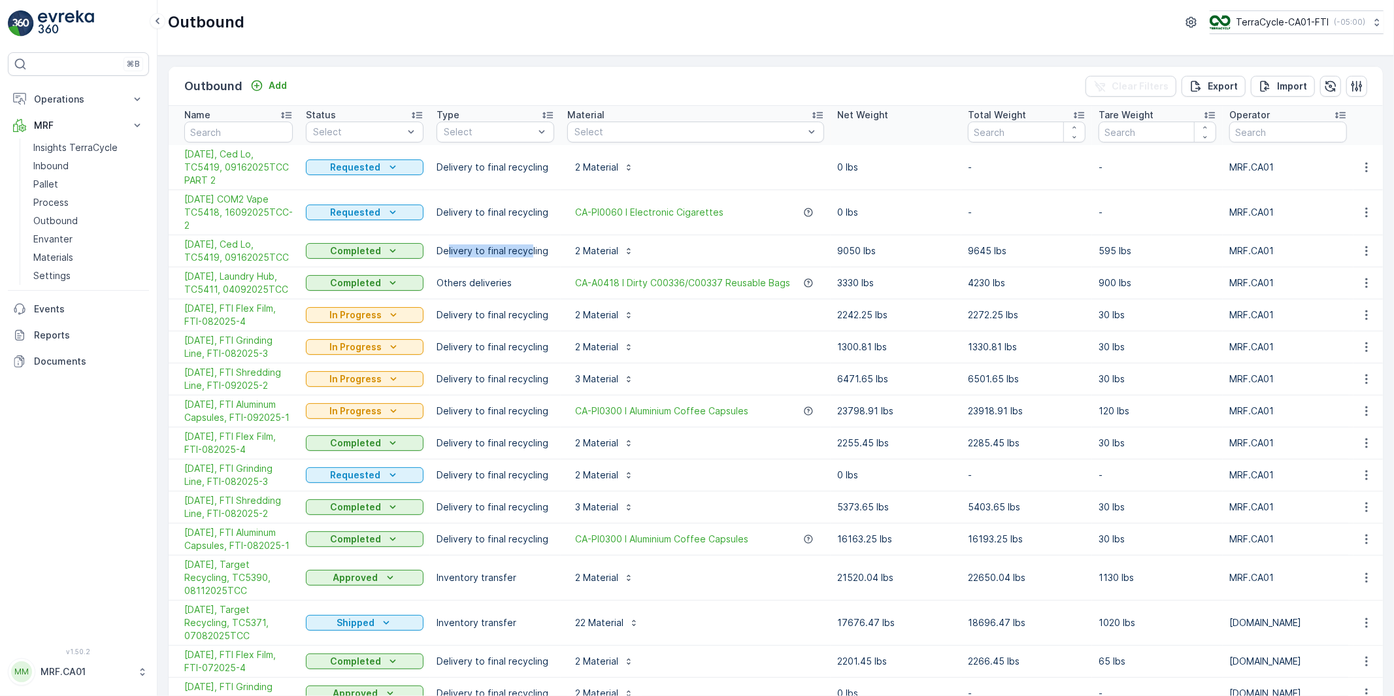
click at [523, 249] on p "Delivery to final recycling" at bounding box center [496, 250] width 118 height 13
drag, startPoint x: 532, startPoint y: 250, endPoint x: 463, endPoint y: 250, distance: 69.3
click at [463, 250] on p "Delivery to final recycling" at bounding box center [496, 250] width 118 height 13
click at [1361, 254] on icon "button" at bounding box center [1366, 250] width 13 height 13
click at [1324, 288] on span "Edit Outbound" at bounding box center [1328, 288] width 64 height 13
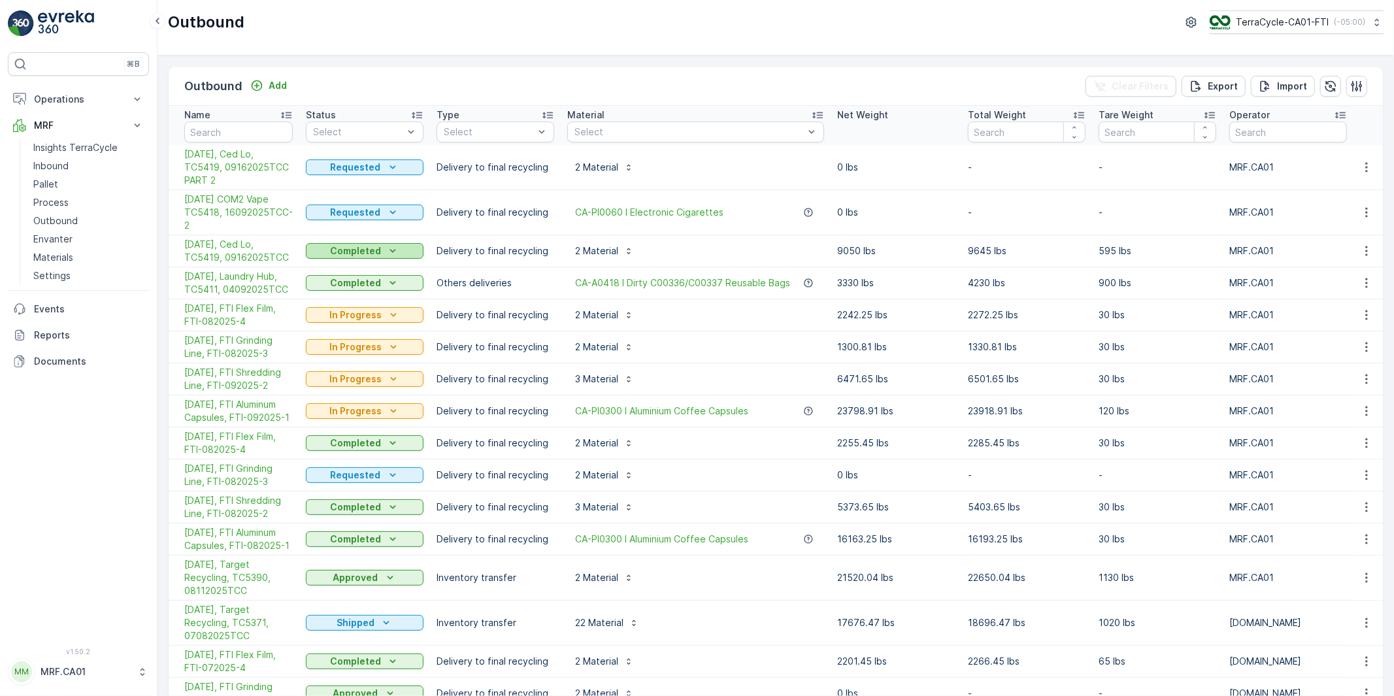
click at [390, 251] on icon "Completed" at bounding box center [393, 250] width 6 height 3
click at [338, 271] on span "Requested" at bounding box center [338, 270] width 49 height 13
click at [43, 184] on p "Pallet" at bounding box center [45, 184] width 25 height 13
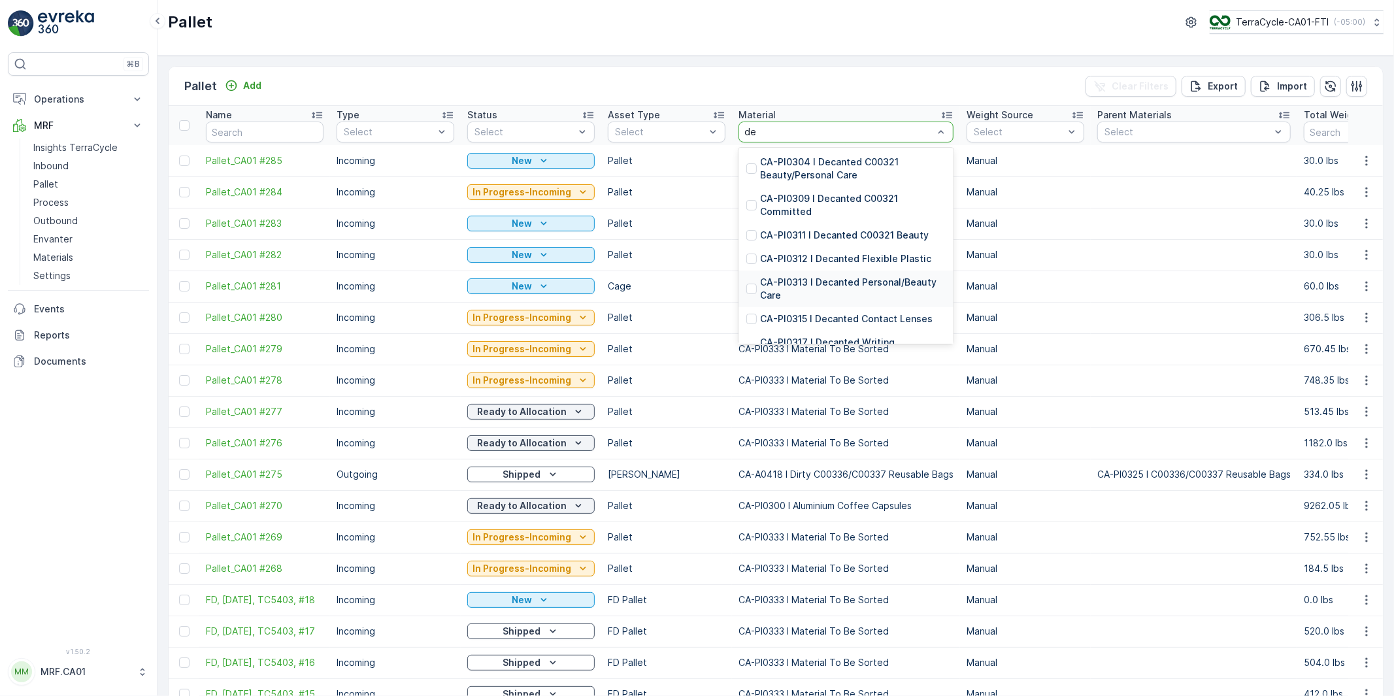
type input "d"
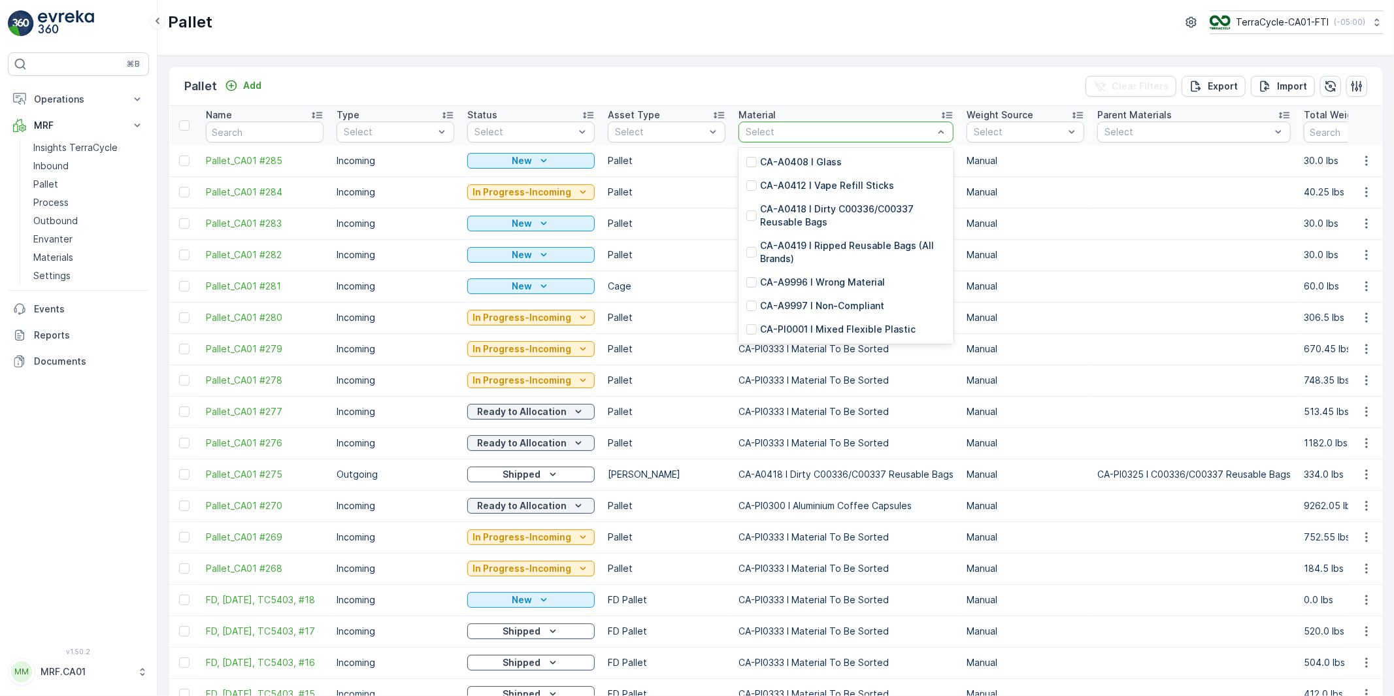
click at [690, 80] on div "Pallet Add Clear Filters Export Import" at bounding box center [776, 86] width 1214 height 39
click at [688, 94] on div "Pallet Add Clear Filters Export Import" at bounding box center [776, 86] width 1214 height 39
click at [676, 158] on p "Pallet" at bounding box center [667, 160] width 118 height 13
click at [747, 82] on div "Pallet Add Clear Filters Export Import" at bounding box center [776, 86] width 1214 height 39
click at [667, 163] on p "Pallet" at bounding box center [667, 160] width 118 height 13
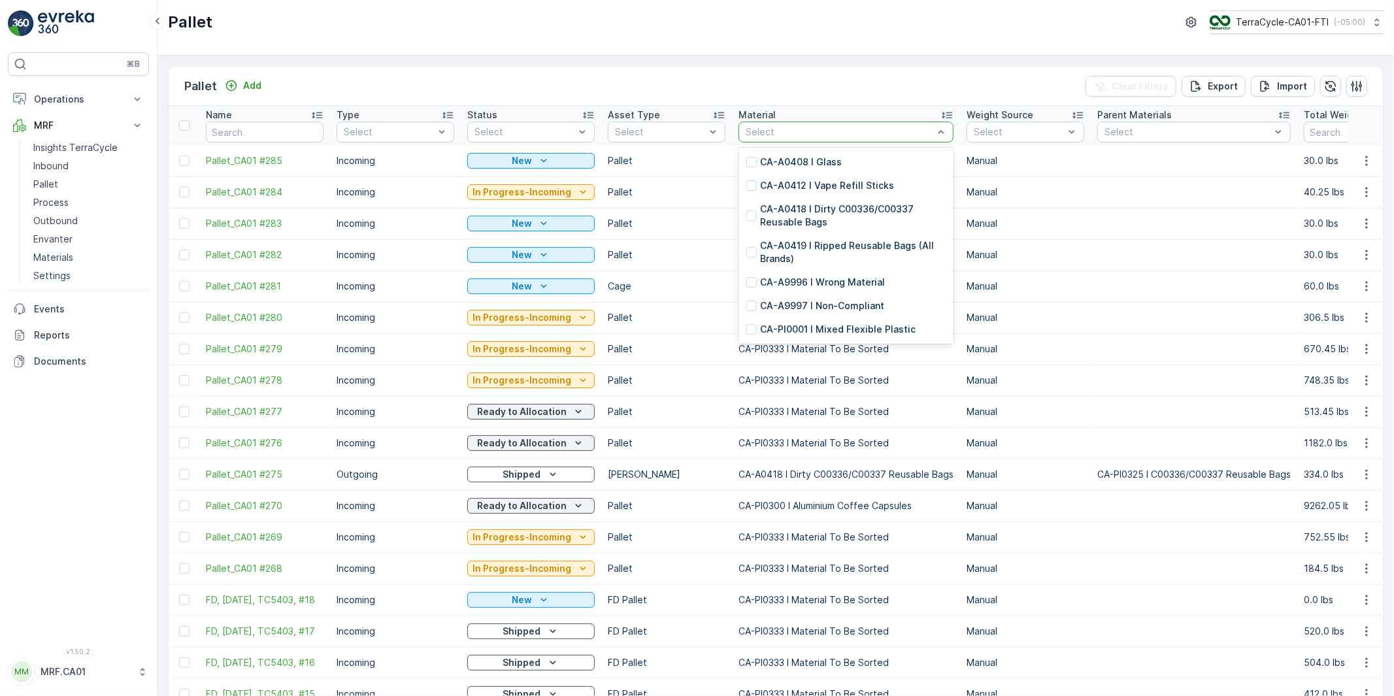
click at [350, 191] on p "Incoming" at bounding box center [396, 192] width 118 height 13
click at [50, 218] on p "Outbound" at bounding box center [55, 220] width 44 height 13
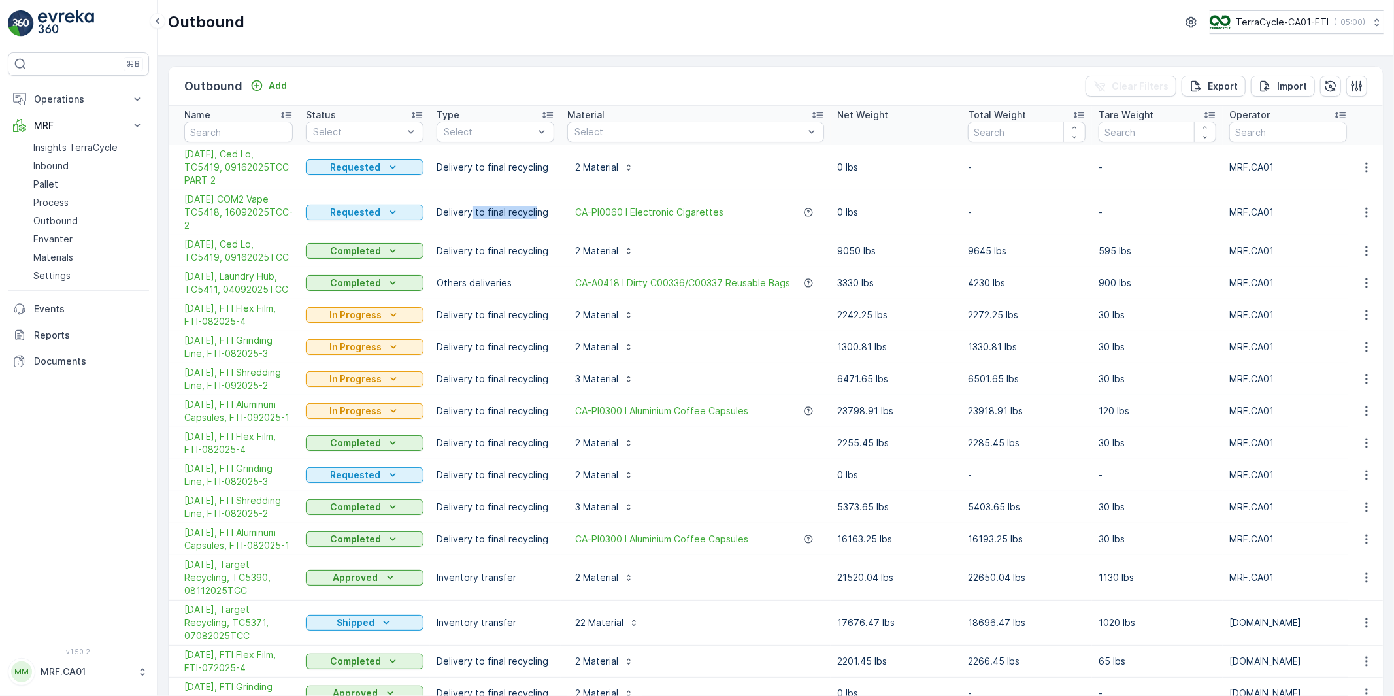
drag, startPoint x: 473, startPoint y: 210, endPoint x: 534, endPoint y: 207, distance: 61.5
click at [534, 207] on p "Delivery to final recycling" at bounding box center [496, 212] width 118 height 13
drag, startPoint x: 491, startPoint y: 250, endPoint x: 471, endPoint y: 250, distance: 19.6
click at [471, 250] on p "Delivery to final recycling" at bounding box center [496, 250] width 118 height 13
click at [498, 250] on p "Delivery to final recycling" at bounding box center [496, 250] width 118 height 13
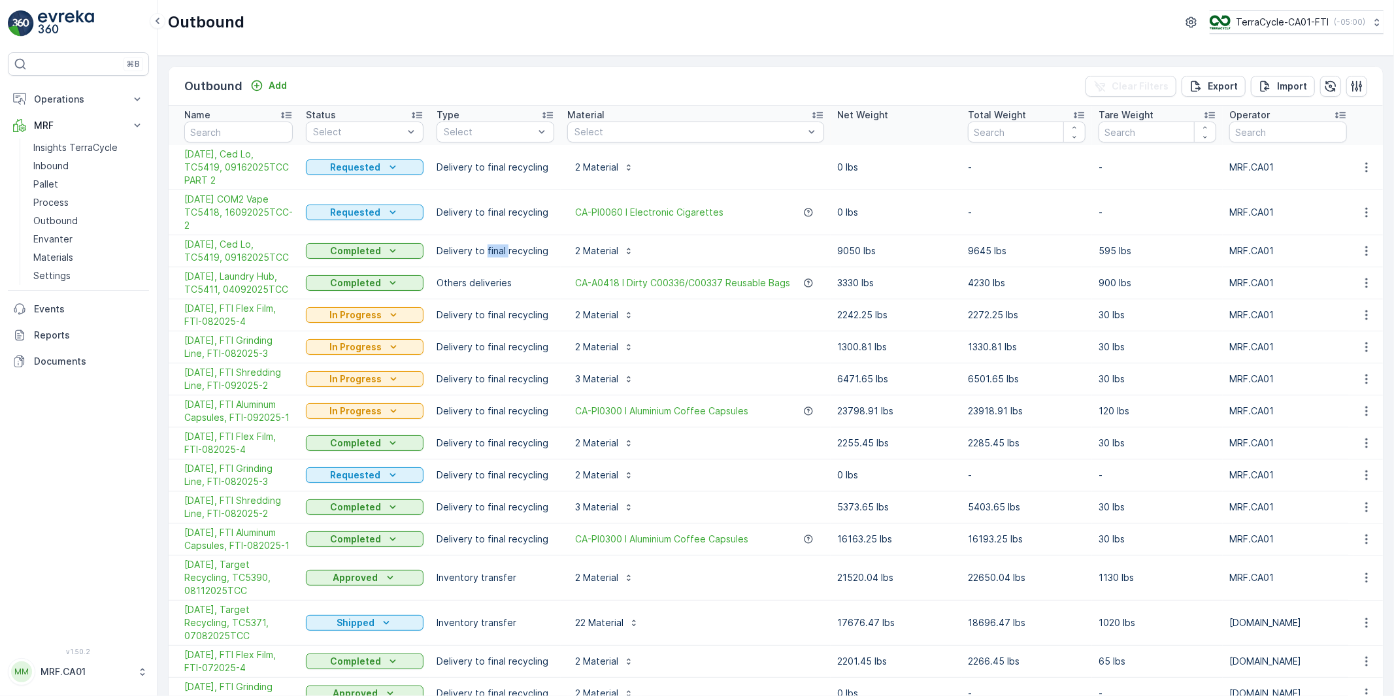
click at [498, 250] on p "Delivery to final recycling" at bounding box center [496, 250] width 118 height 13
click at [525, 250] on p "Delivery to final recycling" at bounding box center [496, 250] width 118 height 13
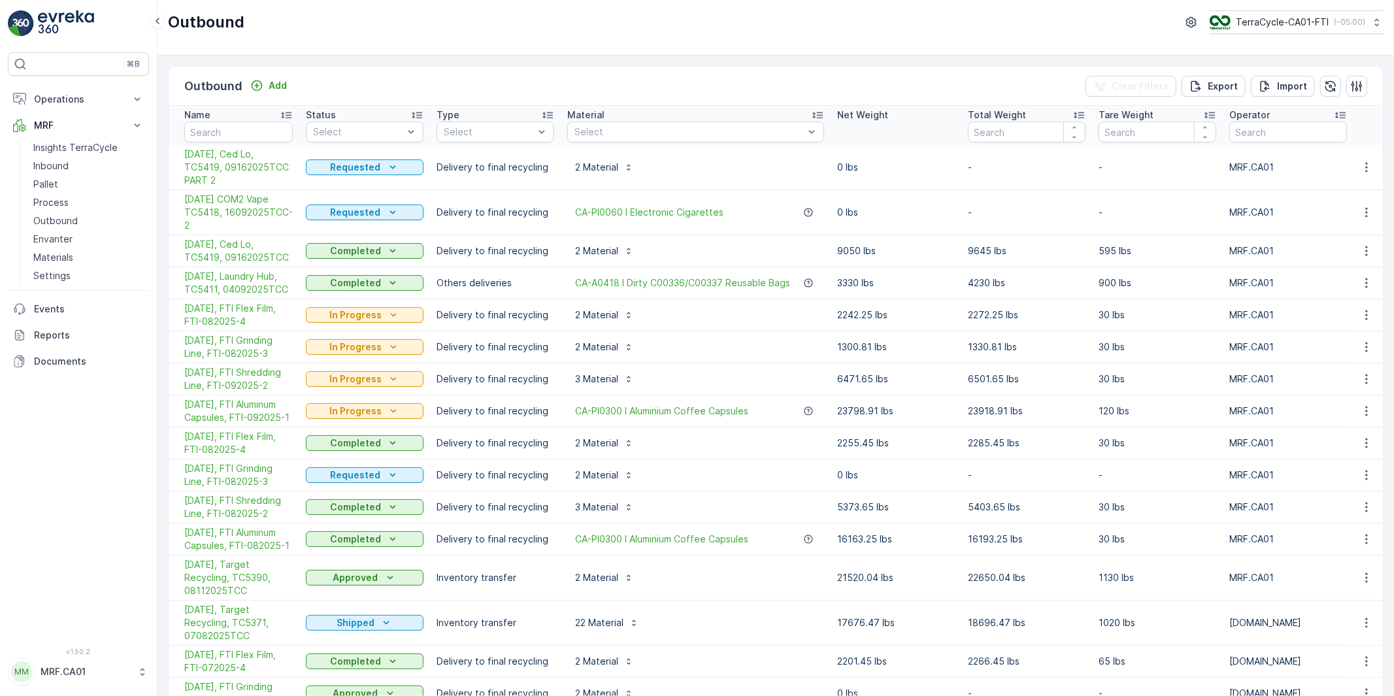
click at [450, 248] on p "Delivery to final recycling" at bounding box center [496, 250] width 118 height 13
drag, startPoint x: 497, startPoint y: 248, endPoint x: 474, endPoint y: 251, distance: 23.7
click at [474, 251] on p "Delivery to final recycling" at bounding box center [496, 250] width 118 height 13
click at [498, 252] on p "Delivery to final recycling" at bounding box center [496, 250] width 118 height 13
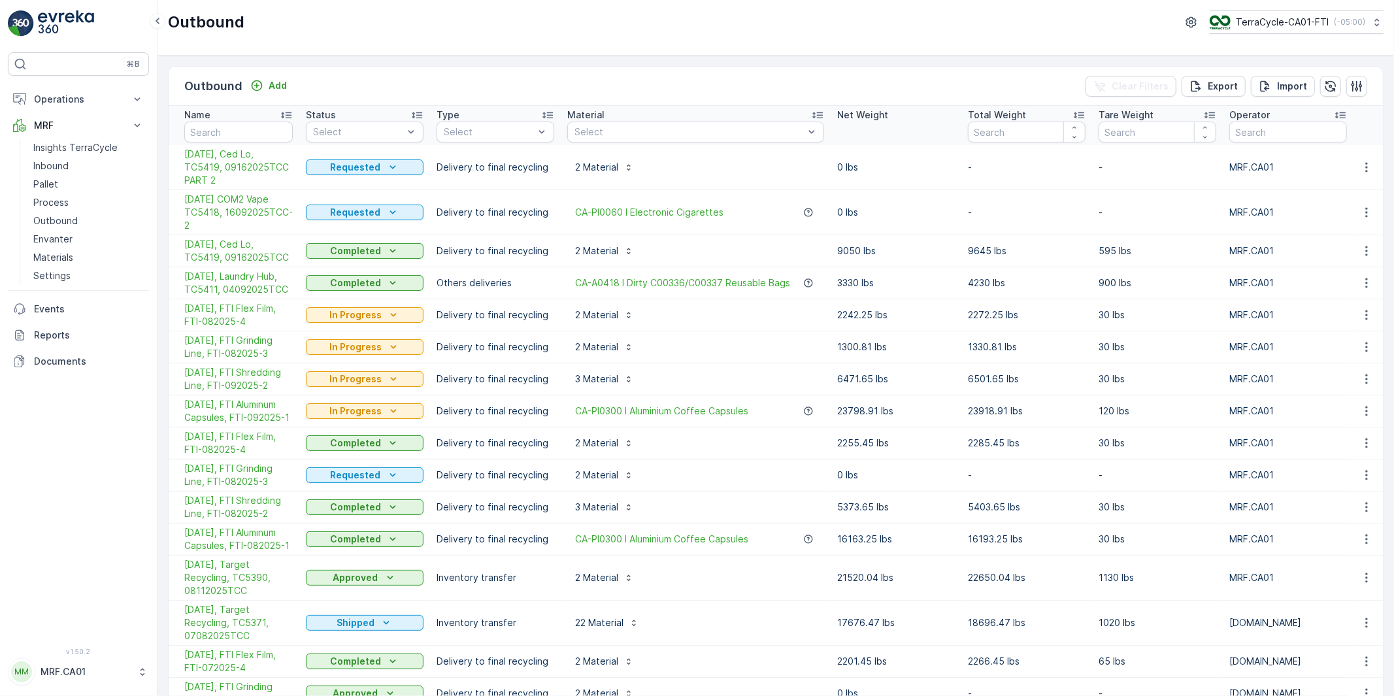
click at [518, 252] on p "Delivery to final recycling" at bounding box center [496, 250] width 118 height 13
click at [497, 252] on p "Delivery to final recycling" at bounding box center [496, 250] width 118 height 13
click at [512, 253] on p "Delivery to final recycling" at bounding box center [496, 250] width 118 height 13
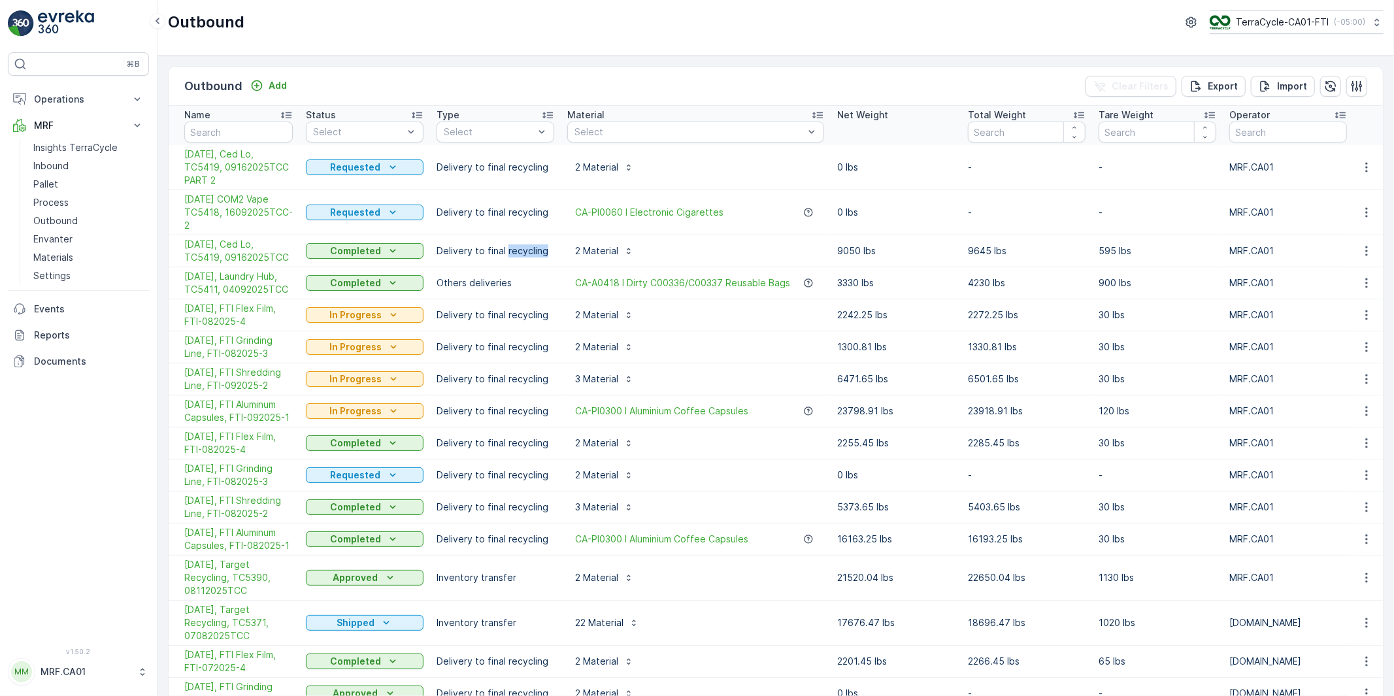
click at [512, 253] on p "Delivery to final recycling" at bounding box center [496, 250] width 118 height 13
click at [484, 251] on p "Delivery to final recycling" at bounding box center [496, 250] width 118 height 13
click at [492, 251] on p "Delivery to final recycling" at bounding box center [496, 250] width 118 height 13
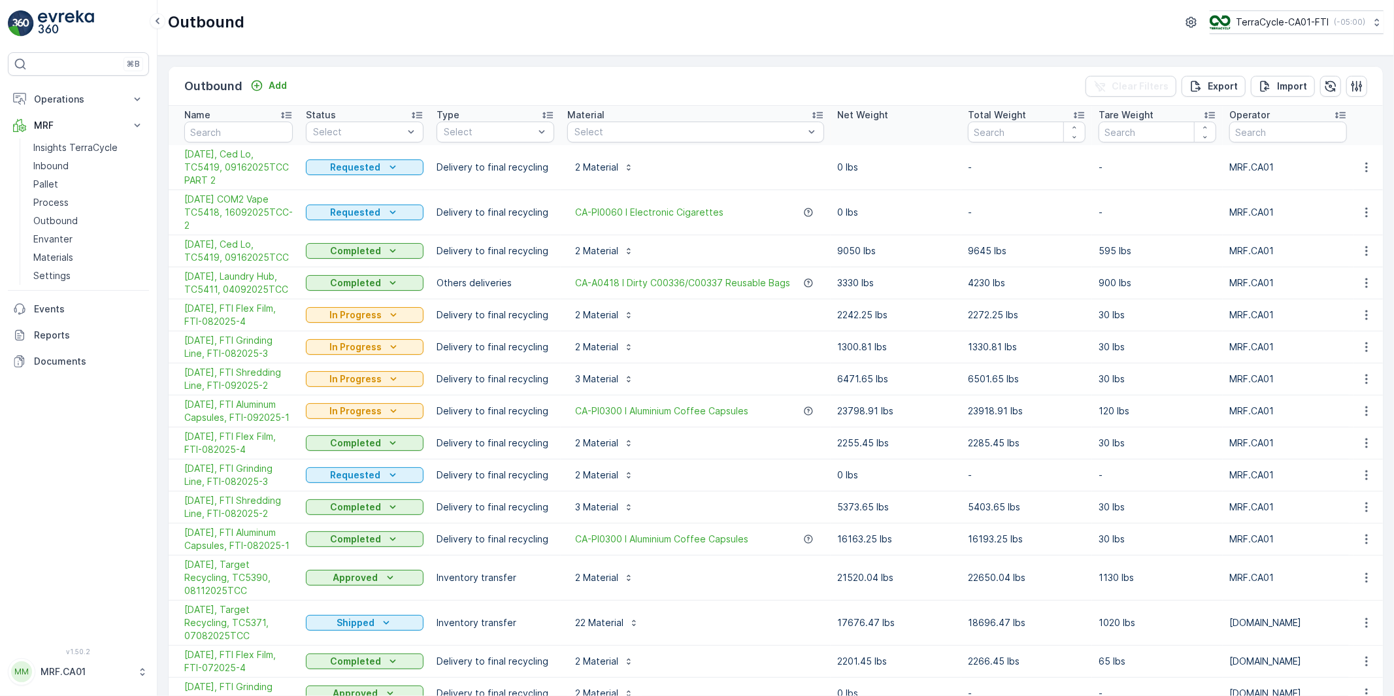
click at [524, 250] on p "Delivery to final recycling" at bounding box center [496, 250] width 118 height 13
click at [493, 252] on p "Delivery to final recycling" at bounding box center [496, 250] width 118 height 13
drag, startPoint x: 467, startPoint y: 252, endPoint x: 537, endPoint y: 250, distance: 69.9
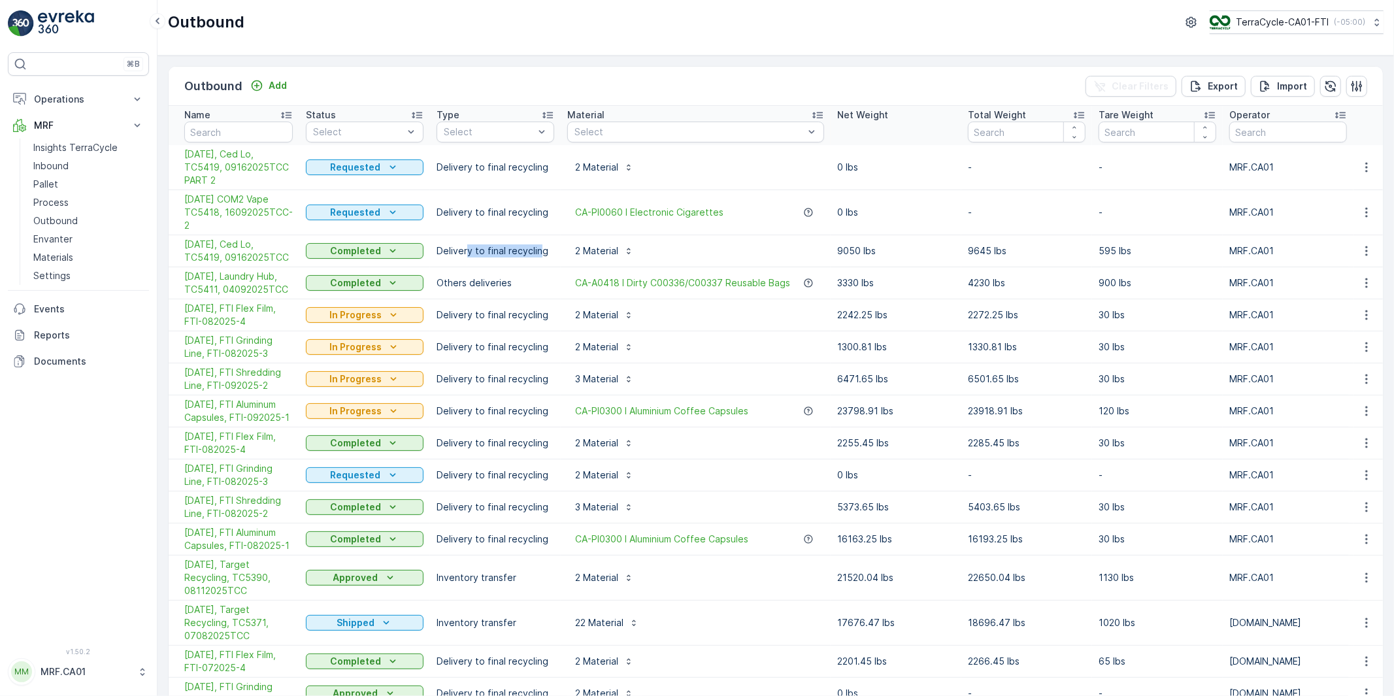
click at [537, 250] on p "Delivery to final recycling" at bounding box center [496, 250] width 118 height 13
click at [515, 251] on p "Delivery to final recycling" at bounding box center [496, 250] width 118 height 13
click at [514, 251] on p "Delivery to final recycling" at bounding box center [496, 250] width 118 height 13
click at [478, 252] on p "Delivery to final recycling" at bounding box center [496, 250] width 118 height 13
click at [477, 252] on p "Delivery to final recycling" at bounding box center [496, 250] width 118 height 13
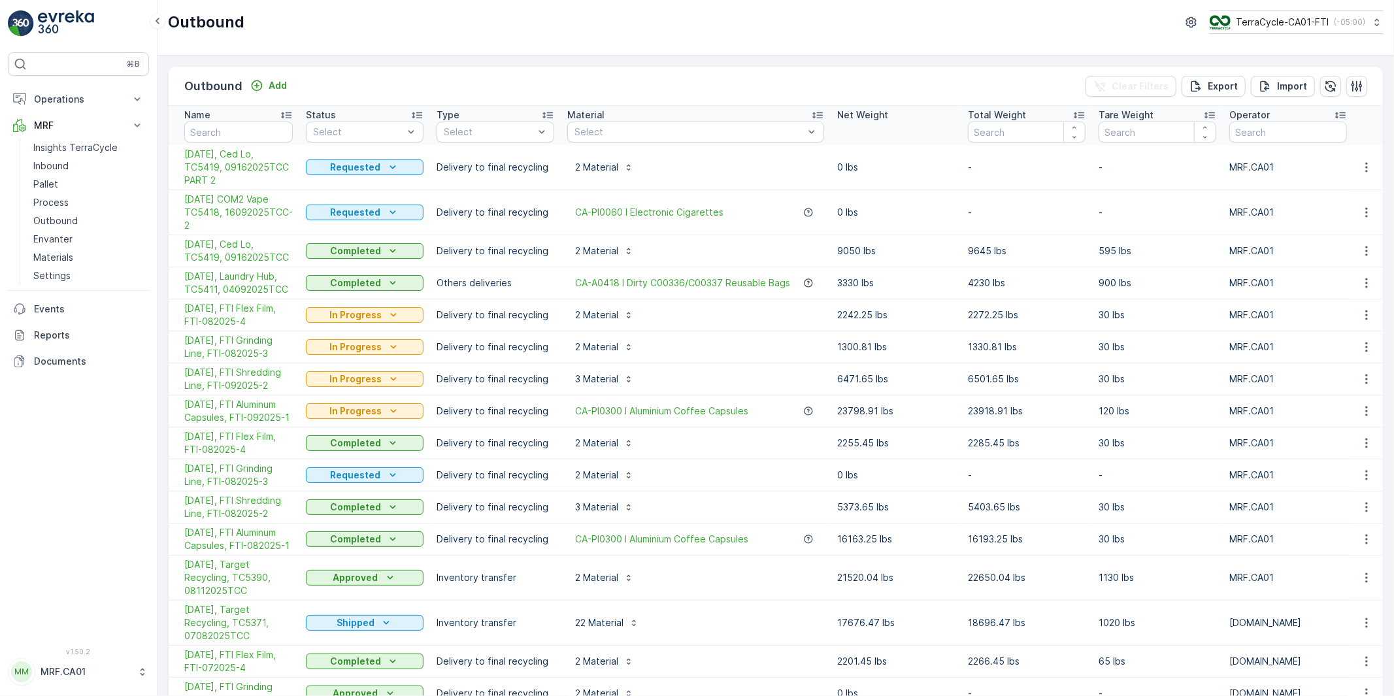
click at [495, 251] on p "Delivery to final recycling" at bounding box center [496, 250] width 118 height 13
drag, startPoint x: 528, startPoint y: 251, endPoint x: 449, endPoint y: 251, distance: 79.1
click at [449, 251] on p "Delivery to final recycling" at bounding box center [496, 250] width 118 height 13
click at [480, 252] on p "Delivery to final recycling" at bounding box center [496, 250] width 118 height 13
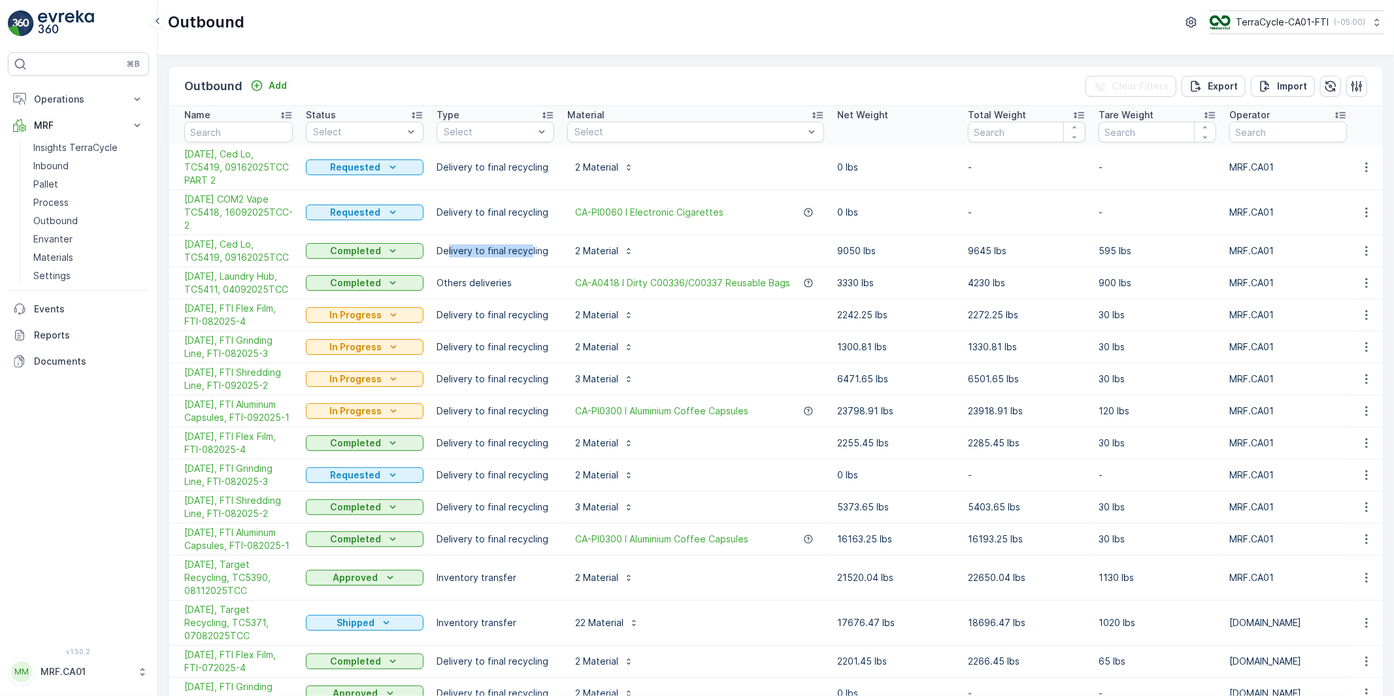
click at [480, 252] on p "Delivery to final recycling" at bounding box center [496, 250] width 118 height 13
click at [493, 250] on p "Delivery to final recycling" at bounding box center [496, 250] width 118 height 13
drag, startPoint x: 467, startPoint y: 252, endPoint x: 526, endPoint y: 250, distance: 59.5
click at [526, 250] on p "Delivery to final recycling" at bounding box center [496, 250] width 118 height 13
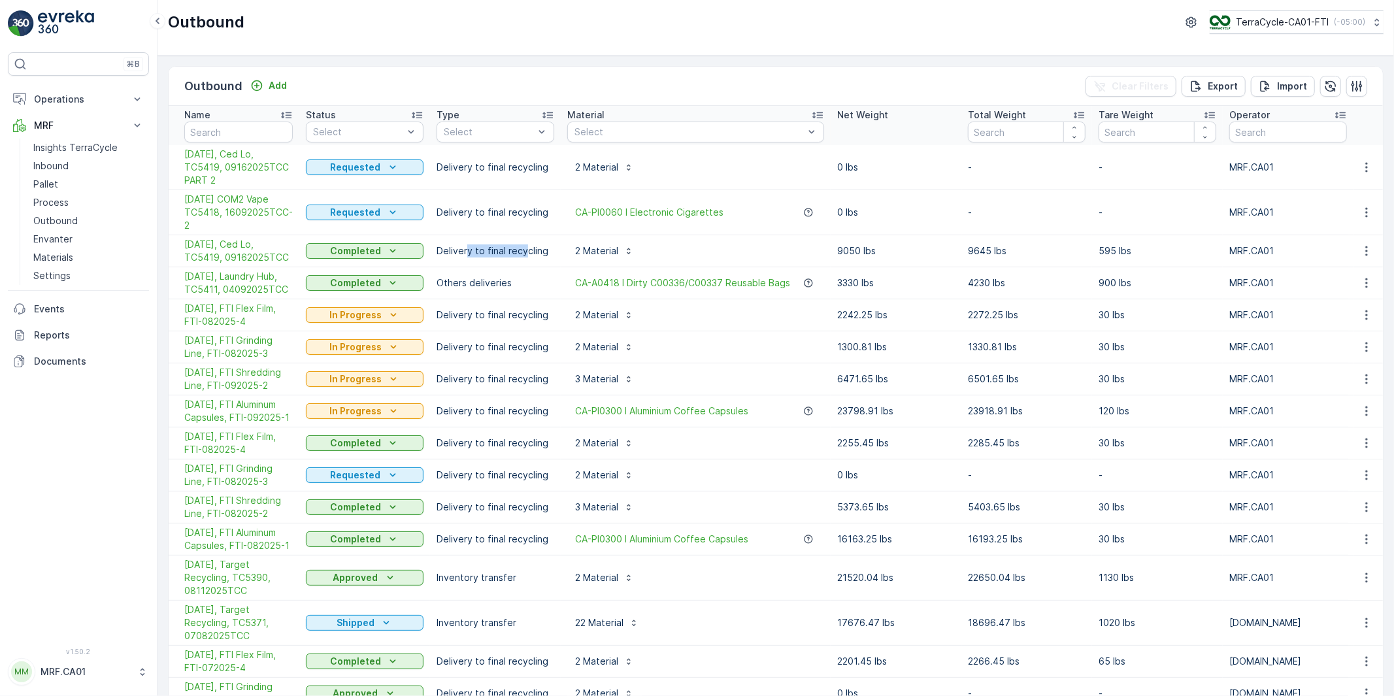
click at [524, 251] on p "Delivery to final recycling" at bounding box center [496, 250] width 118 height 13
click at [523, 251] on p "Delivery to final recycling" at bounding box center [496, 250] width 118 height 13
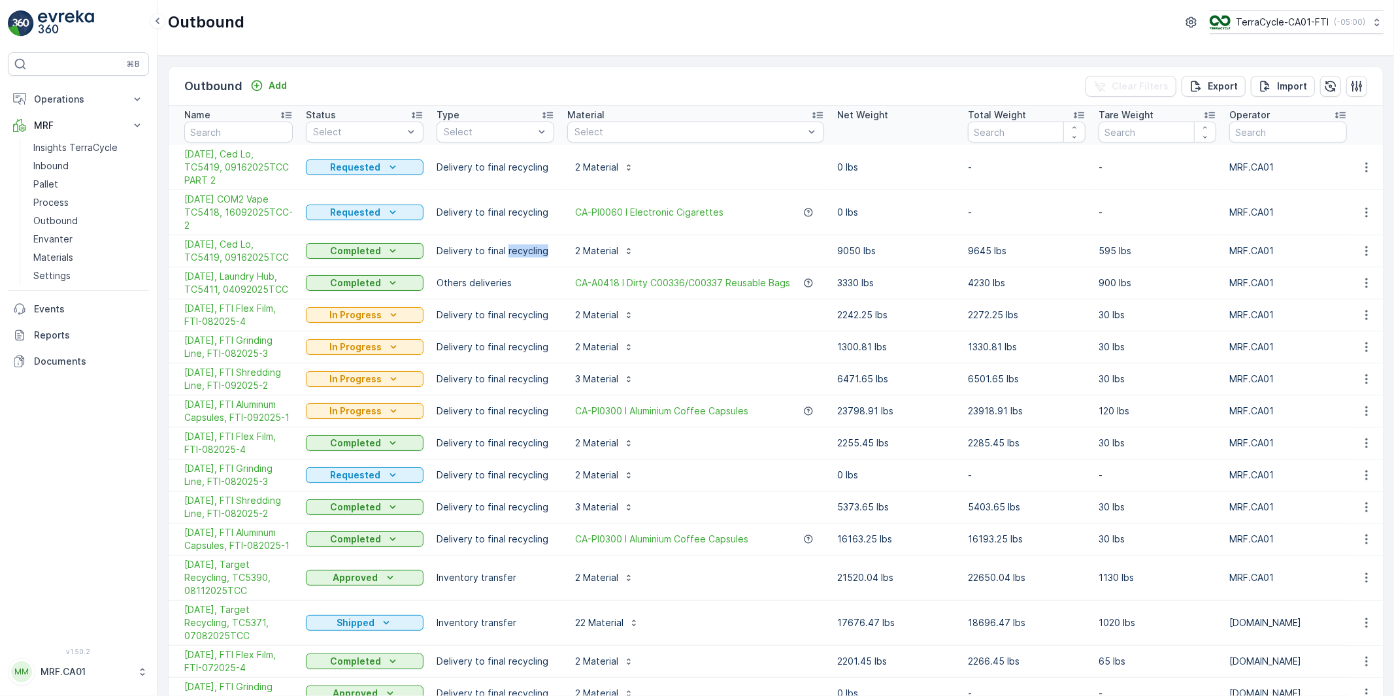
click at [523, 251] on p "Delivery to final recycling" at bounding box center [496, 250] width 118 height 13
click at [1363, 252] on icon "button" at bounding box center [1366, 250] width 13 height 13
click at [1364, 253] on icon "button" at bounding box center [1366, 250] width 13 height 13
click at [260, 250] on span "[DATE], Ced Lo, TC5419, 09162025TCC" at bounding box center [238, 251] width 108 height 26
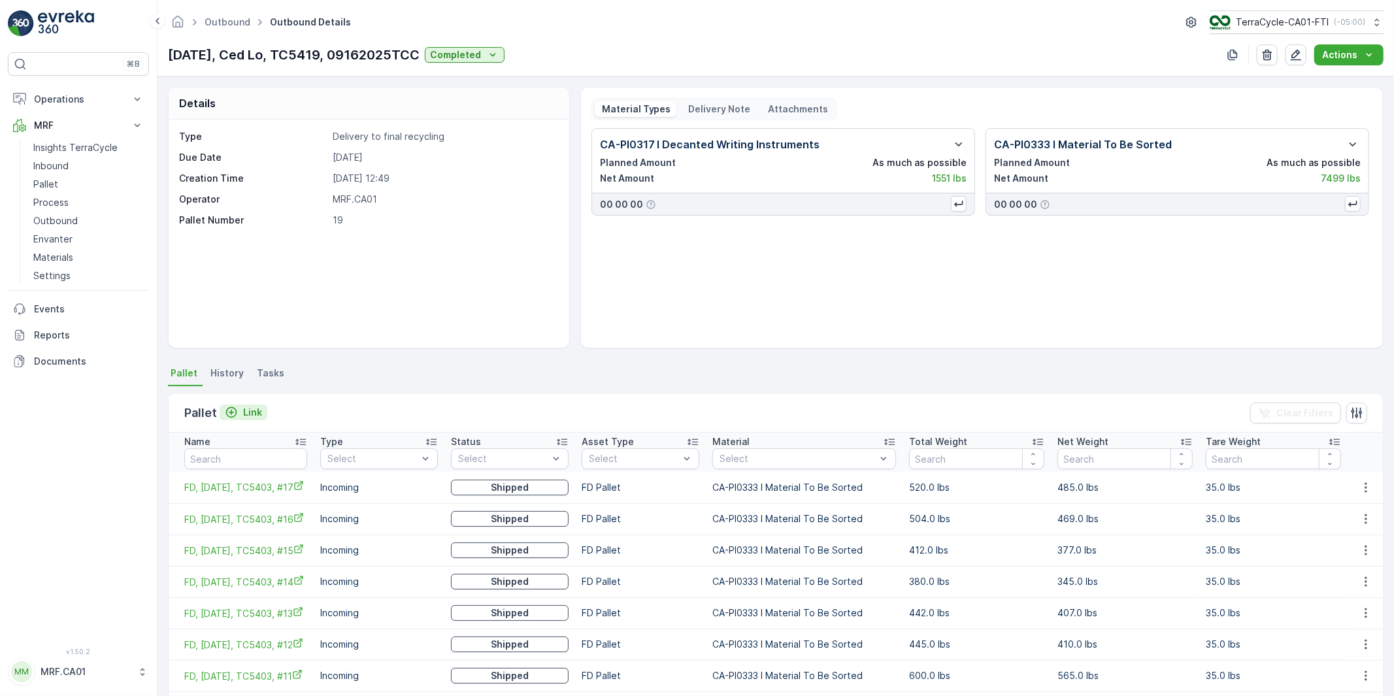
click at [249, 413] on p "Link" at bounding box center [252, 412] width 19 height 13
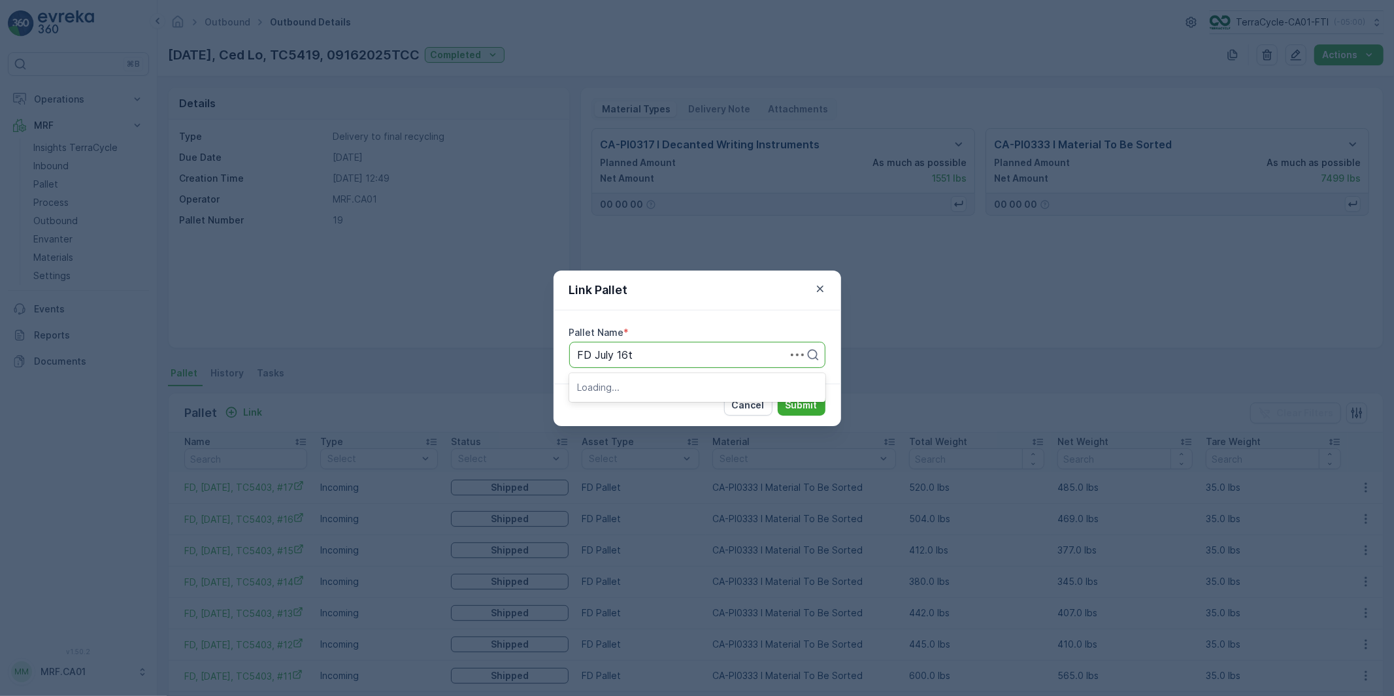
type input "FD [DATE]"
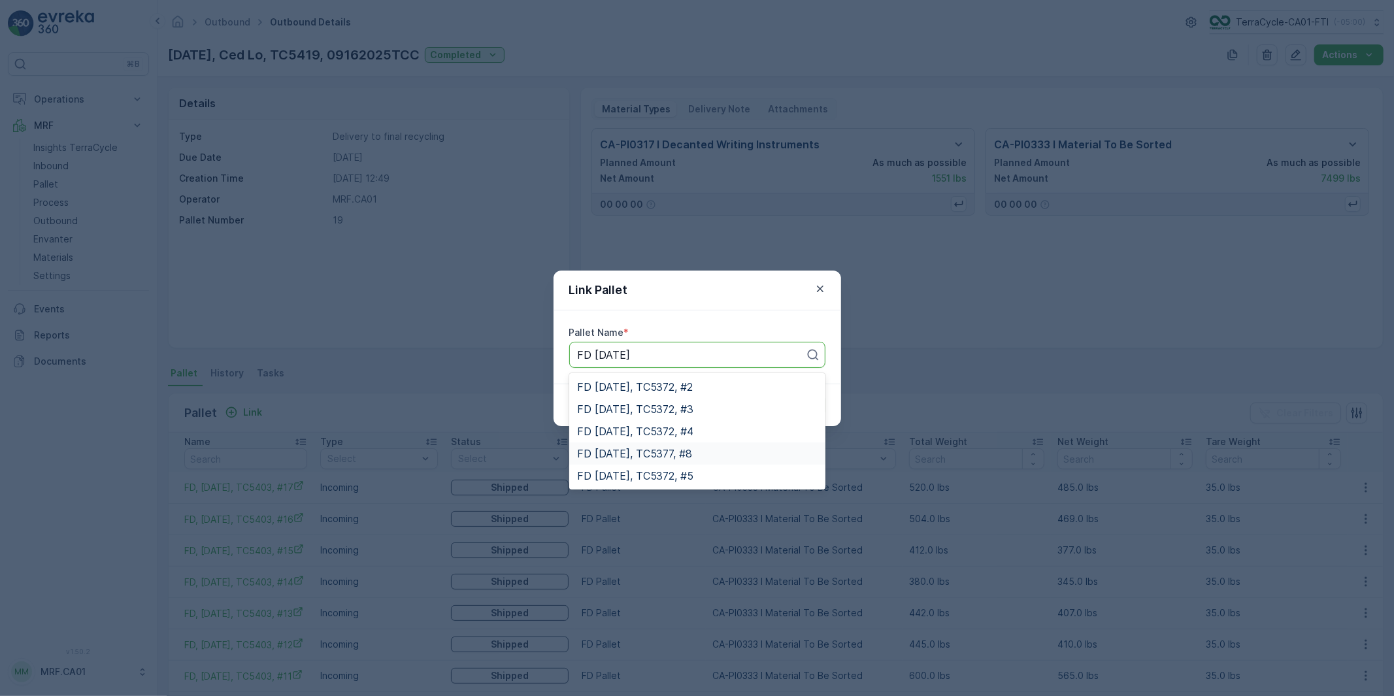
click at [674, 455] on span "FD [DATE], TC5377, #8" at bounding box center [635, 454] width 116 height 12
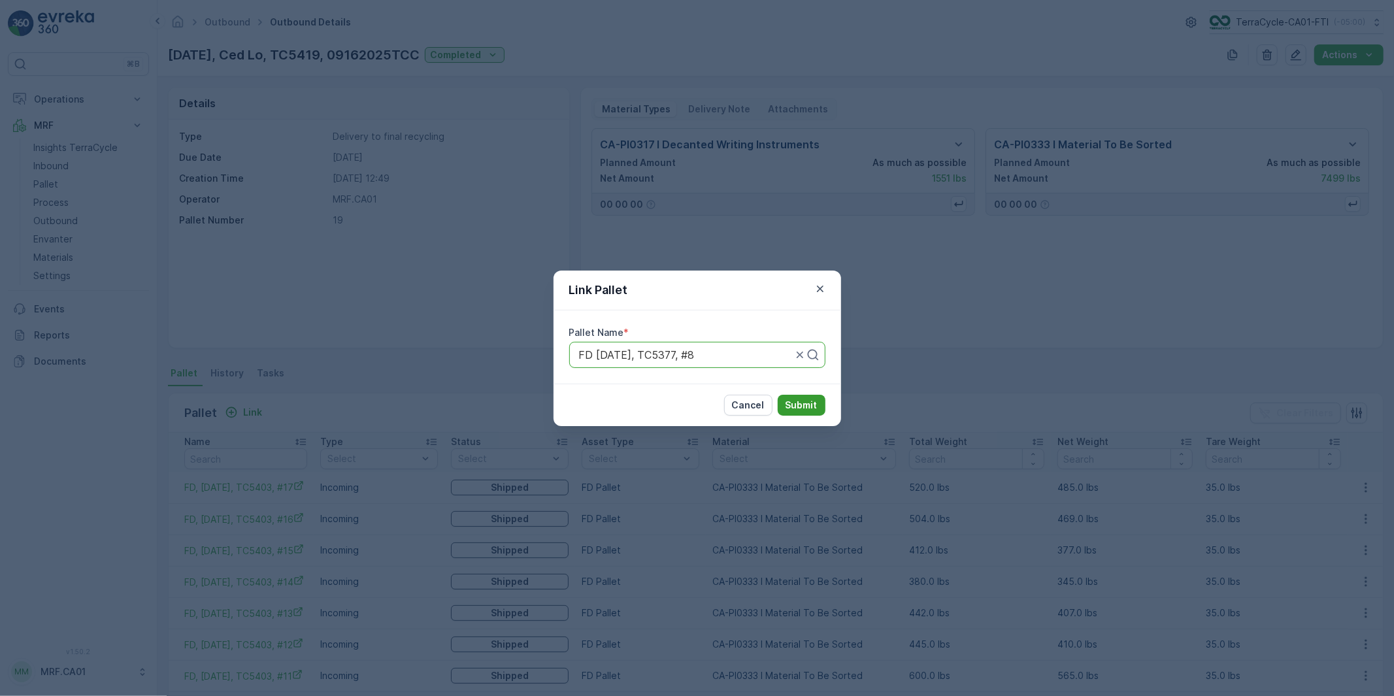
click at [797, 405] on p "Submit" at bounding box center [802, 405] width 32 height 13
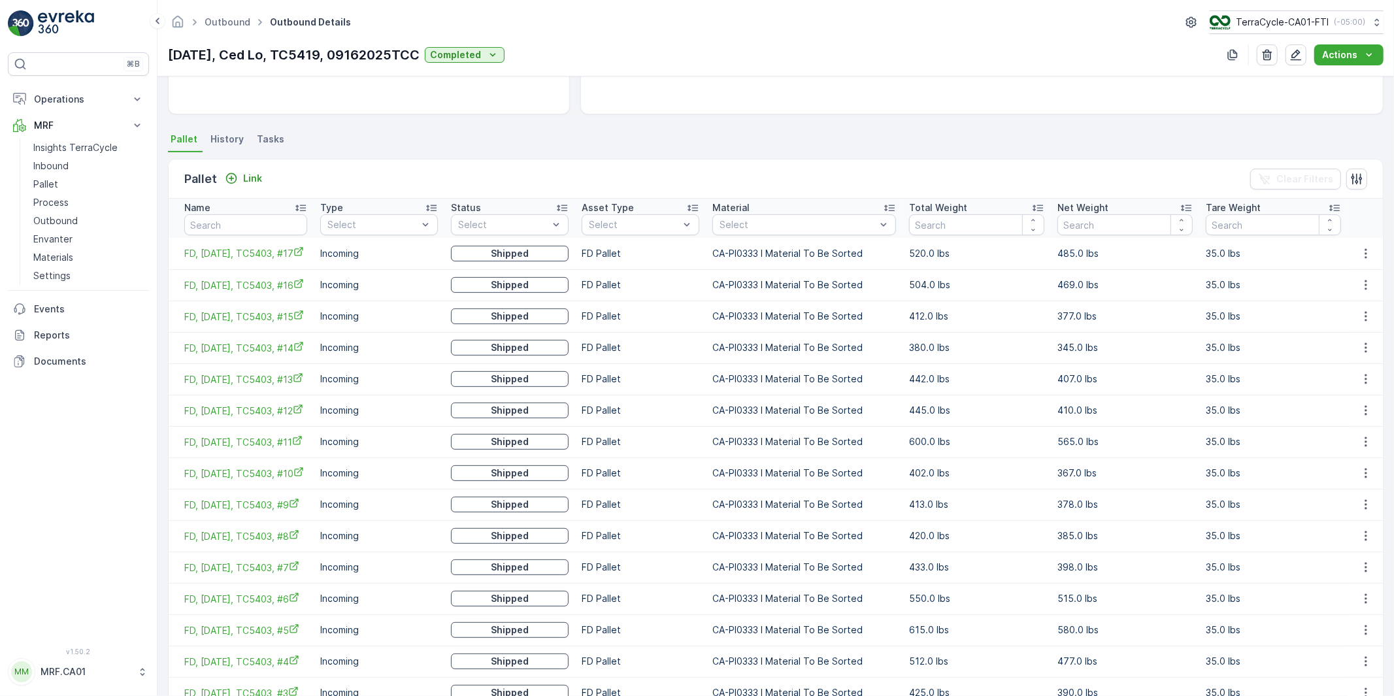
scroll to position [525, 0]
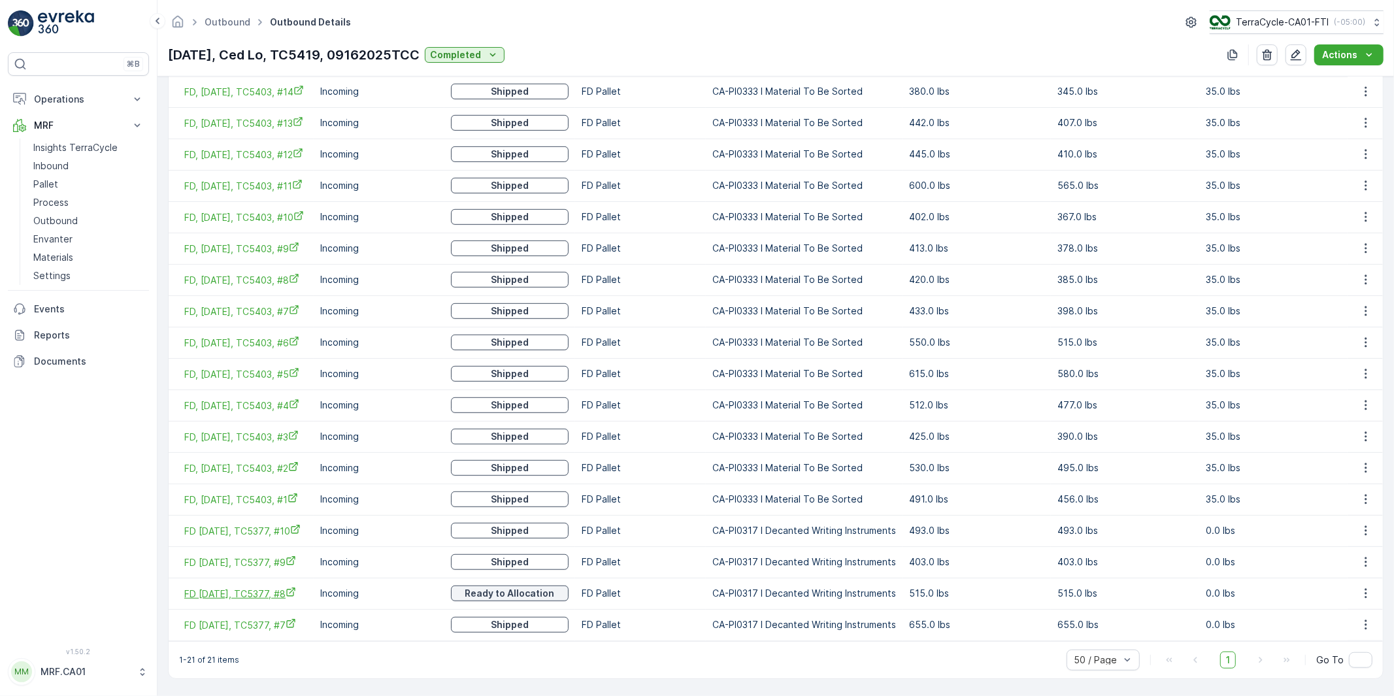
click at [284, 587] on span "FD [DATE], TC5377, #8" at bounding box center [245, 594] width 123 height 14
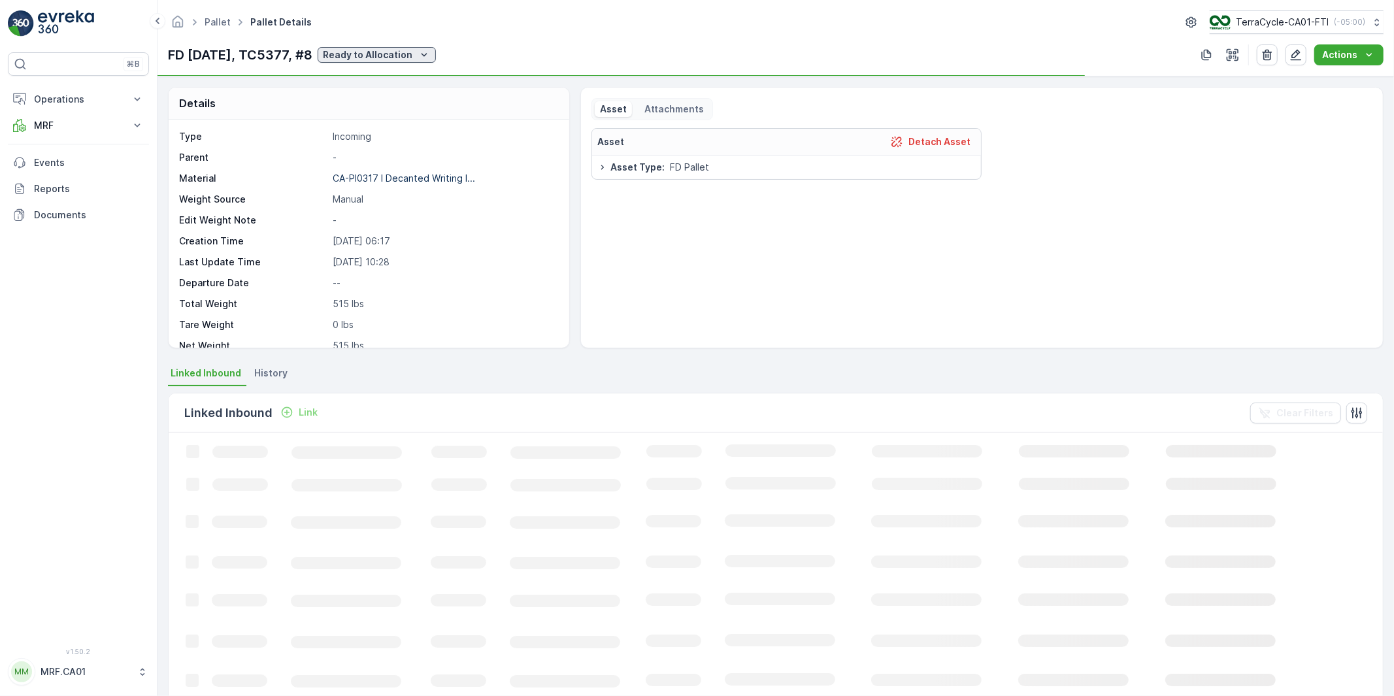
click at [431, 54] on icon "Ready to Allocation" at bounding box center [424, 54] width 13 height 13
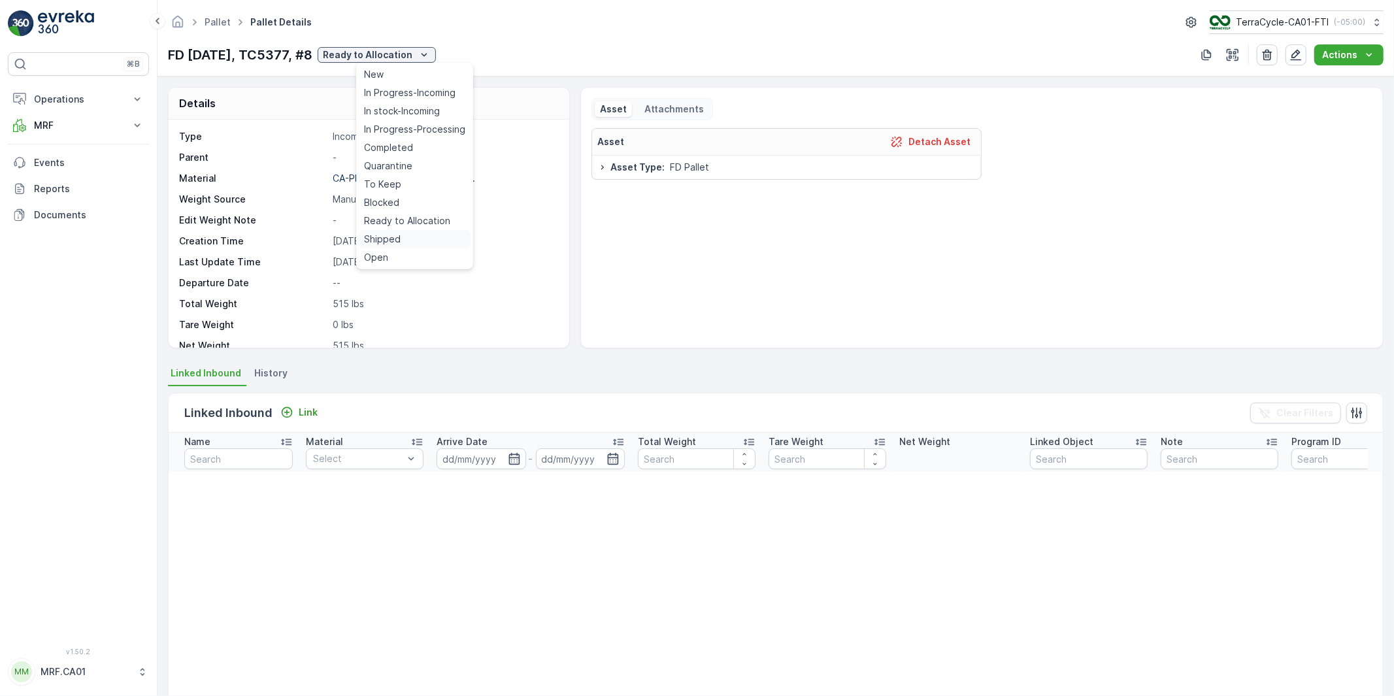
click at [390, 236] on span "Shipped" at bounding box center [382, 239] width 37 height 13
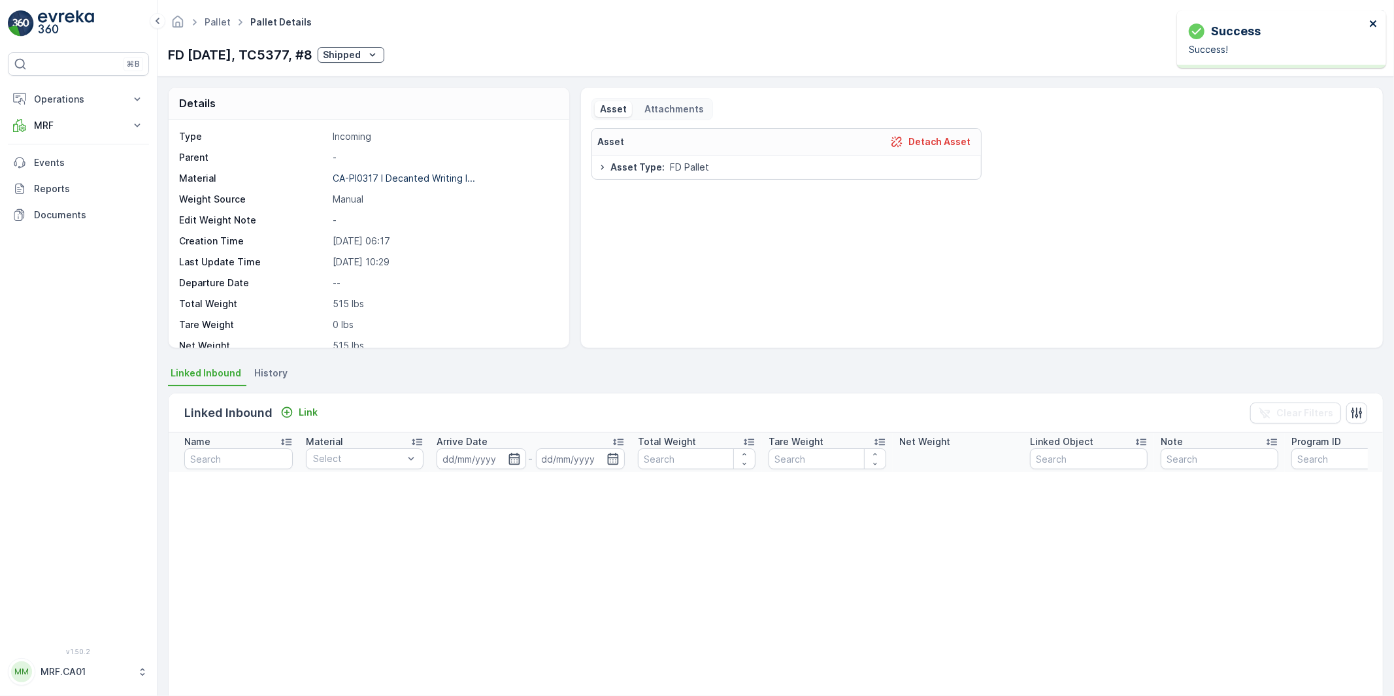
drag, startPoint x: 1376, startPoint y: 20, endPoint x: 925, endPoint y: 31, distance: 451.8
click at [1376, 20] on icon "close" at bounding box center [1373, 23] width 9 height 10
click at [219, 21] on link "Pallet" at bounding box center [218, 21] width 26 height 11
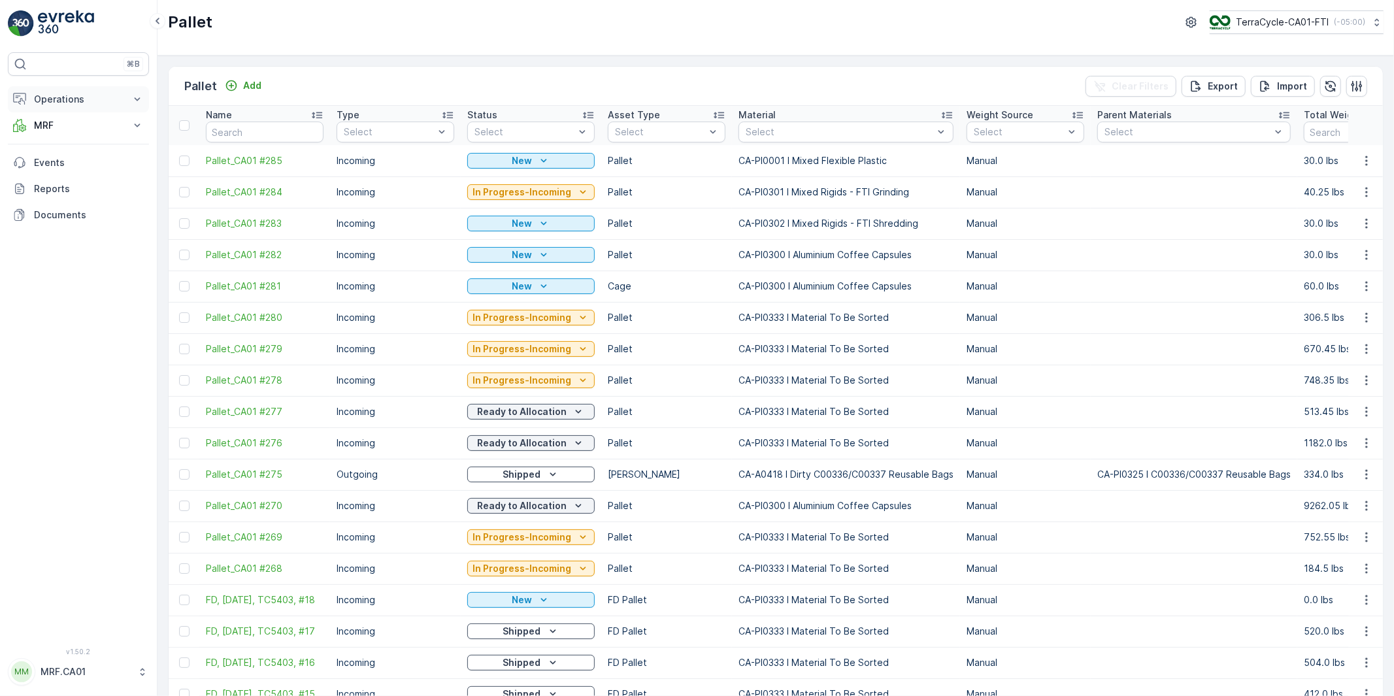
click at [48, 100] on p "Operations" at bounding box center [78, 99] width 89 height 13
click at [46, 195] on p "MRF" at bounding box center [78, 198] width 89 height 13
click at [55, 291] on p "Outbound" at bounding box center [55, 294] width 44 height 13
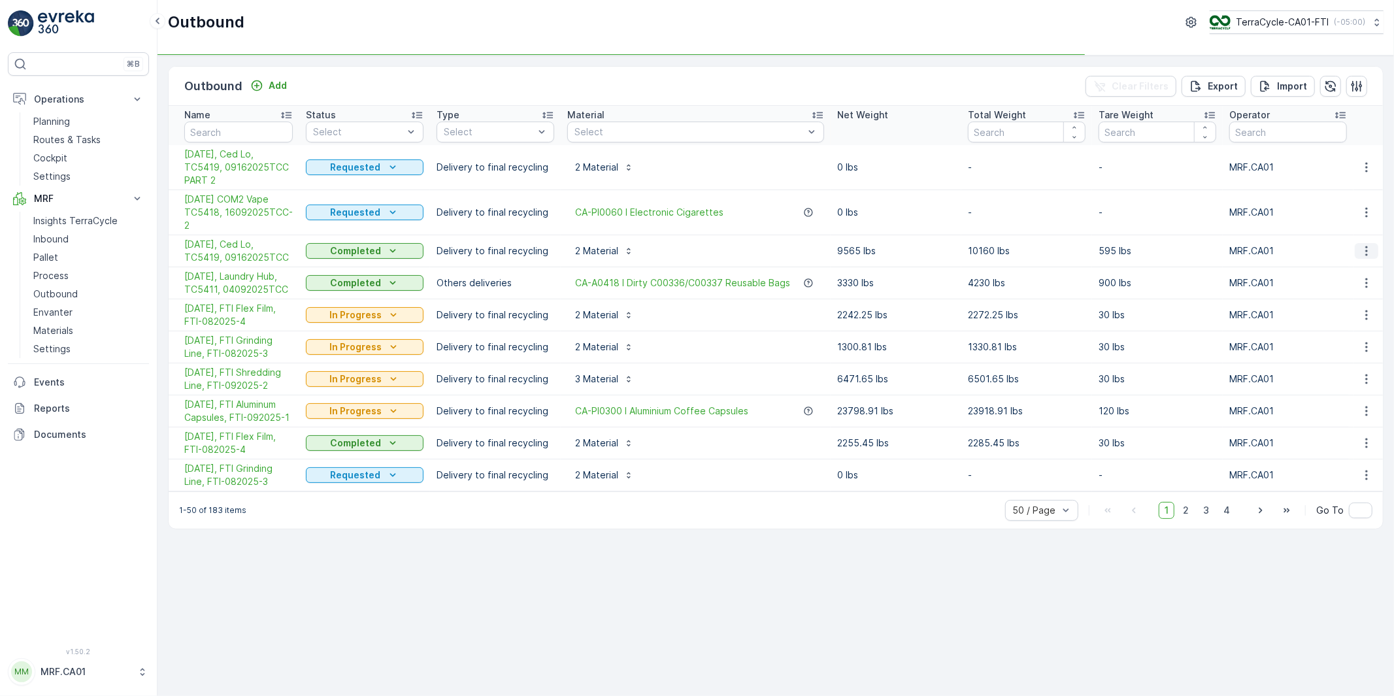
click at [1364, 246] on icon "button" at bounding box center [1366, 250] width 13 height 13
click at [1328, 323] on td "MRF.CA01" at bounding box center [1288, 315] width 131 height 32
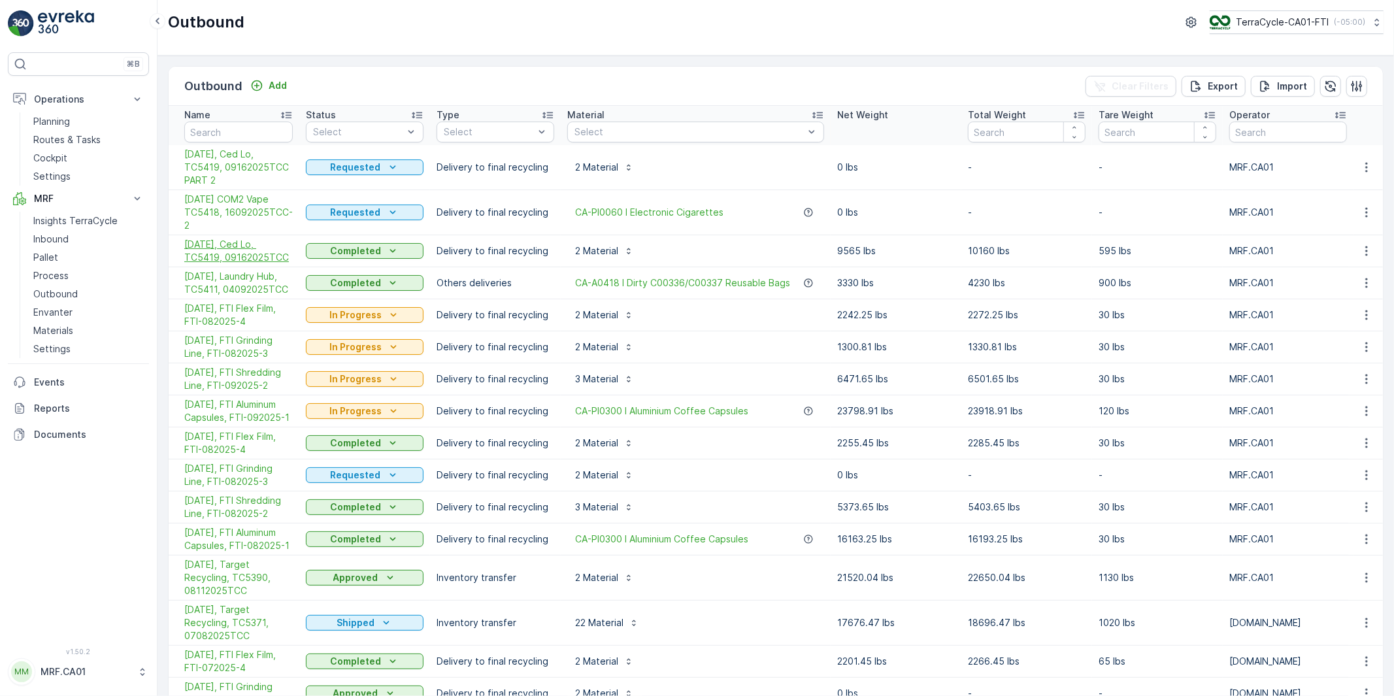
click at [244, 252] on span "[DATE], Ced Lo, TC5419, 09162025TCC" at bounding box center [238, 251] width 108 height 26
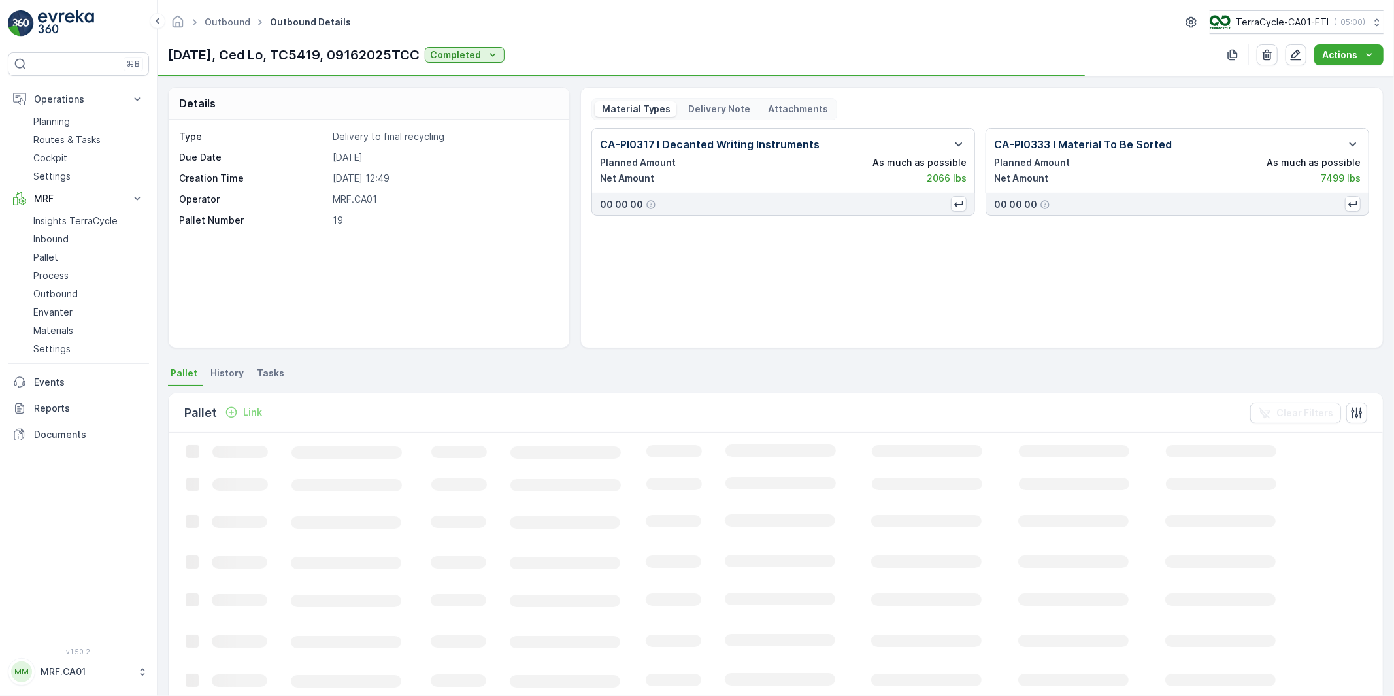
click at [722, 114] on p "Delivery Note" at bounding box center [719, 109] width 64 height 13
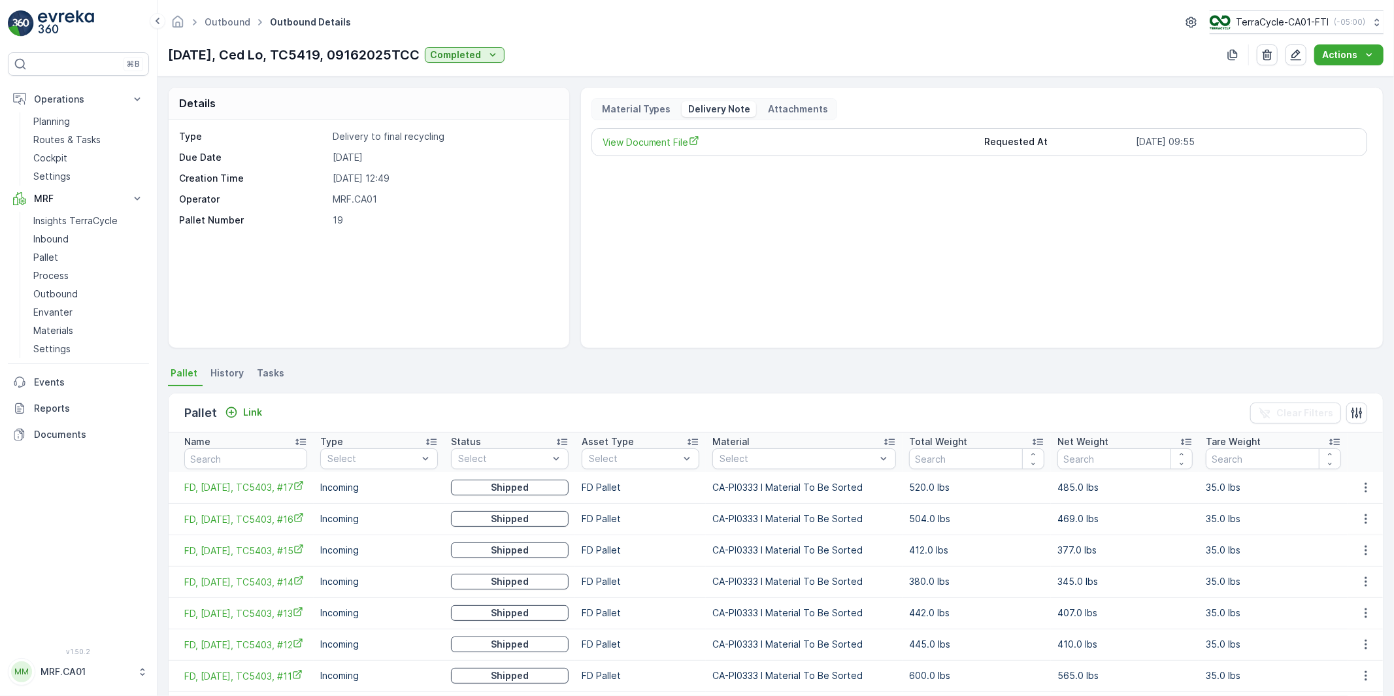
click at [714, 112] on p "Delivery Note" at bounding box center [719, 109] width 64 height 13
click at [1302, 56] on icon "button" at bounding box center [1295, 54] width 13 height 13
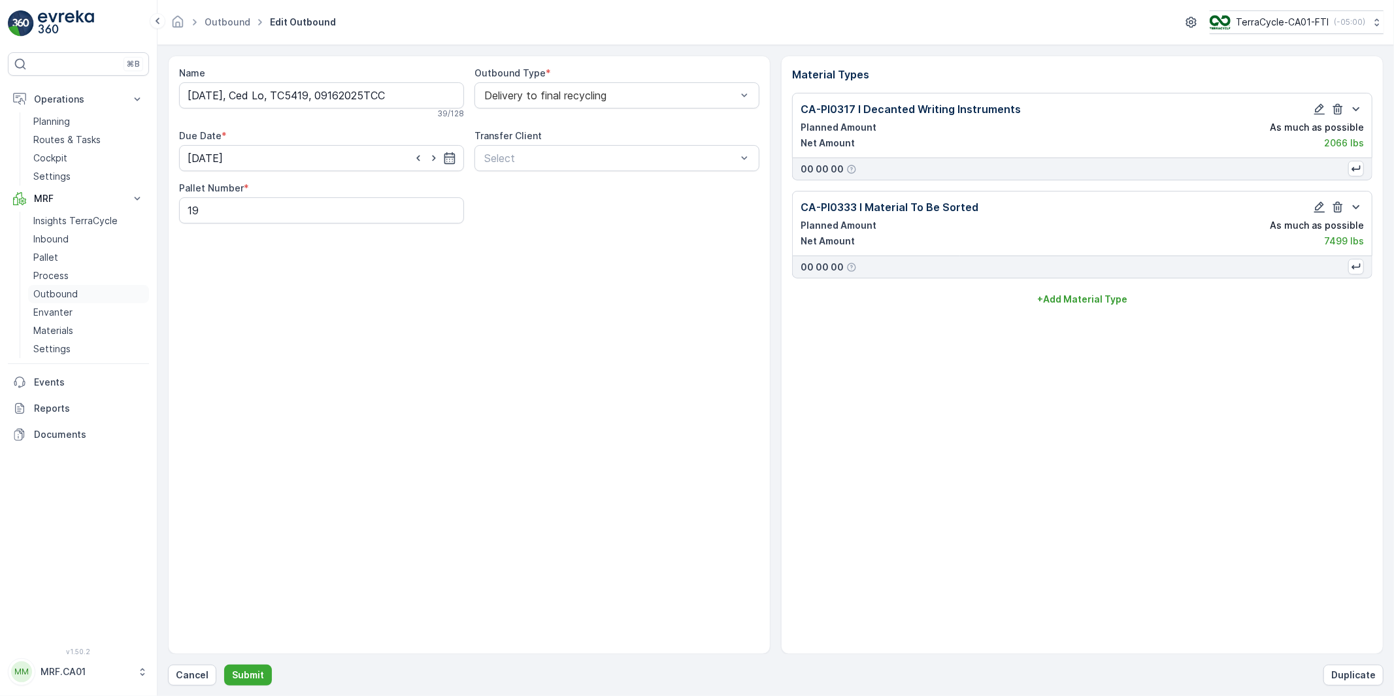
click at [50, 291] on p "Outbound" at bounding box center [55, 294] width 44 height 13
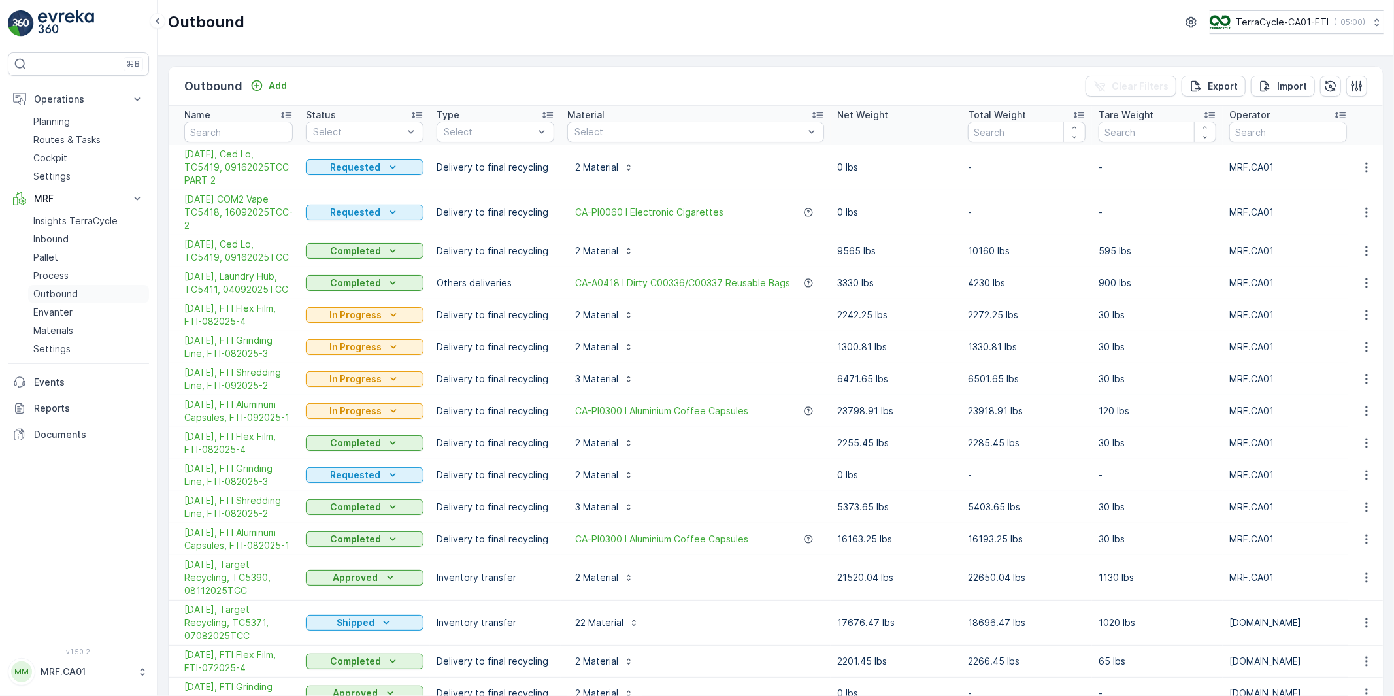
click at [59, 293] on p "Outbound" at bounding box center [55, 294] width 44 height 13
click at [1365, 248] on icon "button" at bounding box center [1366, 251] width 2 height 10
click at [1329, 325] on span "Create Delivery Note" at bounding box center [1343, 325] width 94 height 13
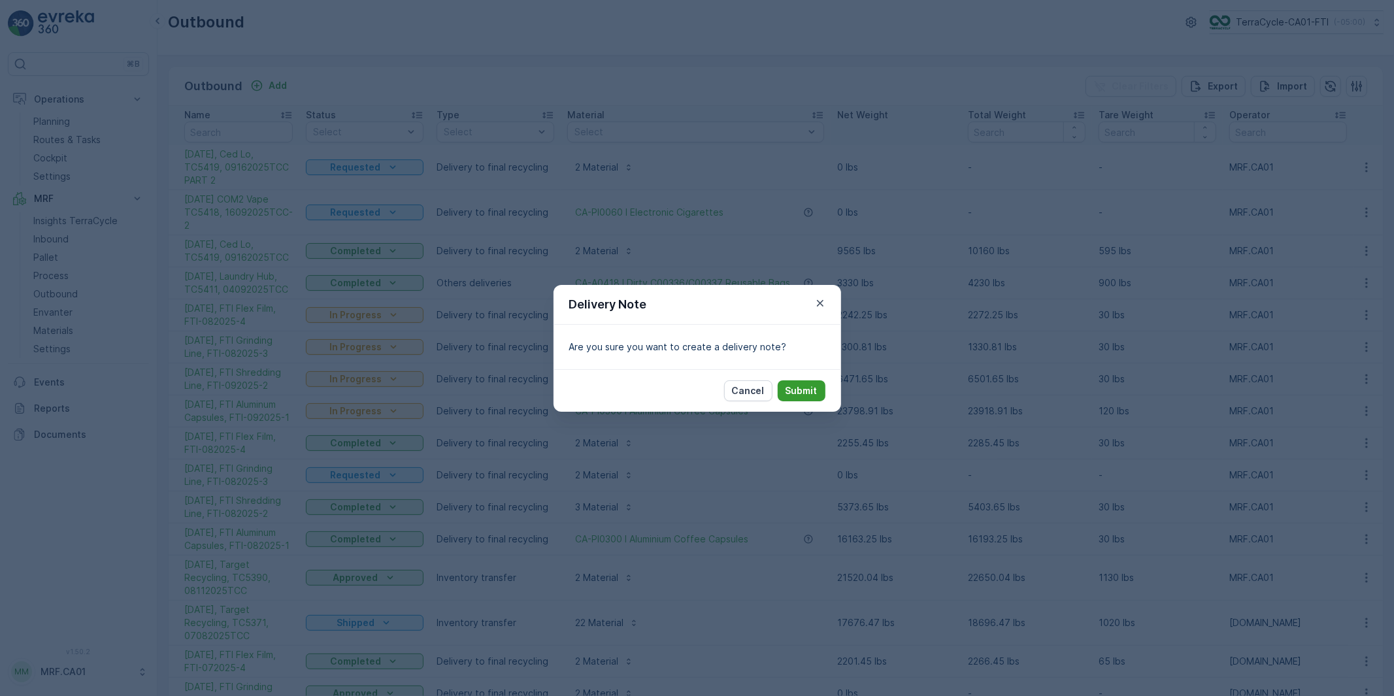
click at [793, 390] on p "Submit" at bounding box center [802, 390] width 32 height 13
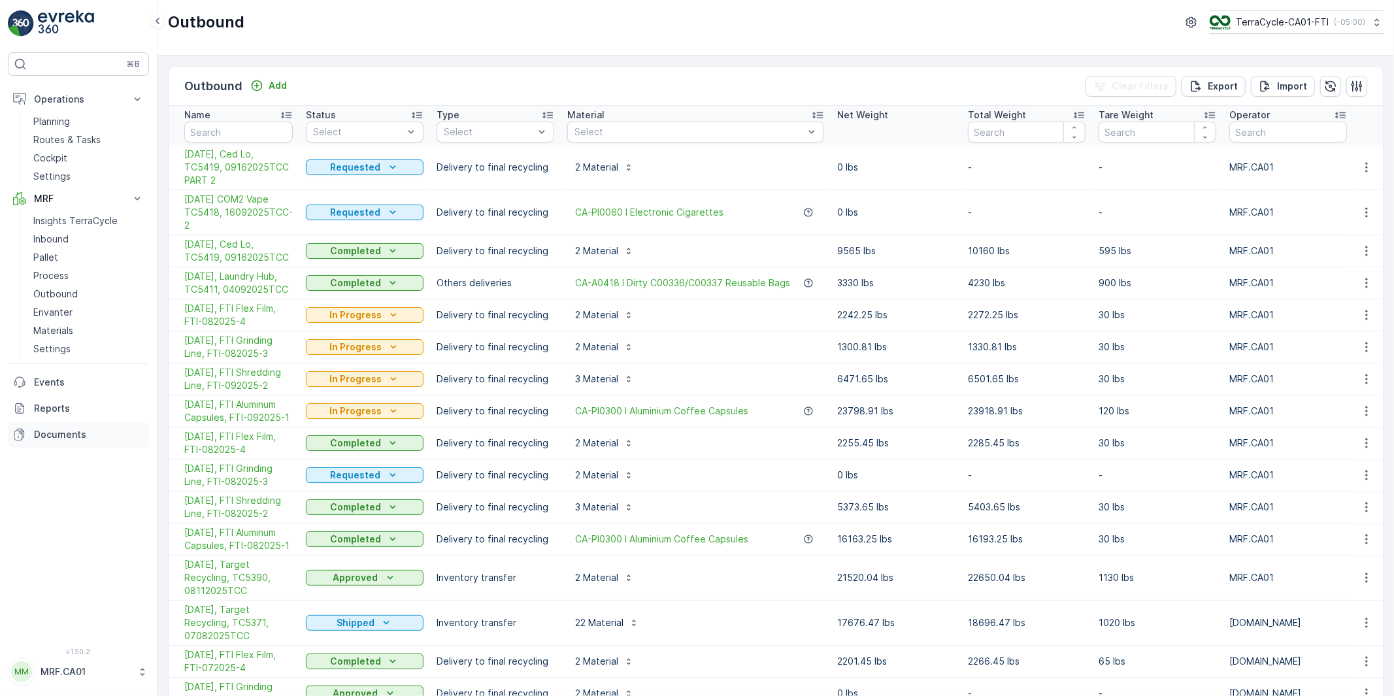
click at [54, 437] on p "Documents" at bounding box center [89, 434] width 110 height 13
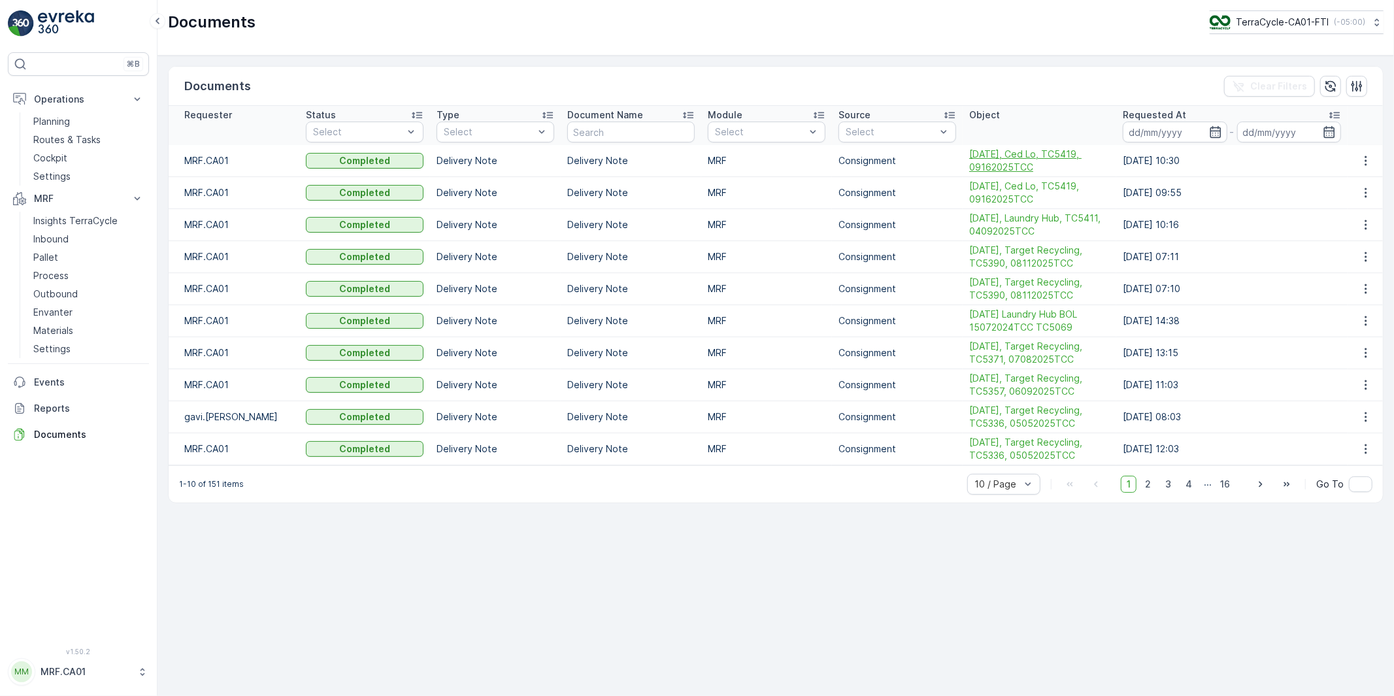
click at [1038, 155] on span "[DATE], Ced Lo, TC5419, 09162025TCC" at bounding box center [1039, 161] width 141 height 26
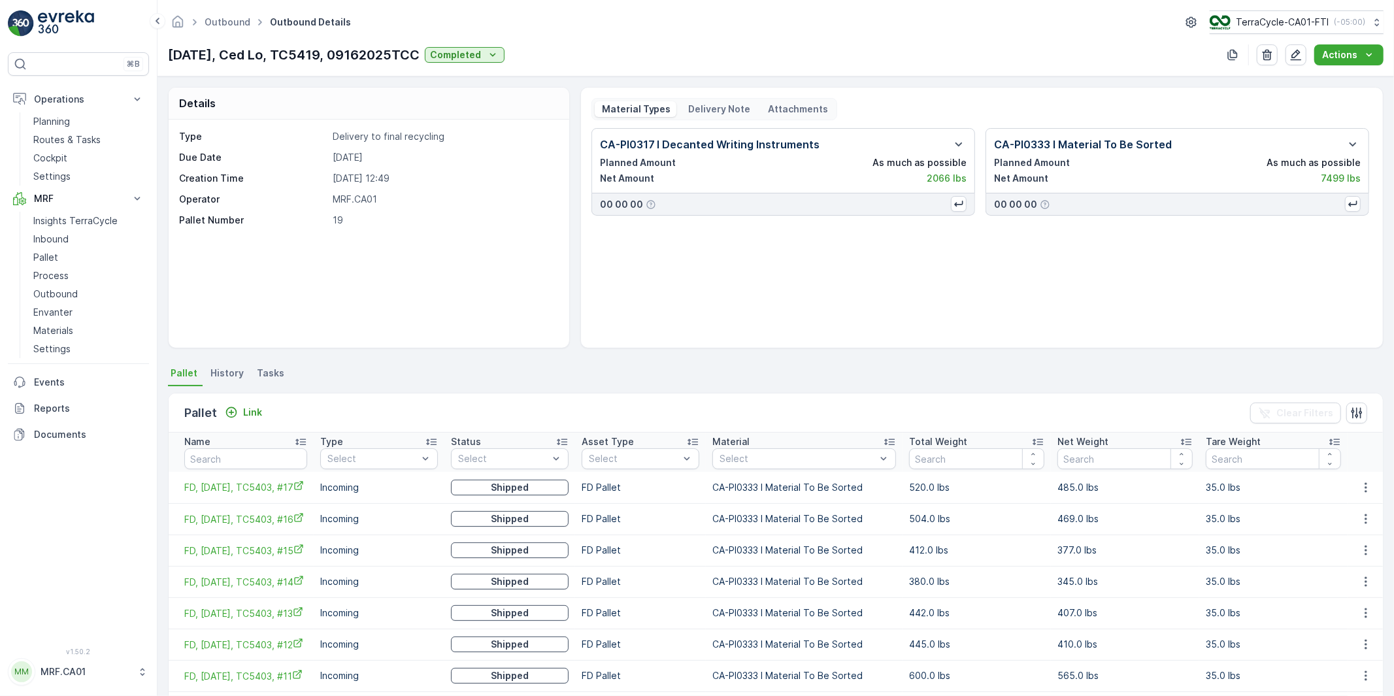
click at [707, 108] on p "Delivery Note" at bounding box center [719, 109] width 64 height 13
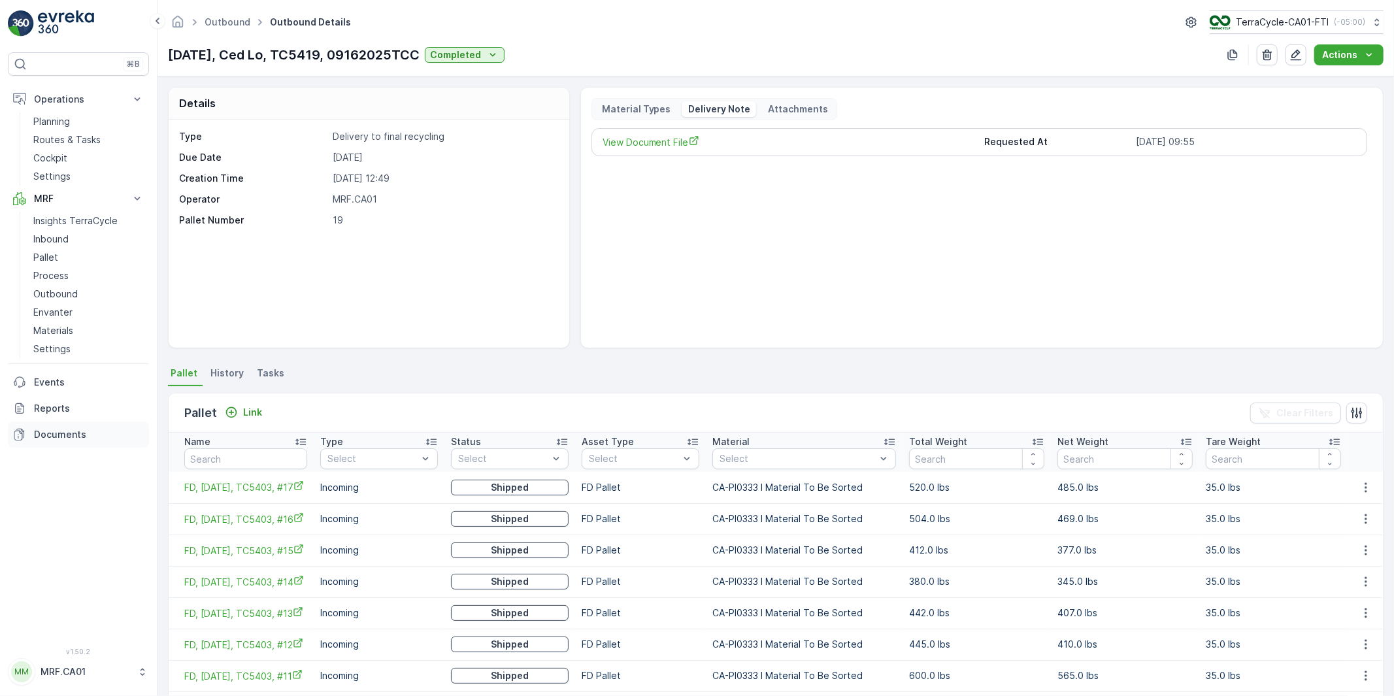
click at [52, 435] on p "Documents" at bounding box center [89, 434] width 110 height 13
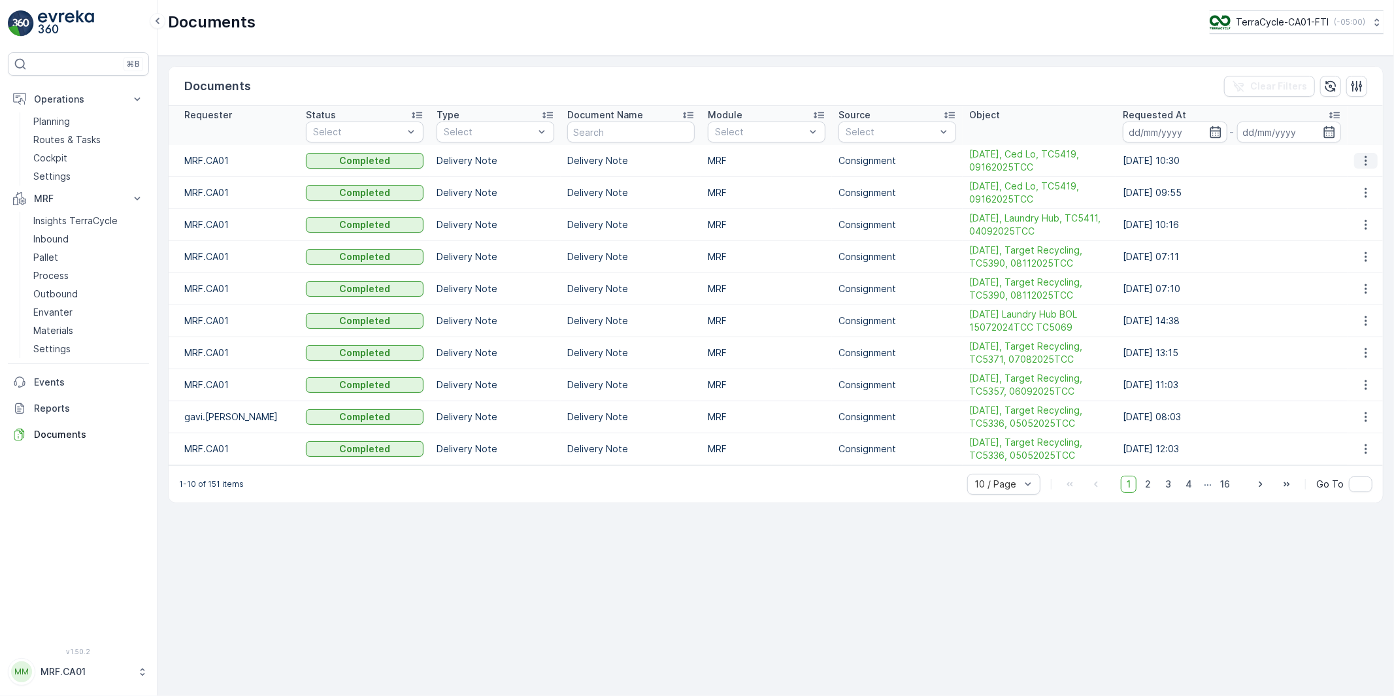
click at [1367, 159] on icon "button" at bounding box center [1365, 160] width 13 height 13
click at [1364, 177] on span "See Details" at bounding box center [1363, 180] width 50 height 13
click at [51, 294] on p "Outbound" at bounding box center [55, 294] width 44 height 13
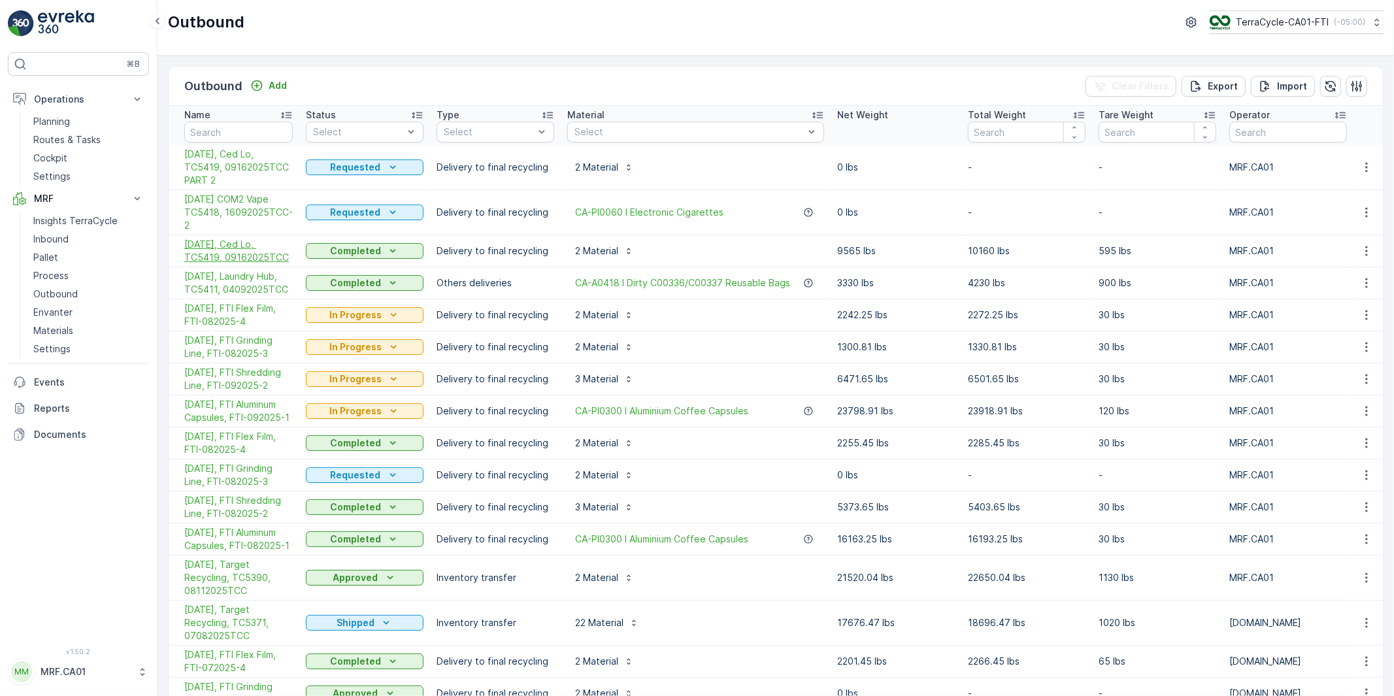
click at [256, 244] on span "[DATE], Ced Lo, TC5419, 09162025TCC" at bounding box center [238, 251] width 108 height 26
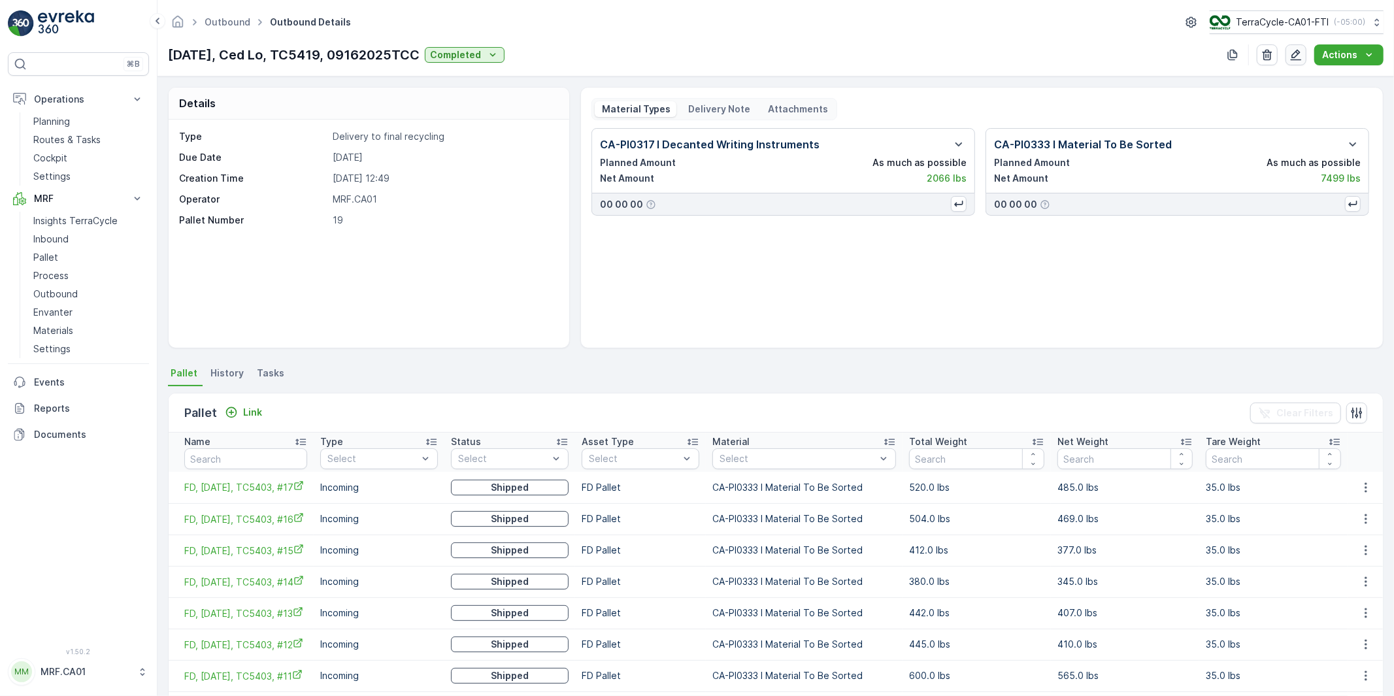
click at [1296, 55] on icon "button" at bounding box center [1295, 54] width 13 height 13
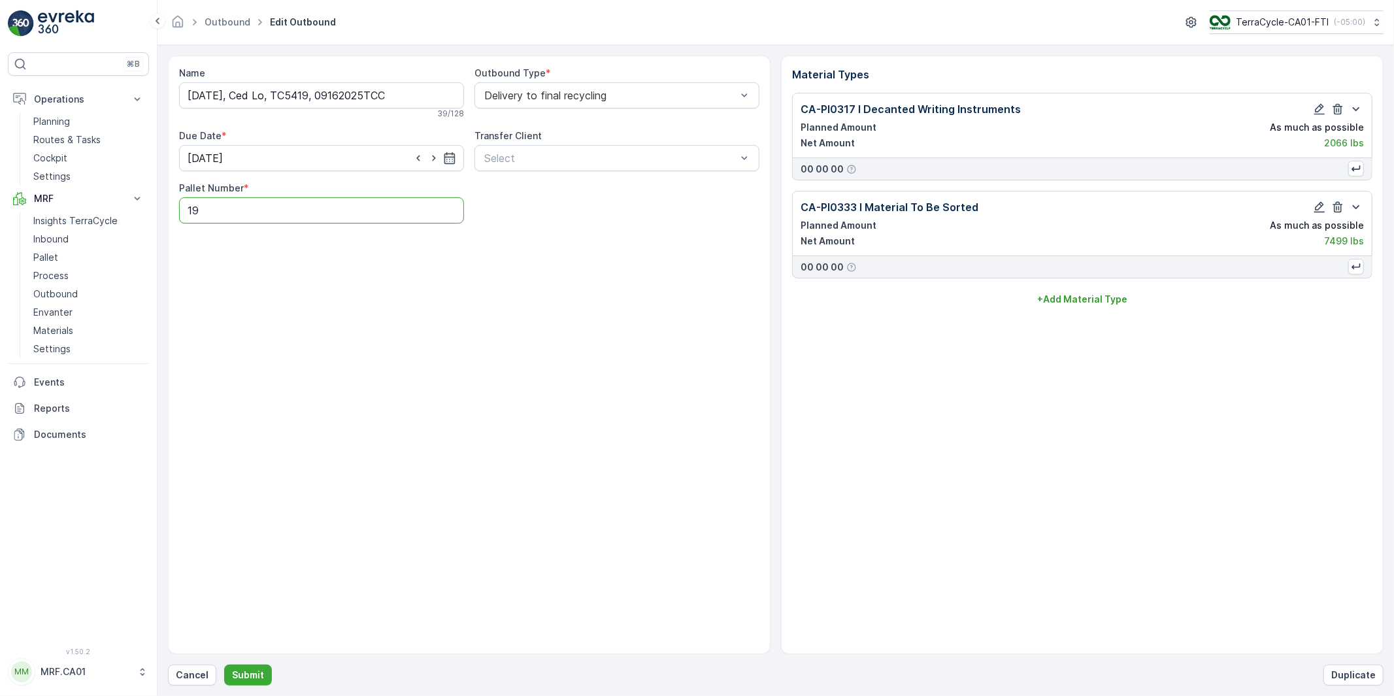
click at [170, 216] on div "Name 09/16/2025, Ced Lo, TC5419, 09162025TCC 39 / 128 Outbound Type * Delivery …" at bounding box center [469, 355] width 603 height 599
type Number "21"
click at [256, 671] on p "Submit" at bounding box center [248, 675] width 32 height 13
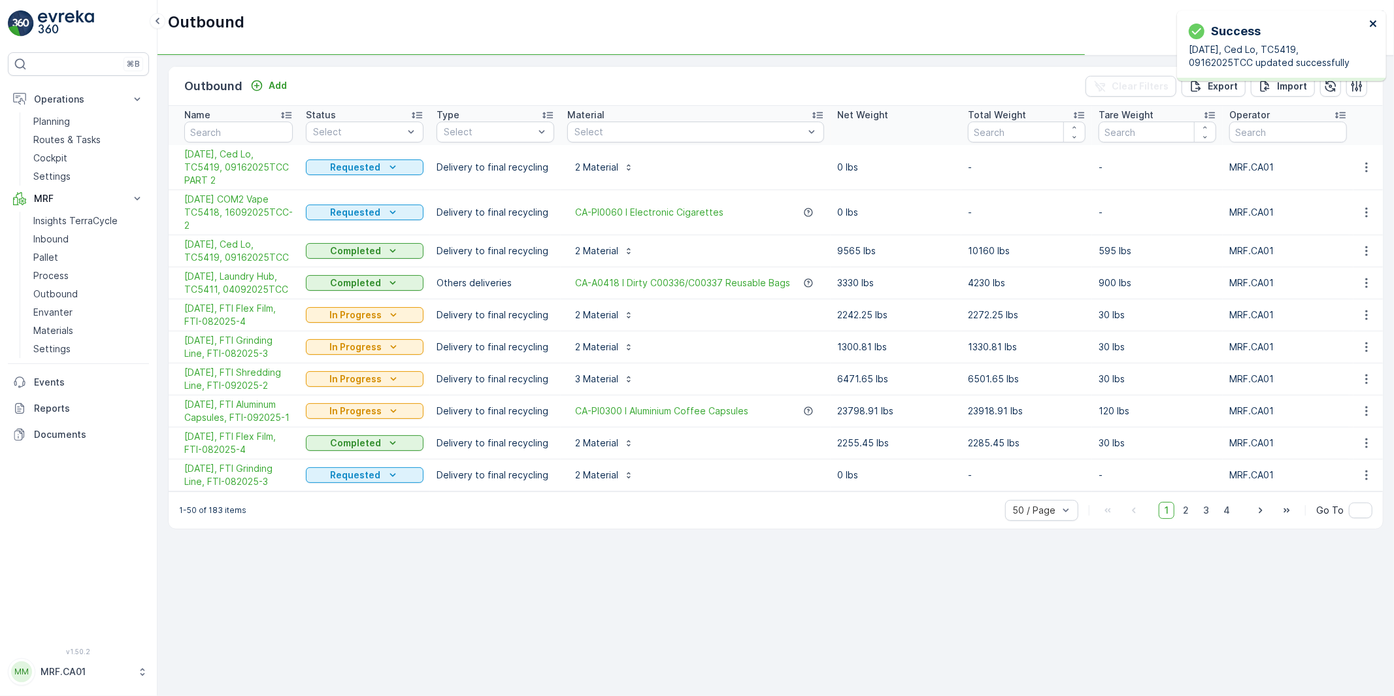
click at [1373, 22] on icon "close" at bounding box center [1373, 23] width 7 height 7
drag, startPoint x: 474, startPoint y: 250, endPoint x: 532, endPoint y: 248, distance: 57.5
click at [532, 248] on p "Delivery to final recycling" at bounding box center [496, 250] width 118 height 13
click at [1367, 246] on icon "button" at bounding box center [1366, 251] width 2 height 10
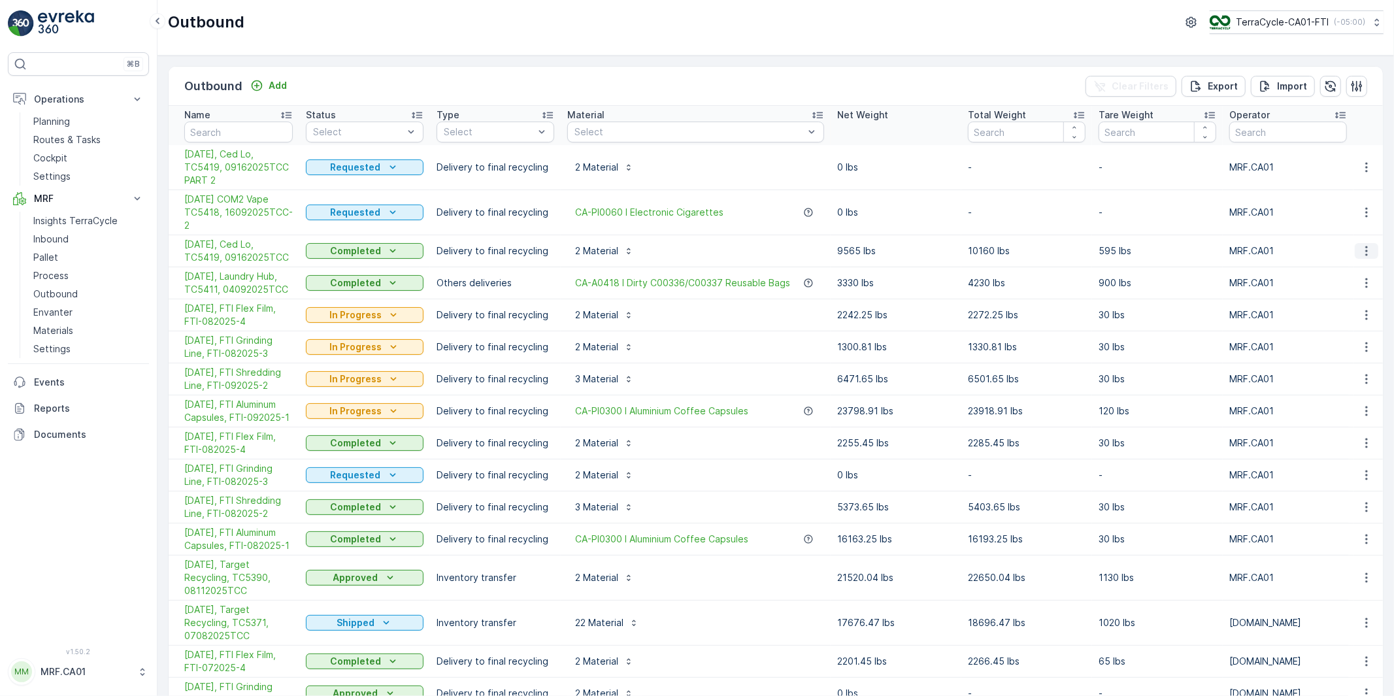
click at [1361, 248] on icon "button" at bounding box center [1366, 250] width 13 height 13
click at [1323, 327] on span "Create Delivery Note" at bounding box center [1343, 325] width 94 height 13
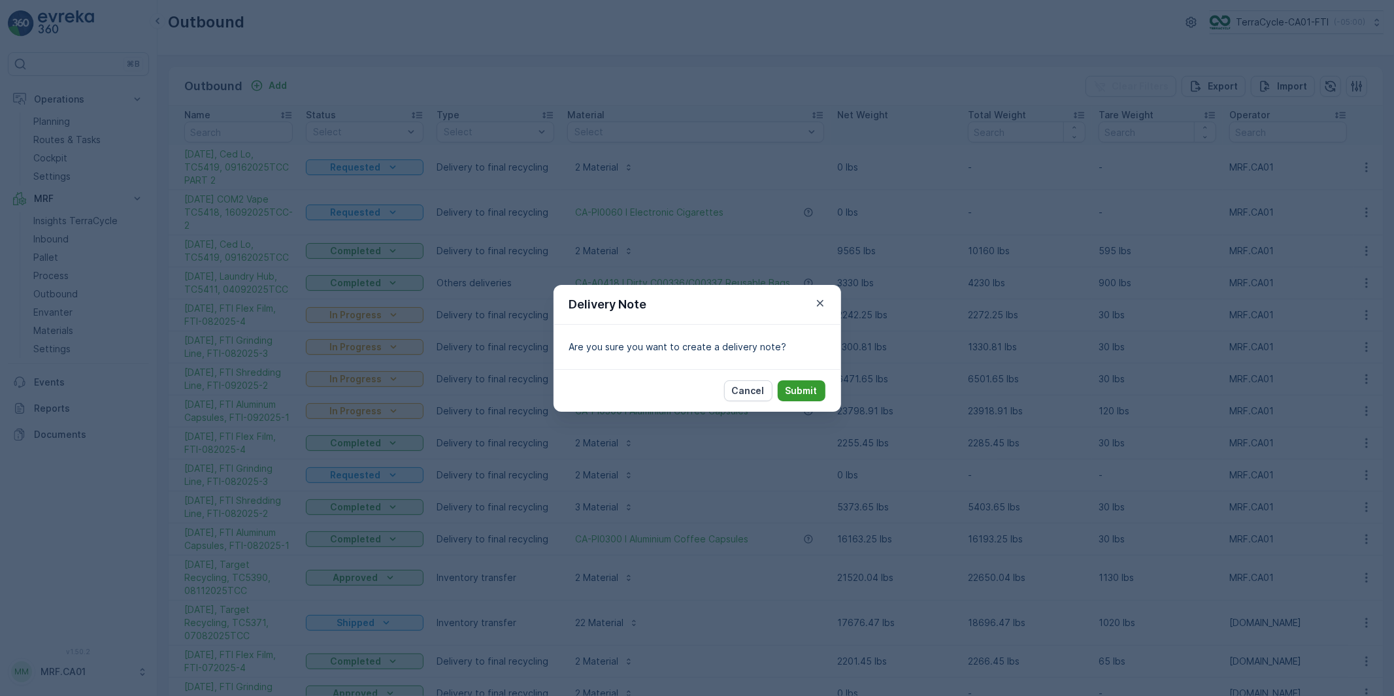
click at [801, 391] on p "Submit" at bounding box center [802, 390] width 32 height 13
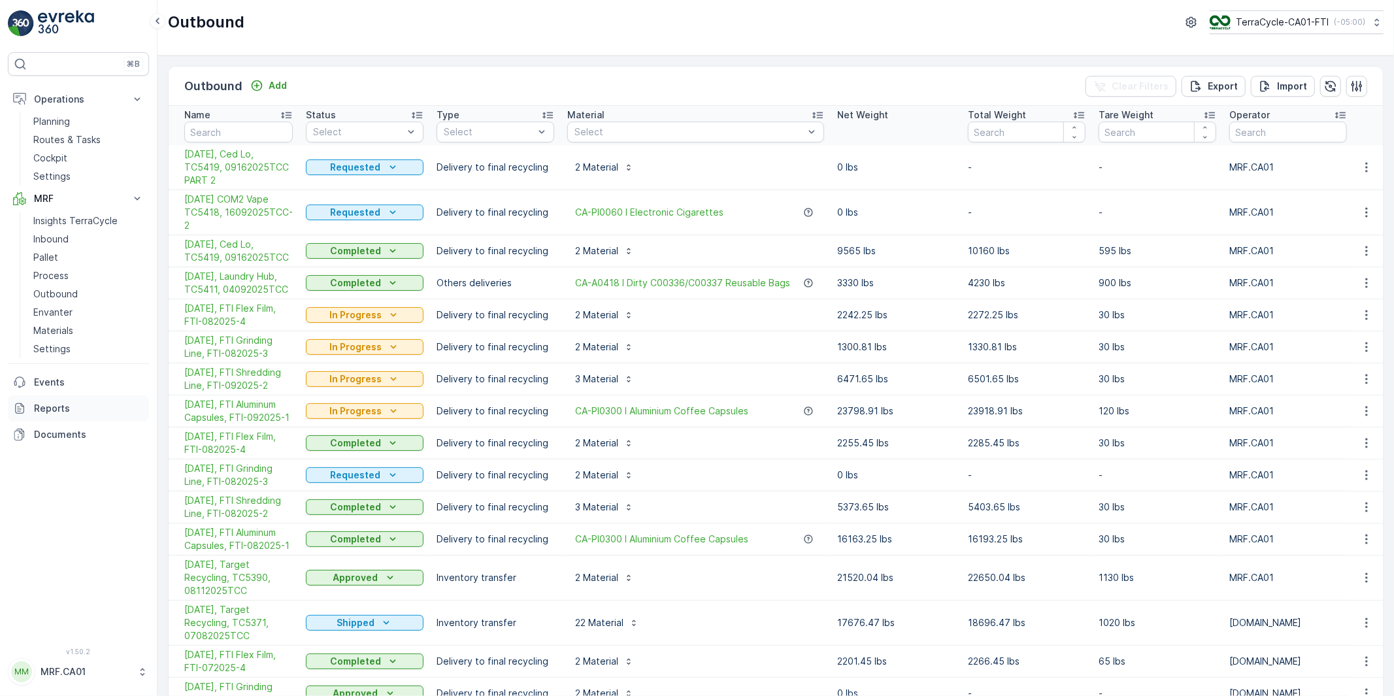
click at [55, 407] on p "Reports" at bounding box center [89, 408] width 110 height 13
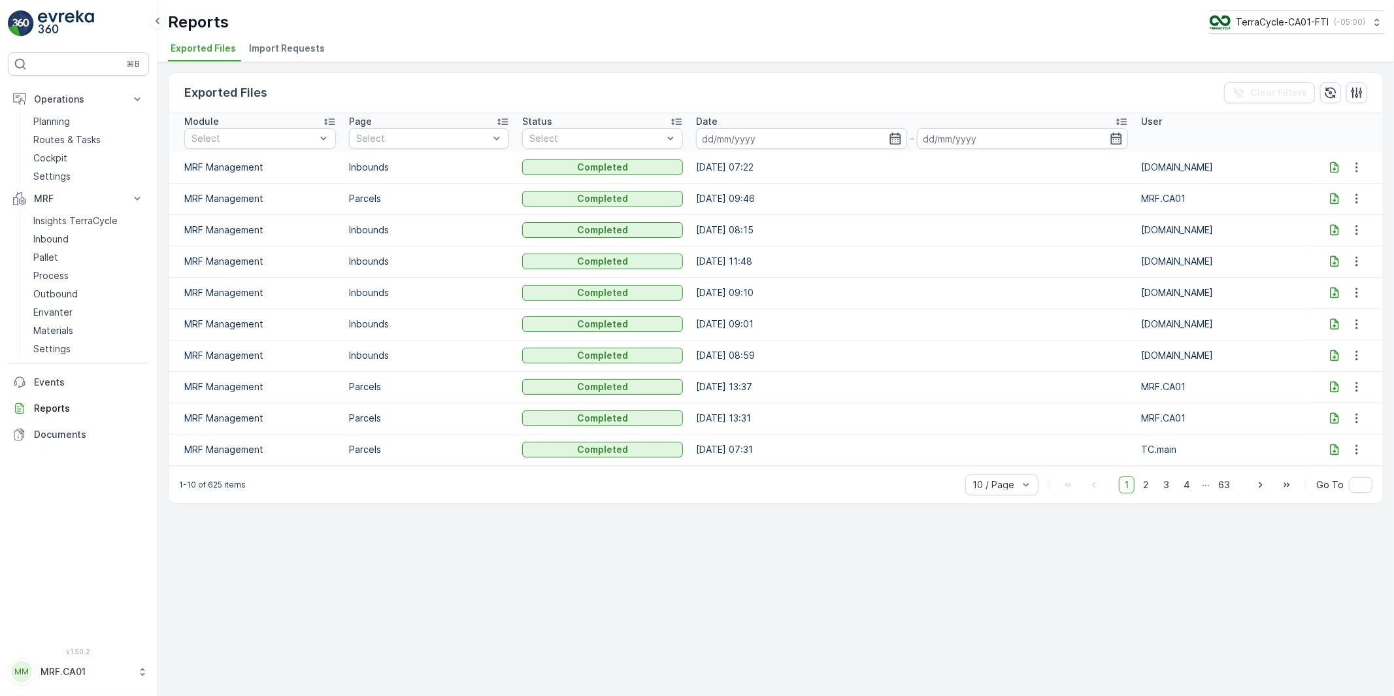
click at [227, 165] on p "MRF Management" at bounding box center [260, 167] width 152 height 13
click at [53, 433] on p "Documents" at bounding box center [89, 434] width 110 height 13
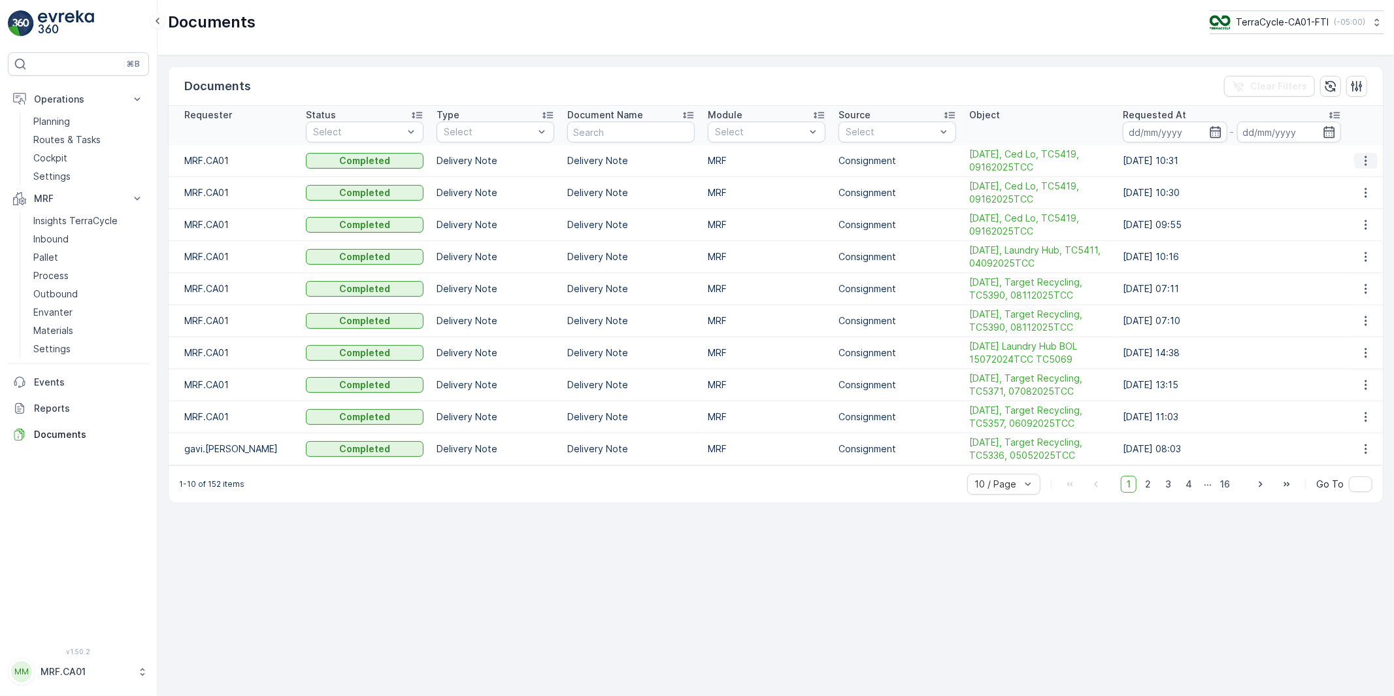
click at [1367, 157] on icon "button" at bounding box center [1366, 161] width 2 height 10
click at [1362, 176] on span "See Details" at bounding box center [1363, 180] width 50 height 13
